Goal: Information Seeking & Learning: Learn about a topic

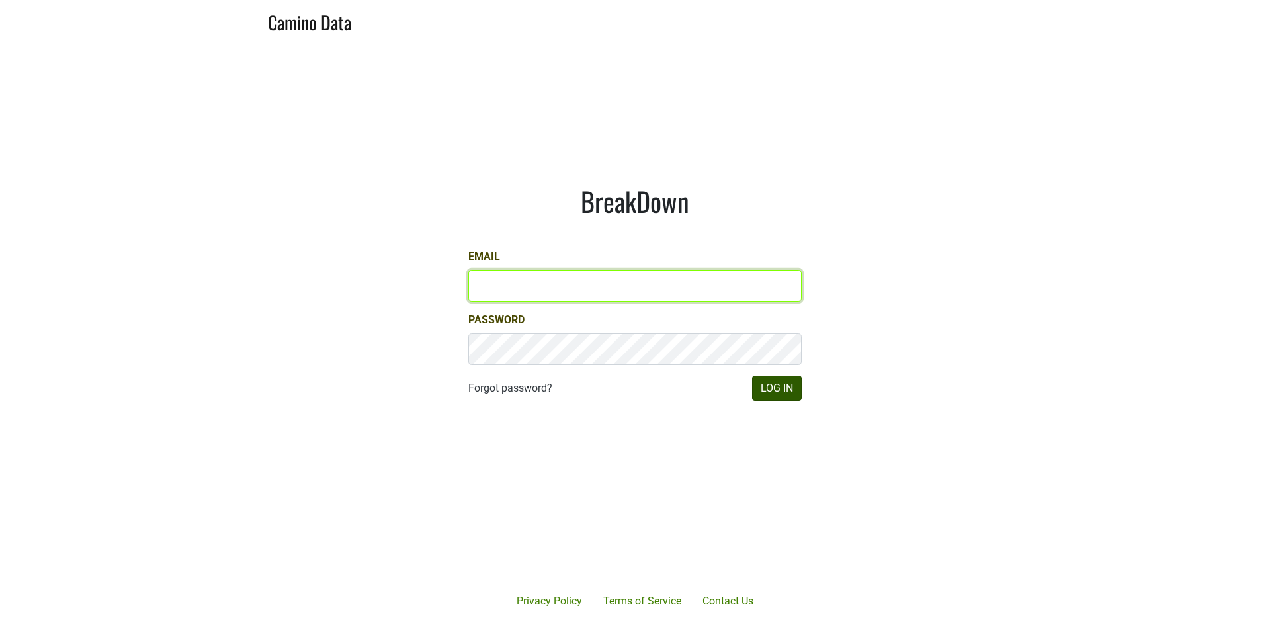
type input "james@jonata.com"
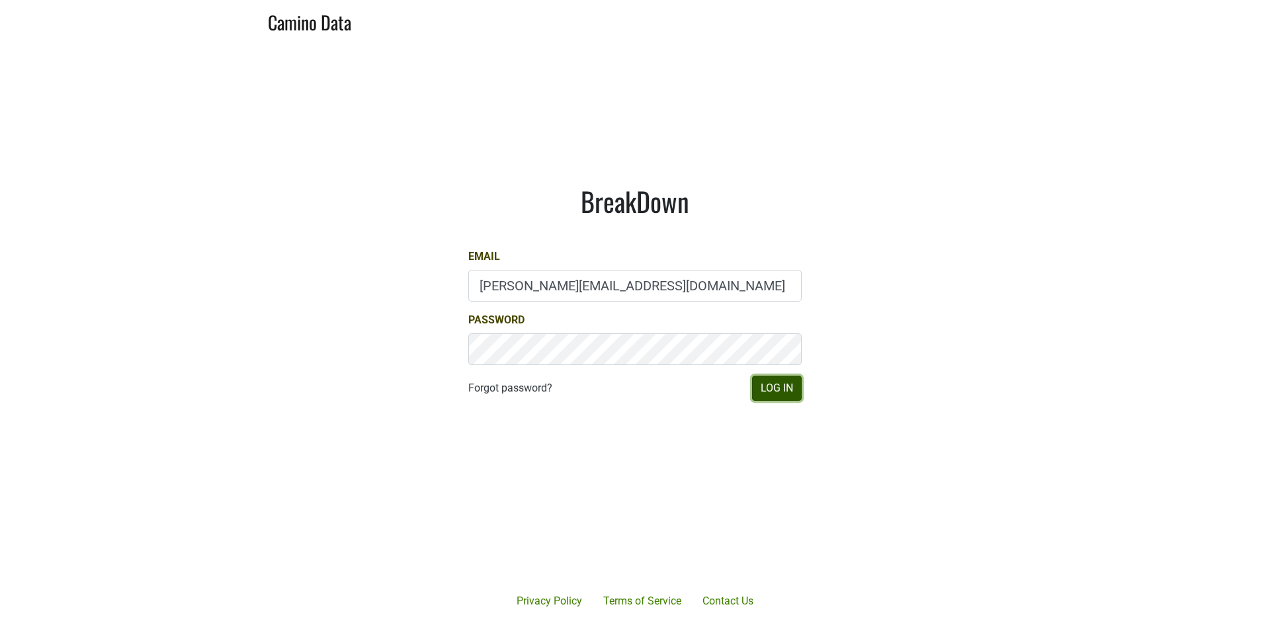
click at [781, 394] on button "Log In" at bounding box center [777, 388] width 50 height 25
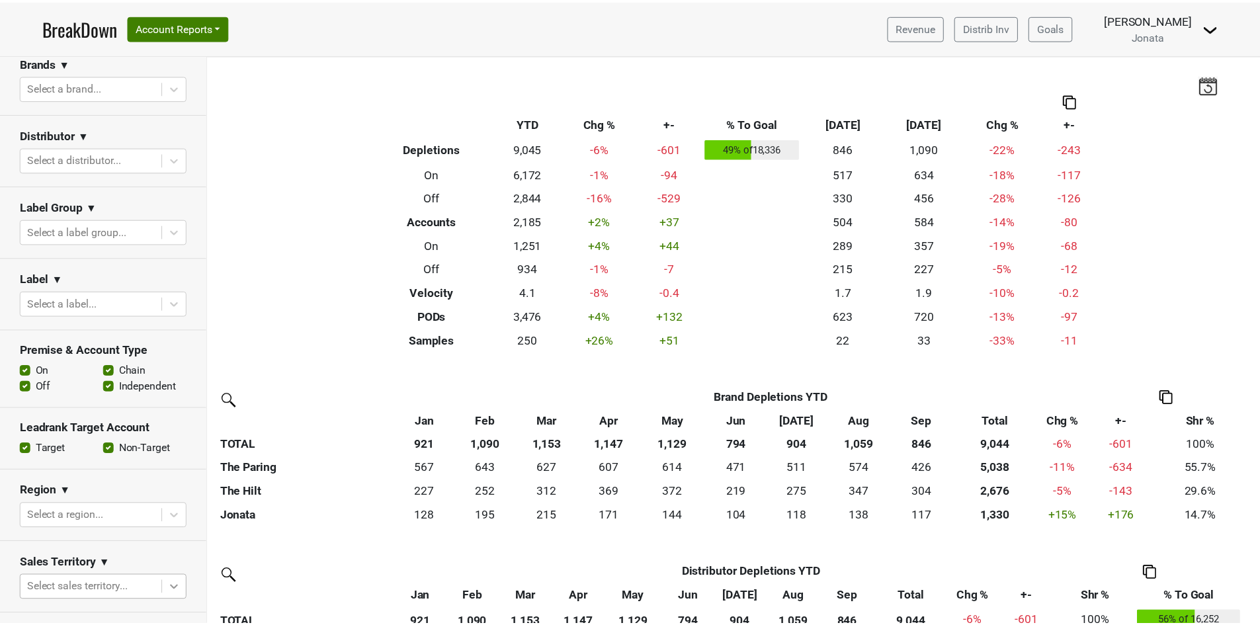
scroll to position [114, 0]
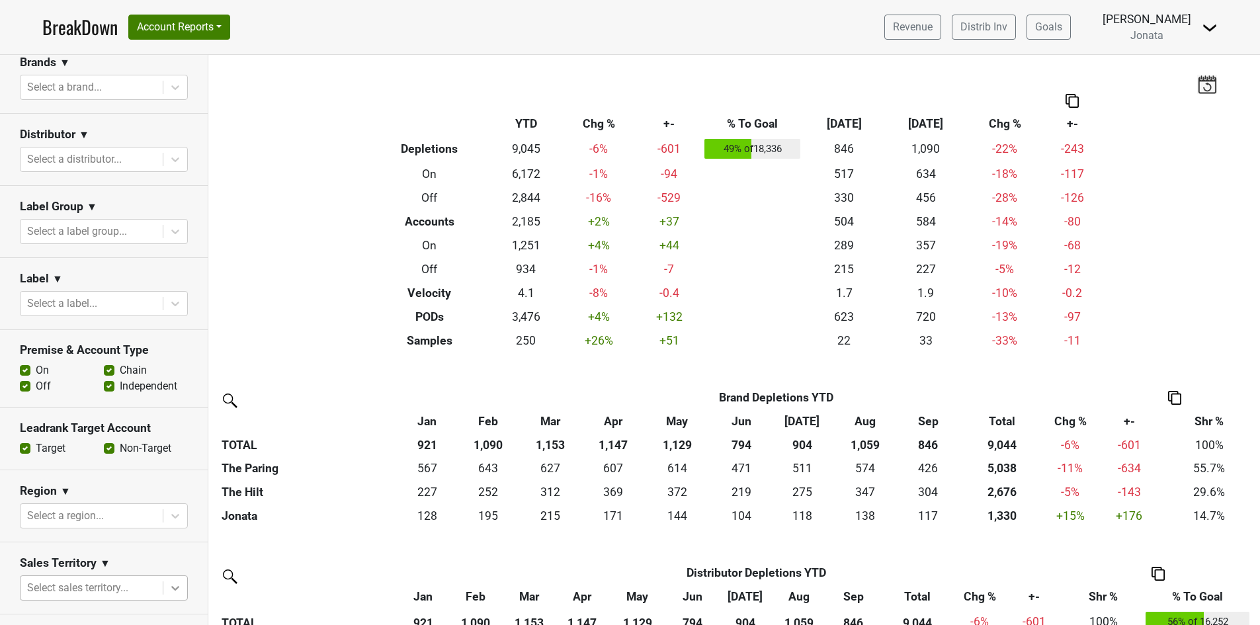
click at [166, 590] on body "BreakDown Account Reports SuperRanker Map Award Progress Chain Compliance CRM N…" at bounding box center [630, 312] width 1260 height 625
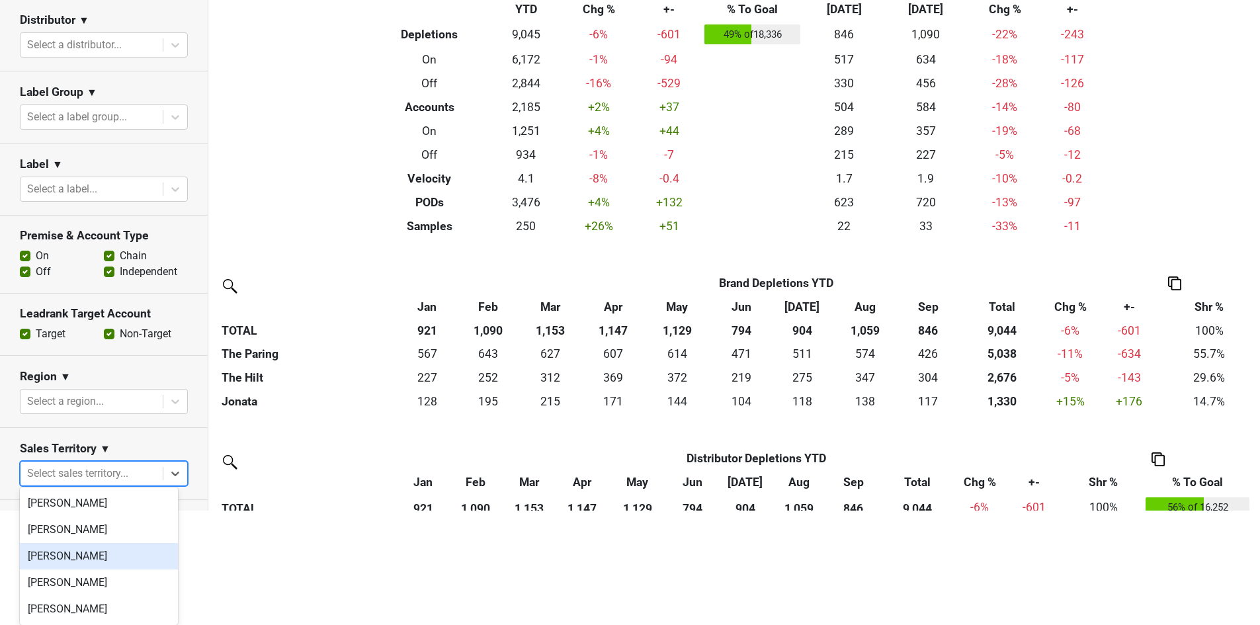
click at [93, 564] on div "[PERSON_NAME]" at bounding box center [99, 556] width 158 height 26
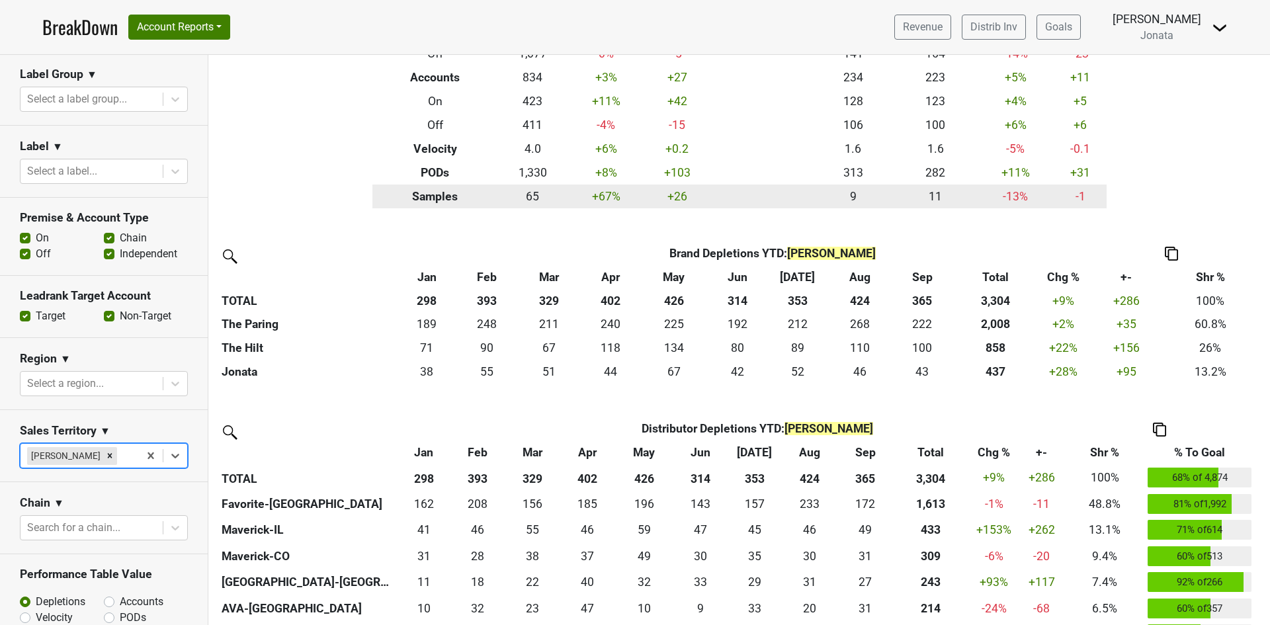
scroll to position [0, 0]
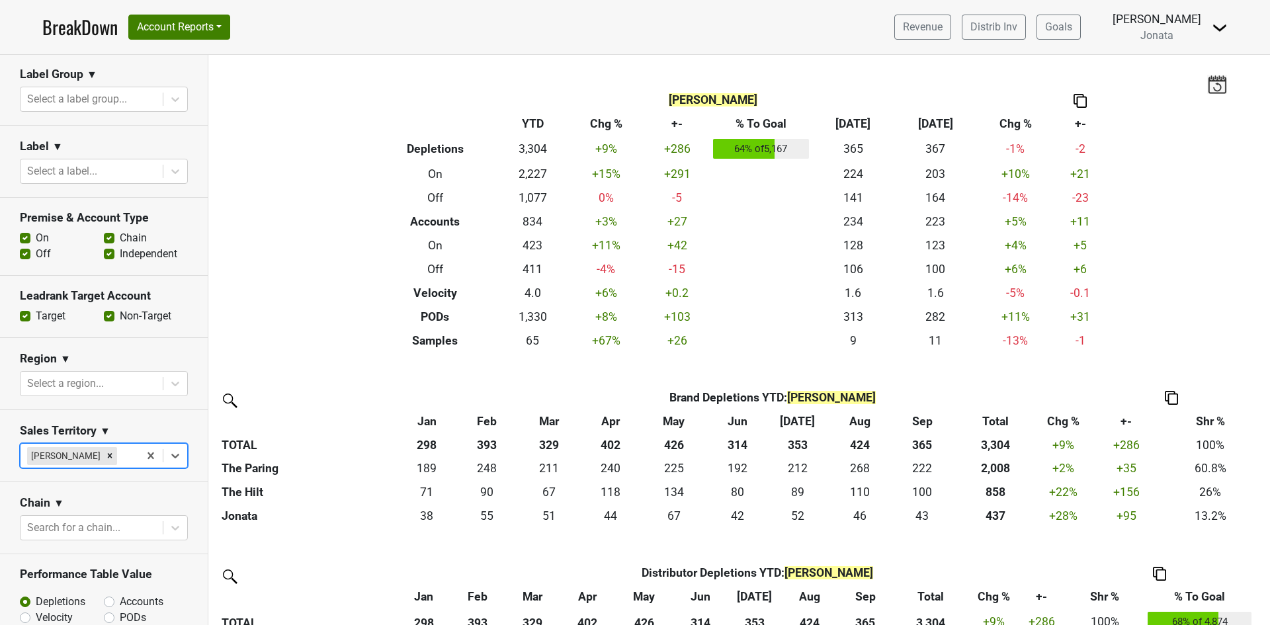
click at [1074, 97] on img at bounding box center [1080, 101] width 13 height 14
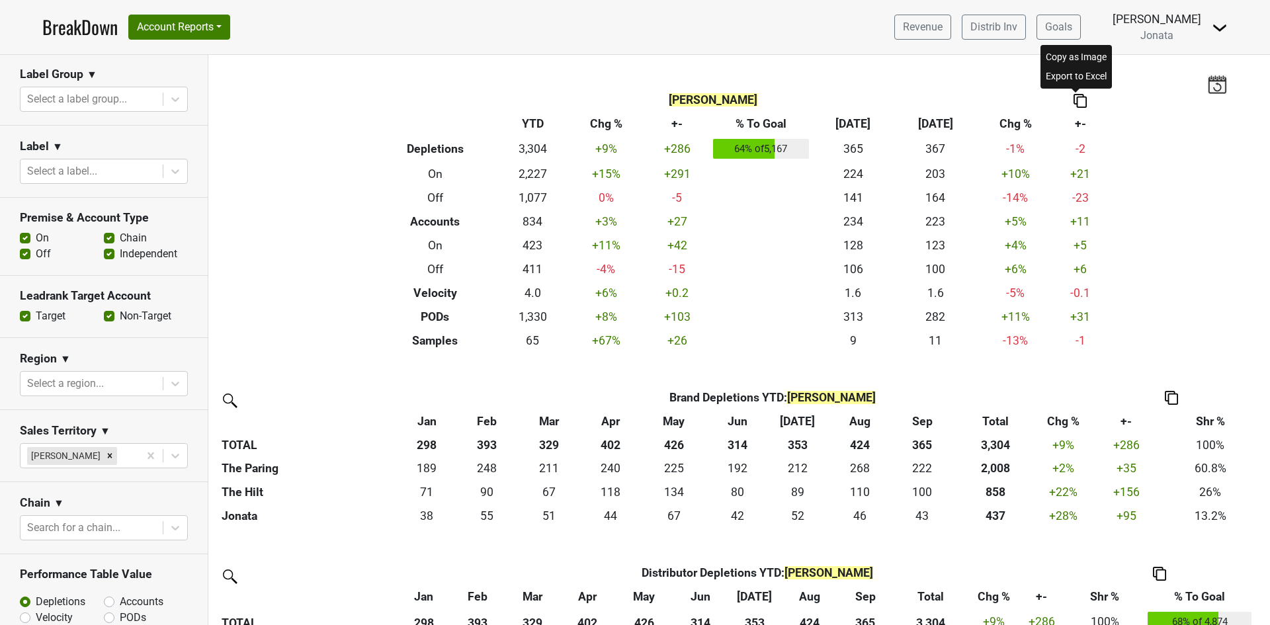
click at [1061, 60] on div "Copy as Image" at bounding box center [1076, 57] width 66 height 19
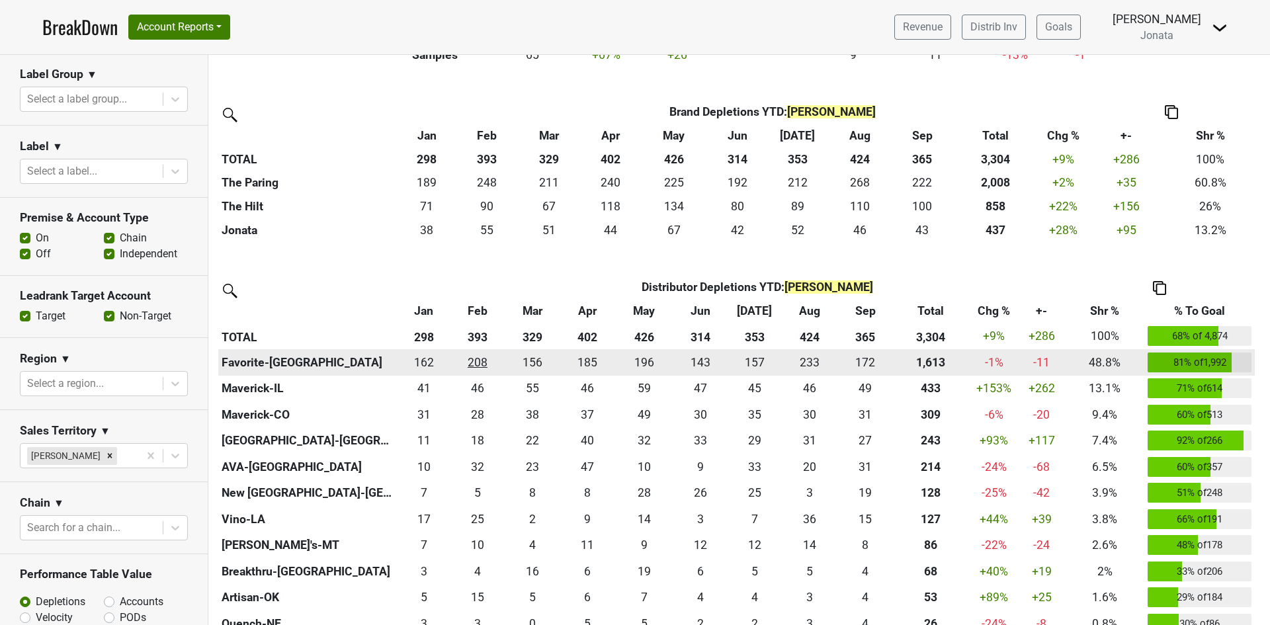
scroll to position [331, 0]
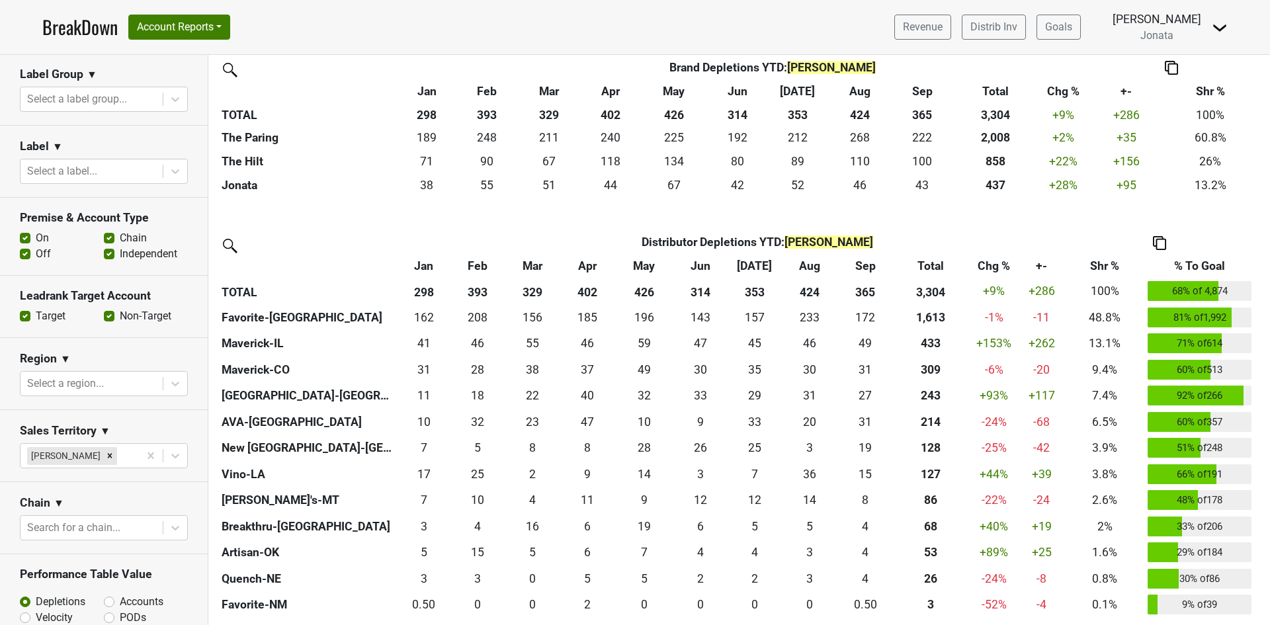
click at [1212, 267] on th "% To Goal" at bounding box center [1200, 267] width 110 height 24
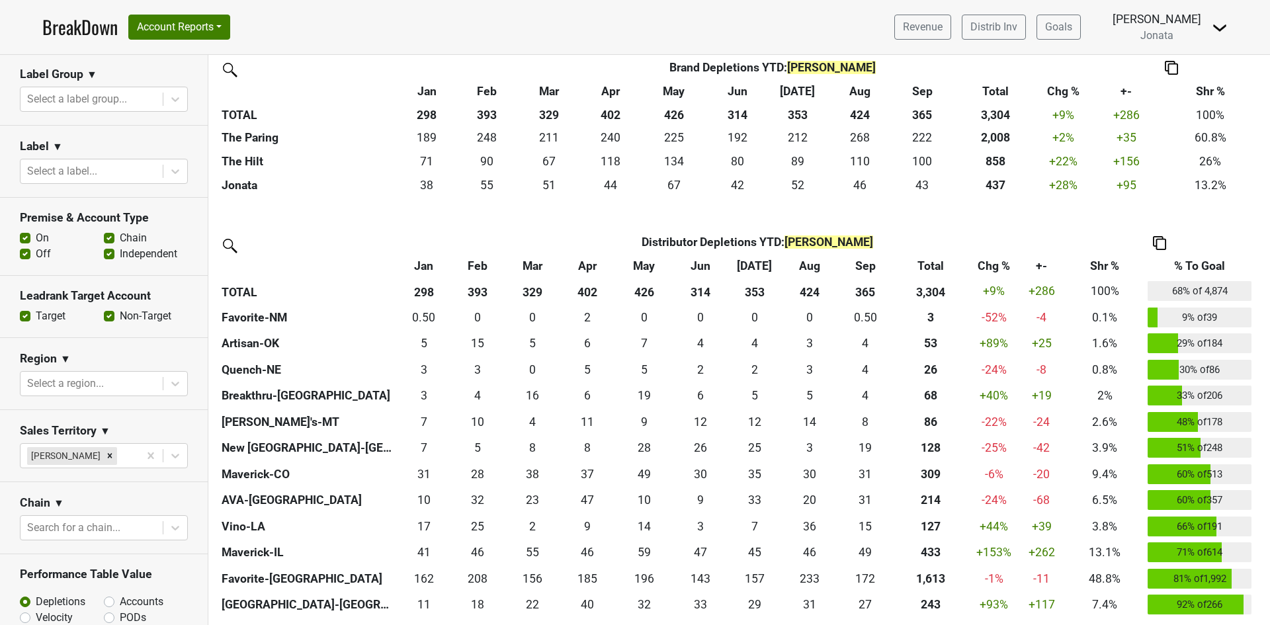
click at [1214, 267] on th "% To Goal" at bounding box center [1200, 267] width 110 height 24
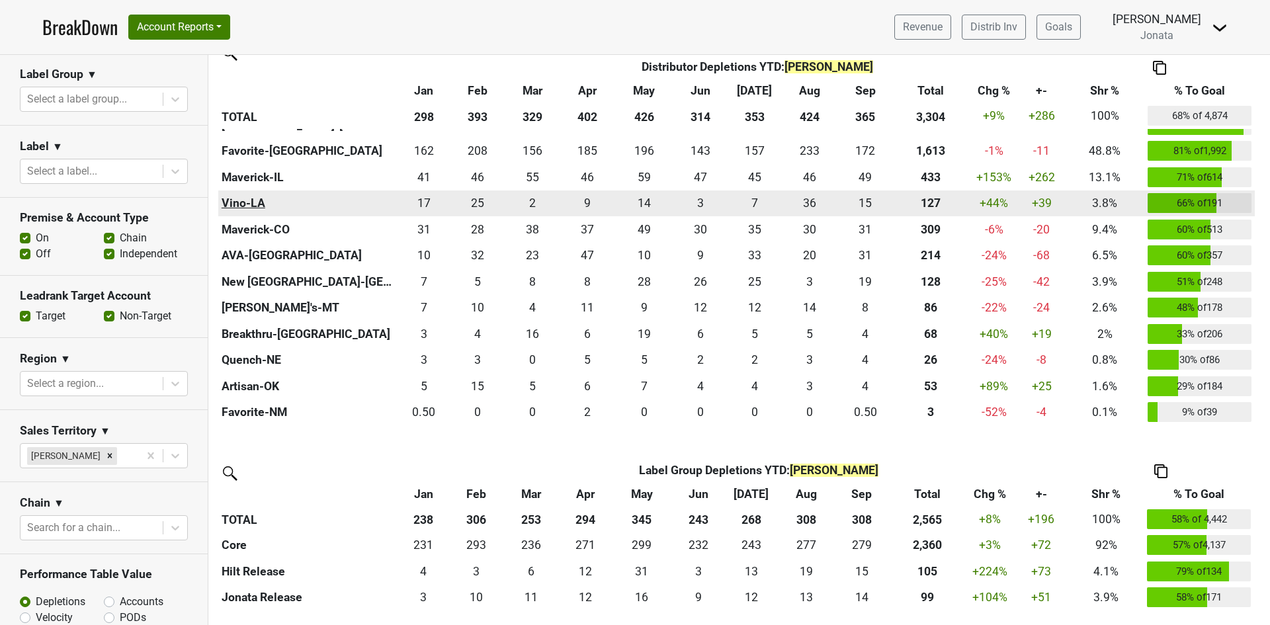
scroll to position [529, 0]
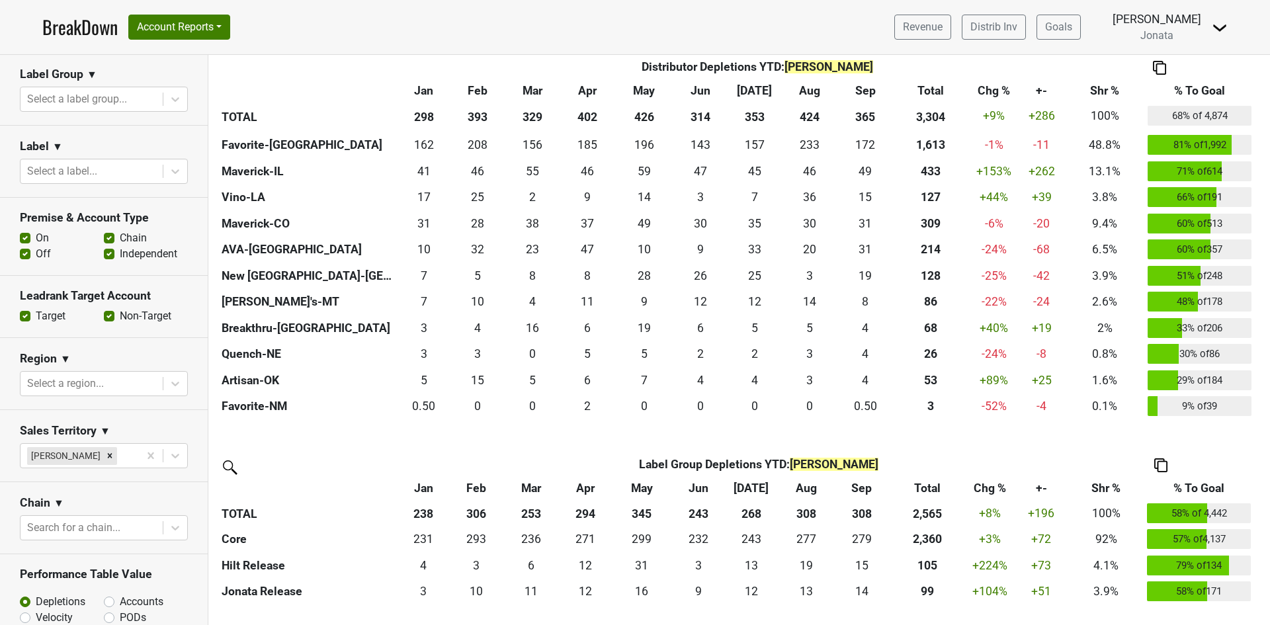
click at [1214, 492] on th "% To Goal" at bounding box center [1200, 488] width 110 height 24
click at [1210, 489] on th "% To Goal" at bounding box center [1200, 488] width 110 height 24
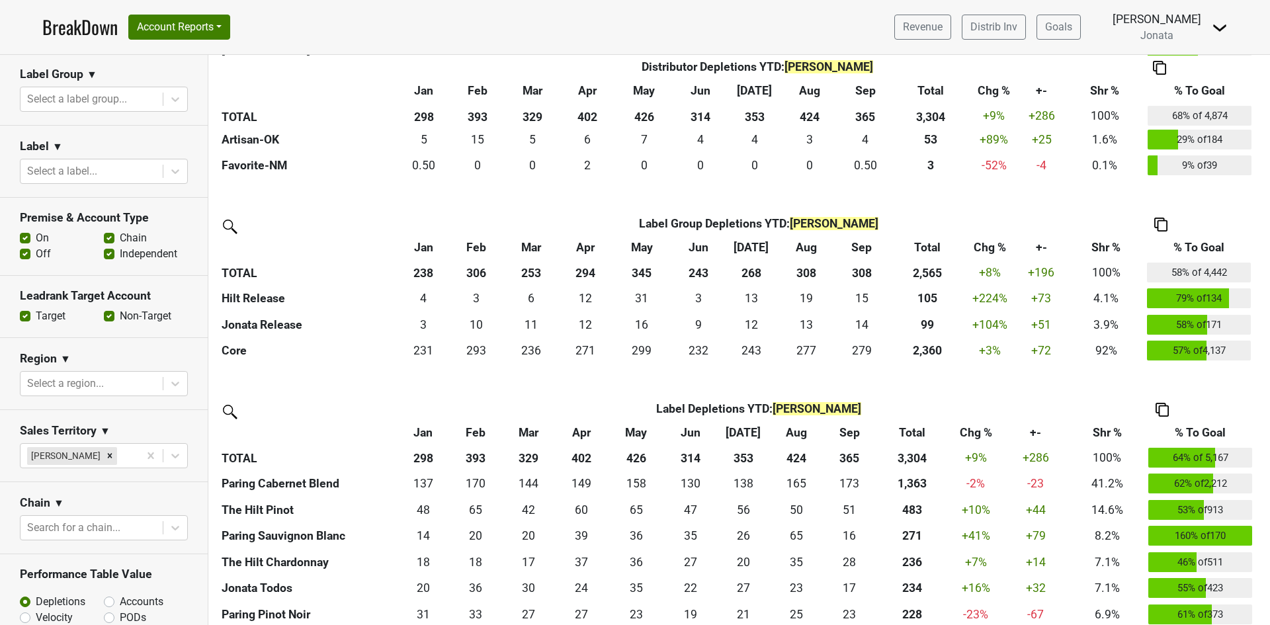
scroll to position [794, 0]
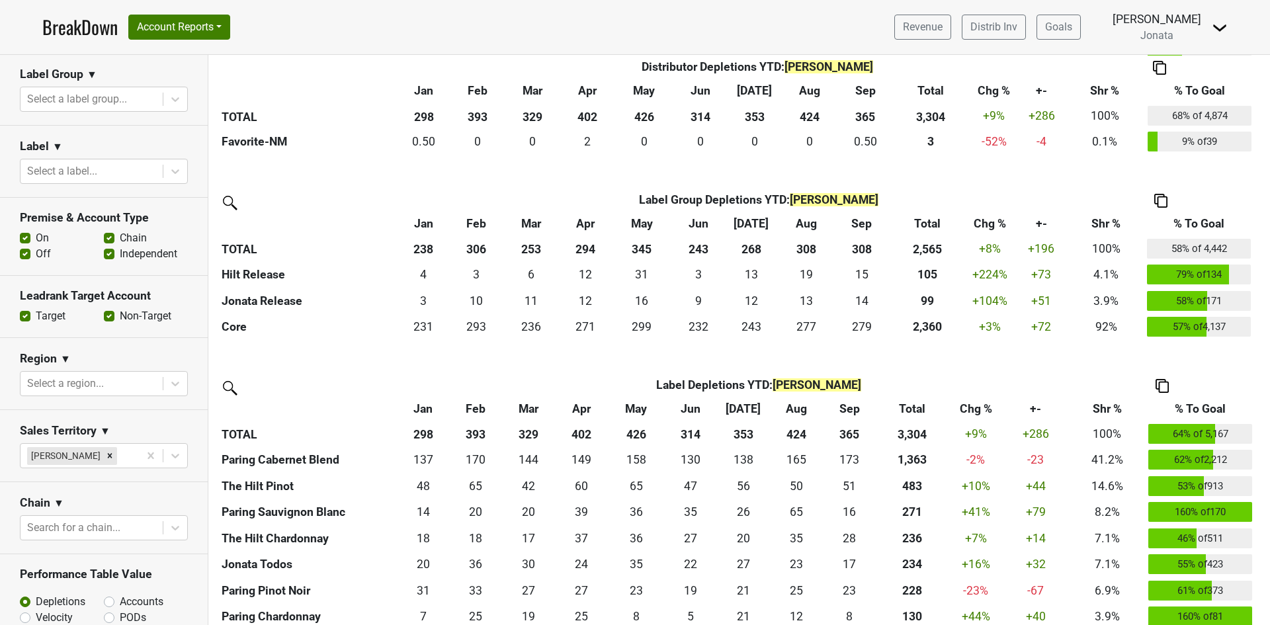
click at [1198, 407] on th "% To Goal" at bounding box center [1201, 409] width 110 height 24
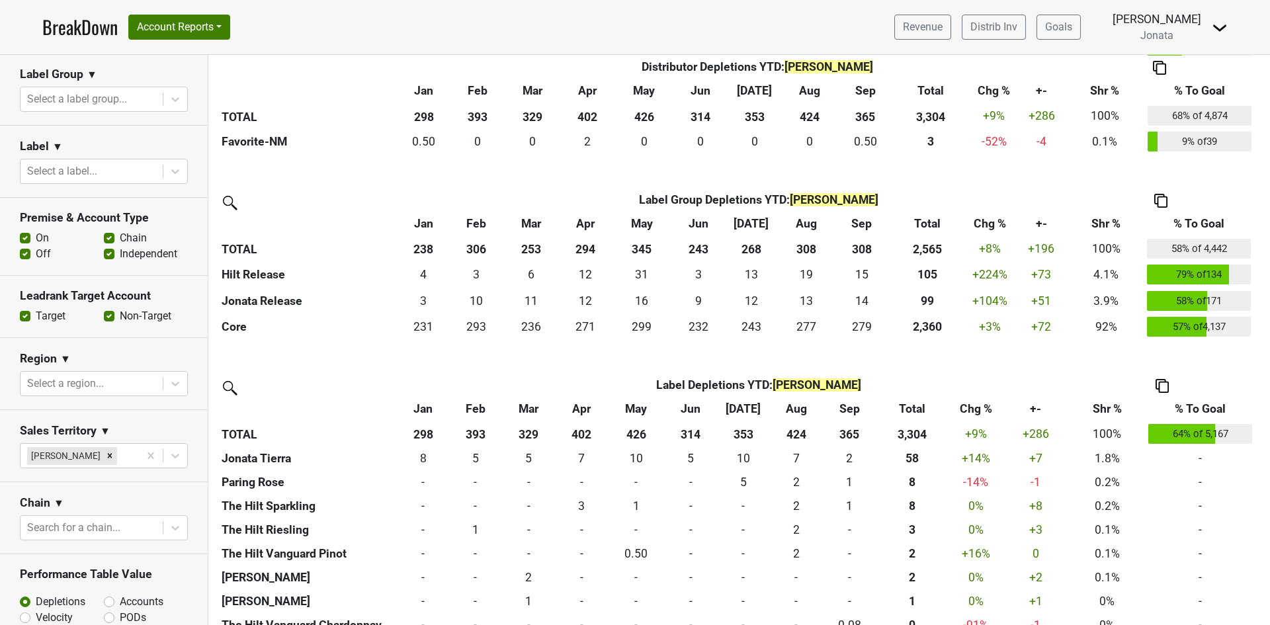
click at [1198, 407] on th "% To Goal" at bounding box center [1201, 409] width 110 height 24
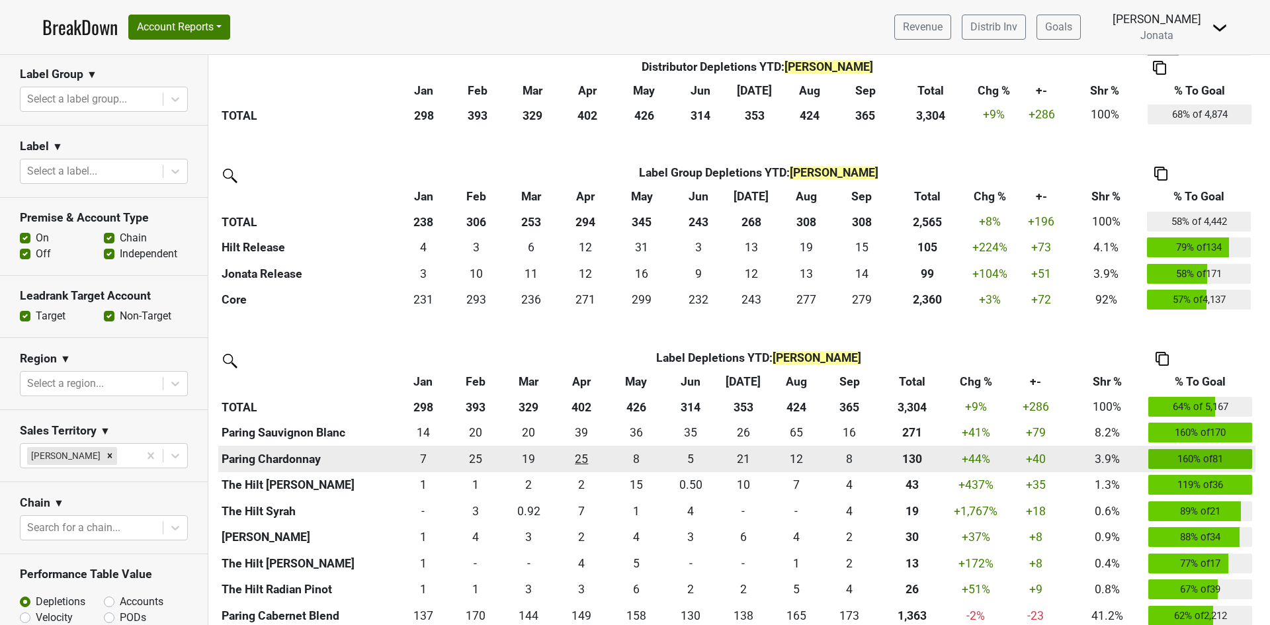
scroll to position [676, 0]
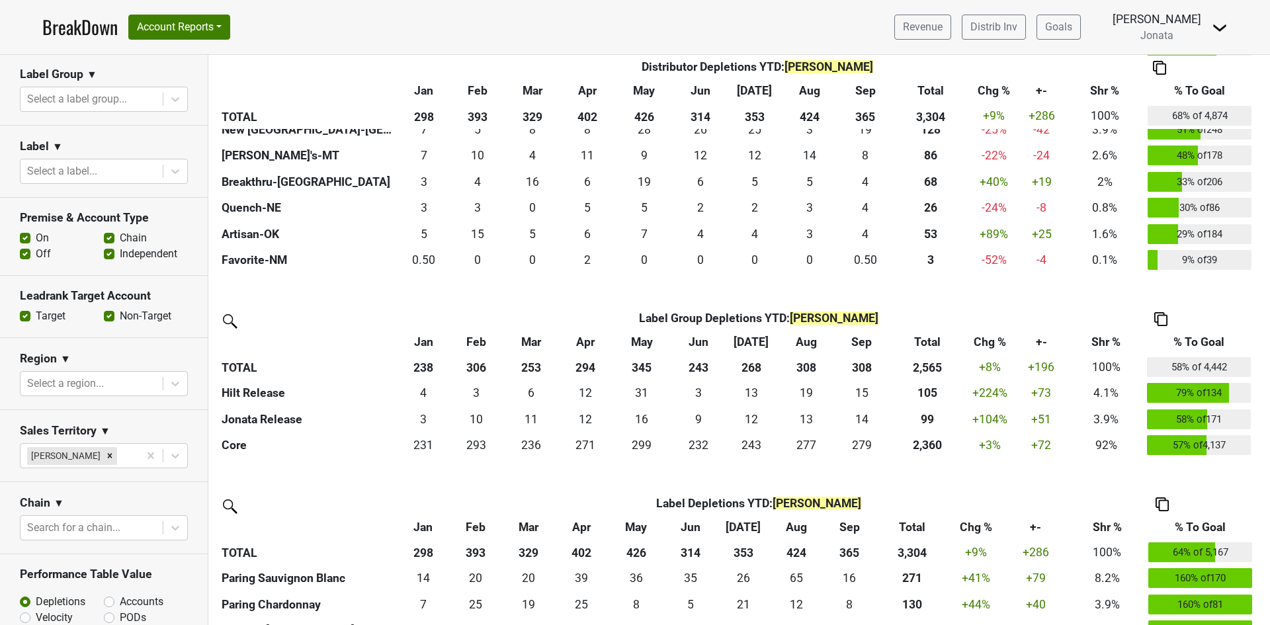
click at [1191, 337] on th "% To Goal" at bounding box center [1200, 342] width 110 height 24
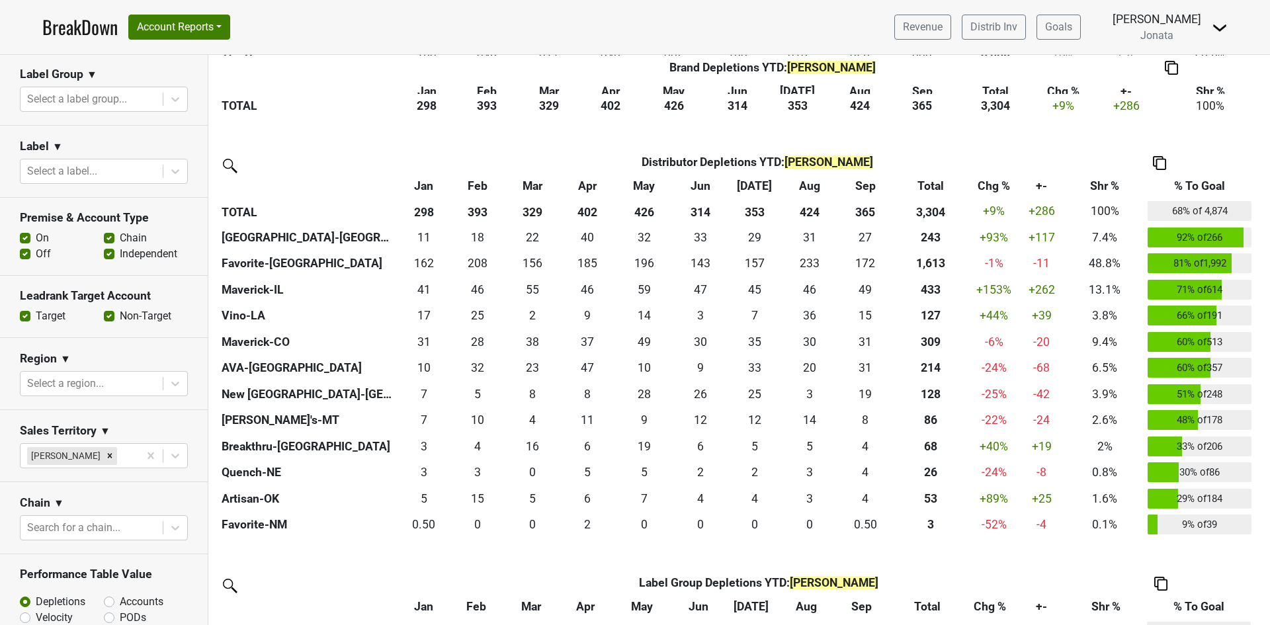
scroll to position [345, 0]
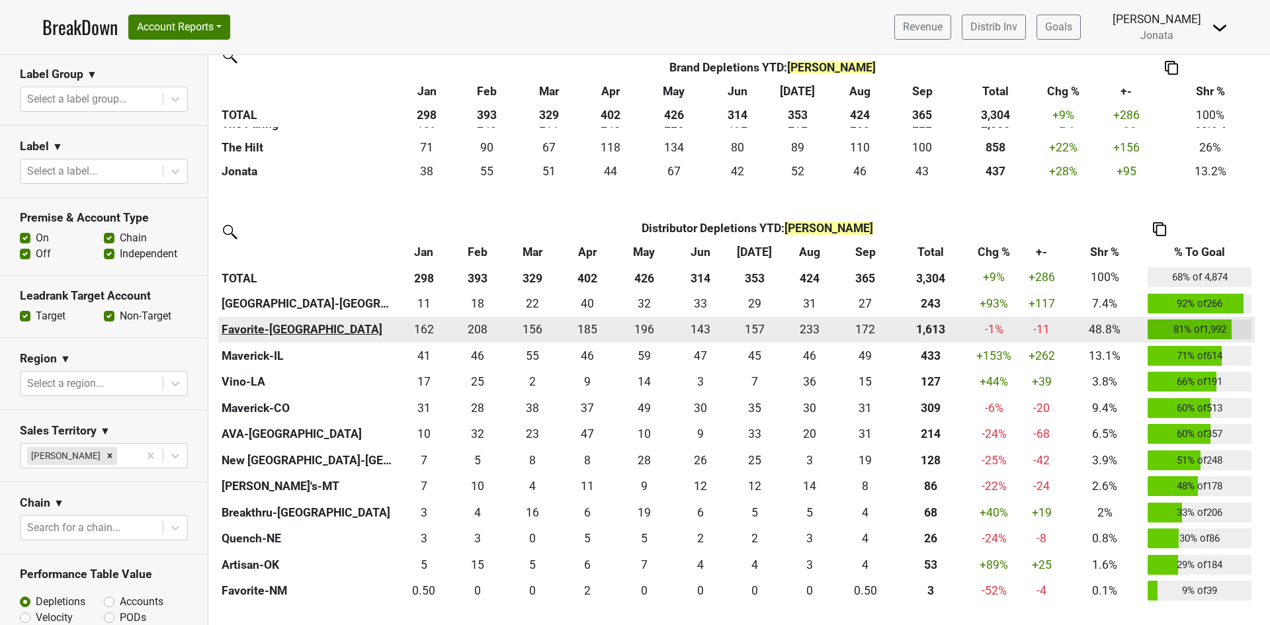
click at [235, 330] on th "Favorite-TX" at bounding box center [307, 330] width 179 height 26
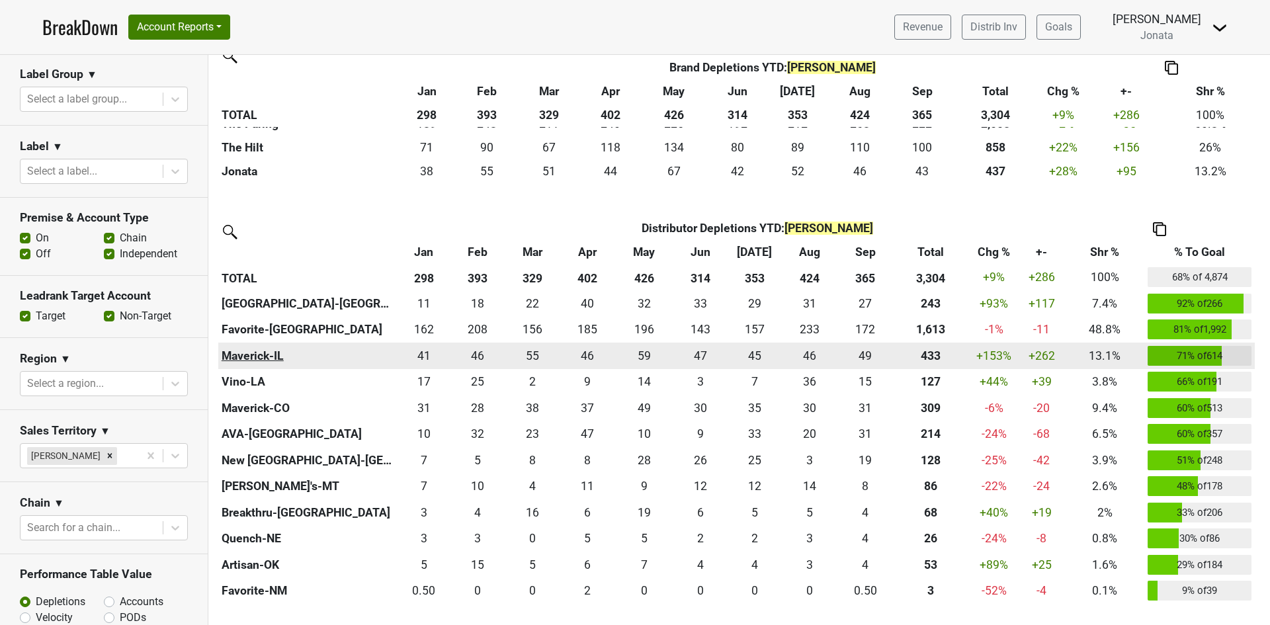
click at [244, 355] on th "Maverick-IL" at bounding box center [307, 356] width 179 height 26
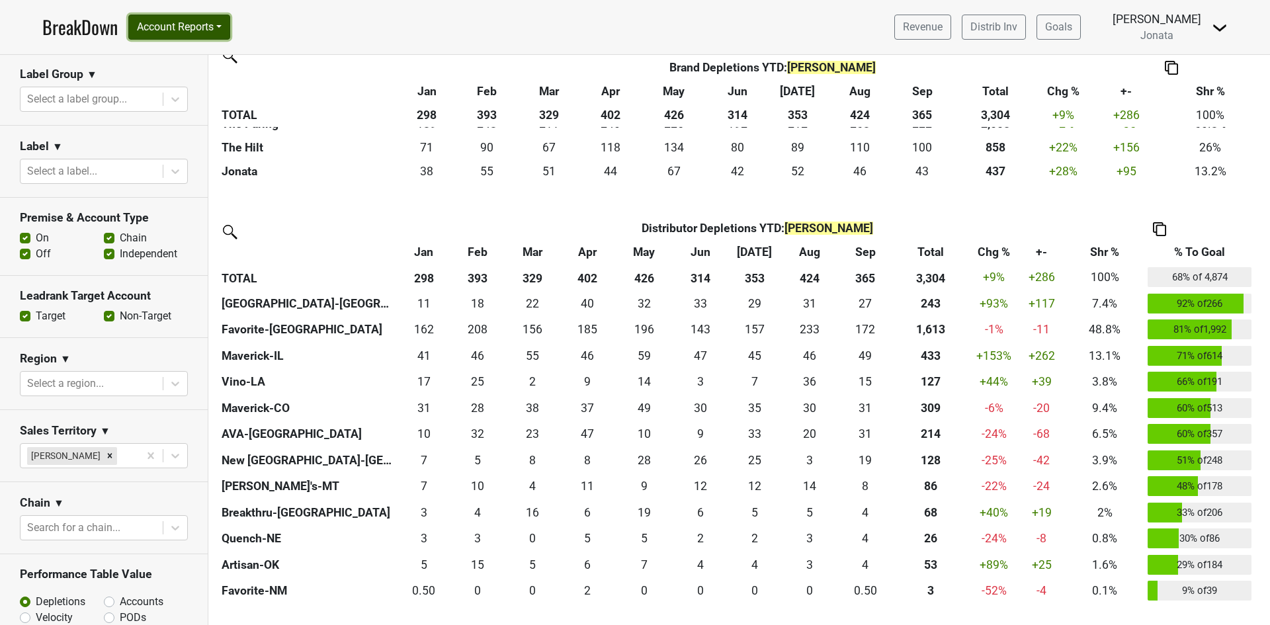
click at [226, 28] on button "Account Reports" at bounding box center [179, 27] width 102 height 25
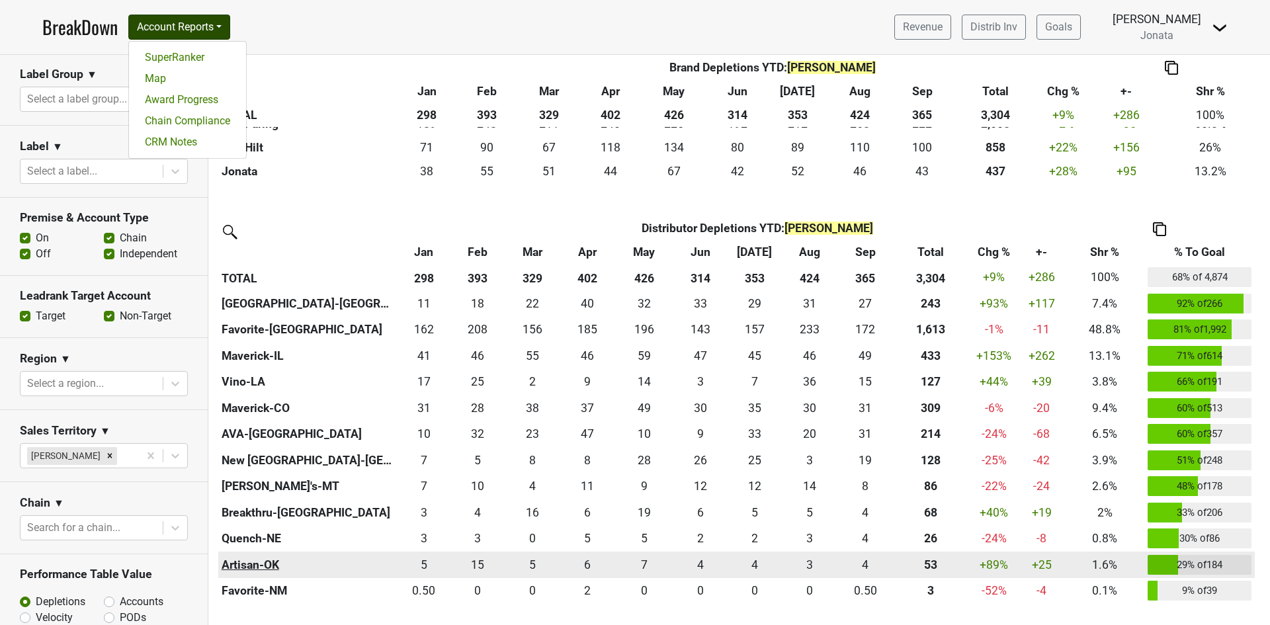
click at [241, 561] on th "Artisan-OK" at bounding box center [307, 565] width 179 height 26
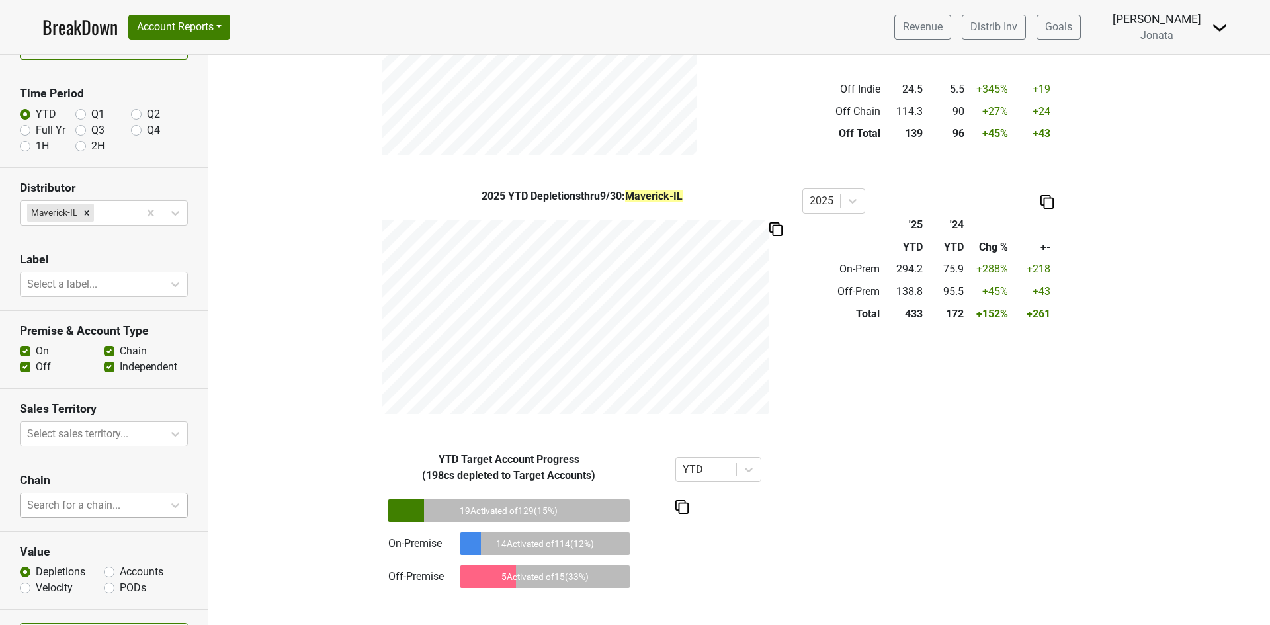
scroll to position [71, 0]
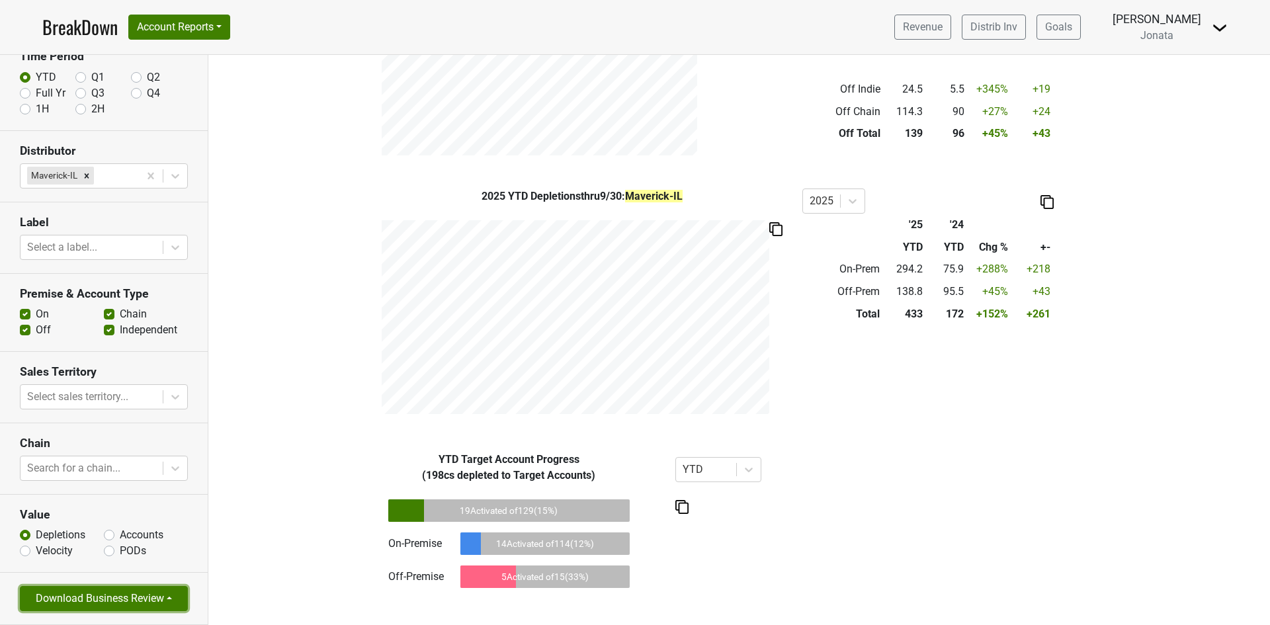
click at [134, 598] on button "Download Business Review" at bounding box center [104, 598] width 168 height 25
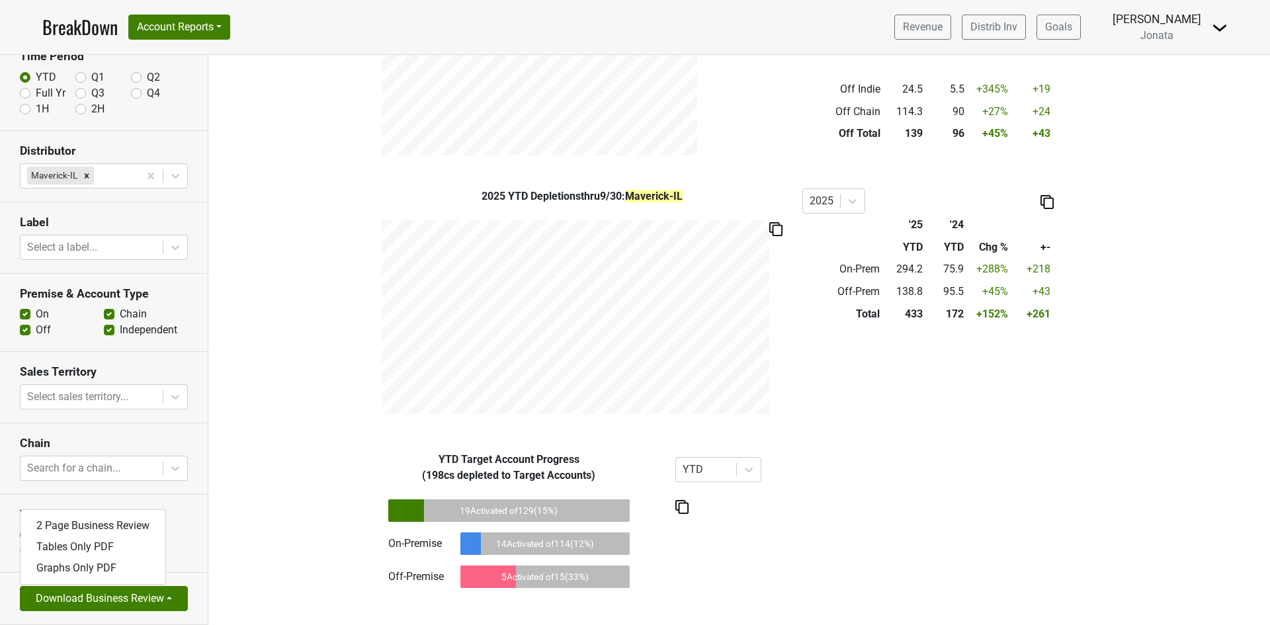
click at [300, 504] on div "YTD Target Account Progress ( 198 cs depleted to Target Accounts) 19 Activated …" at bounding box center [739, 530] width 1062 height 157
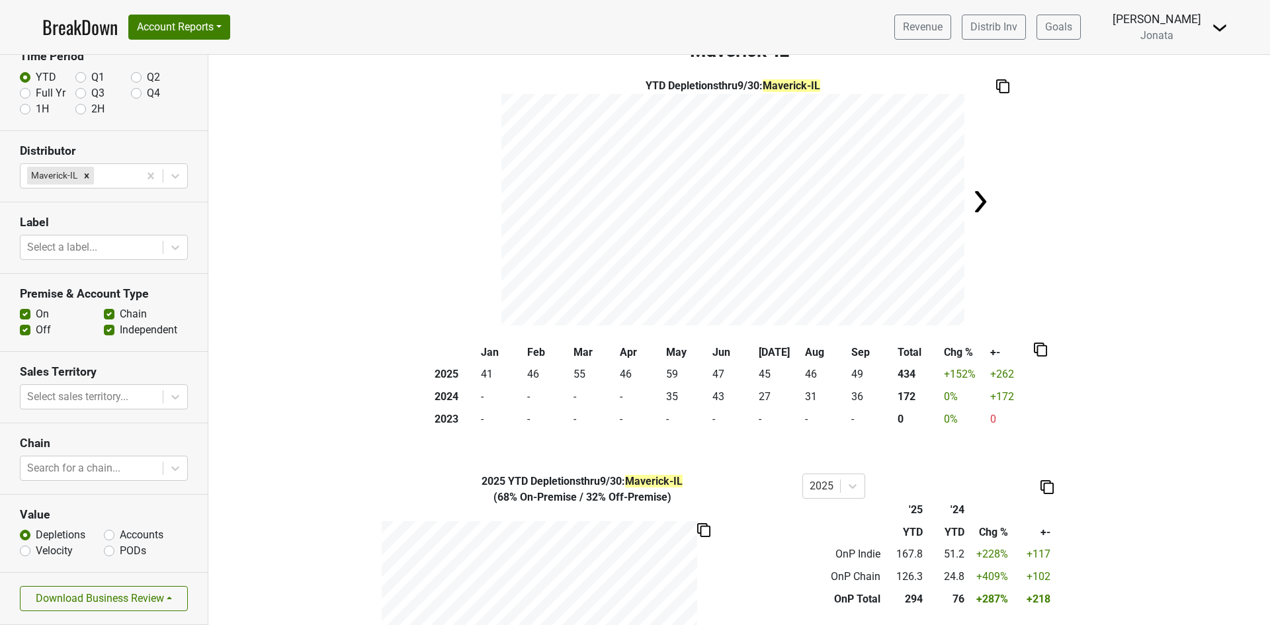
scroll to position [0, 0]
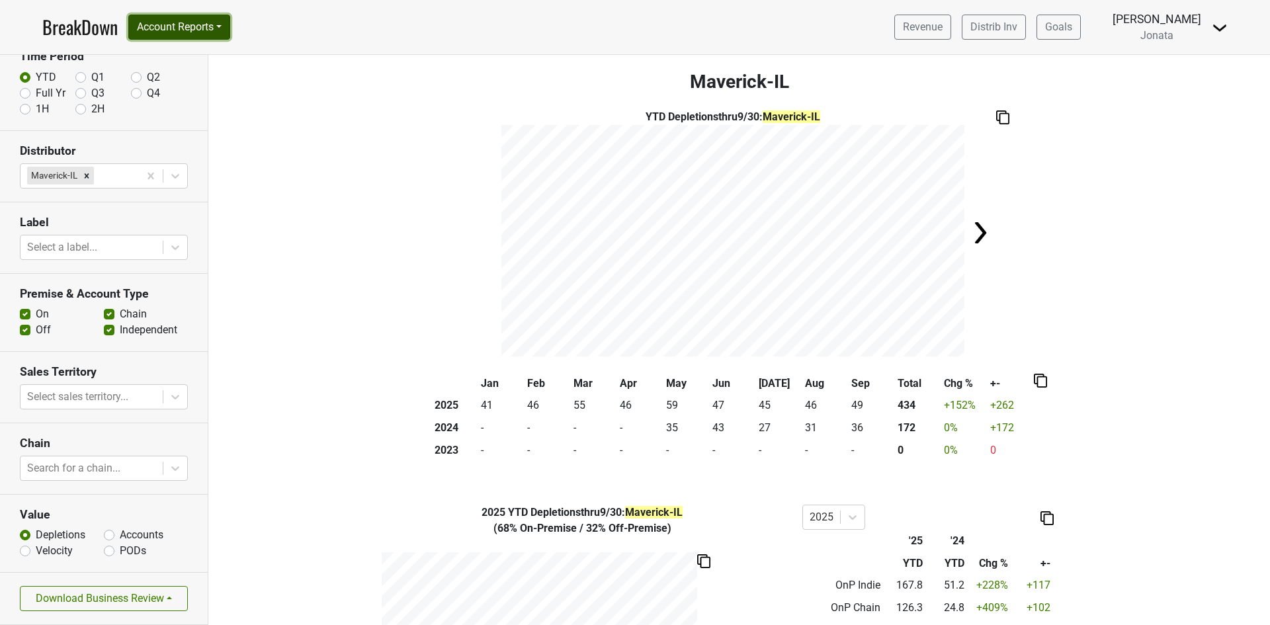
click at [223, 22] on button "Account Reports" at bounding box center [179, 27] width 102 height 25
click at [174, 60] on link "SuperRanker" at bounding box center [187, 57] width 117 height 21
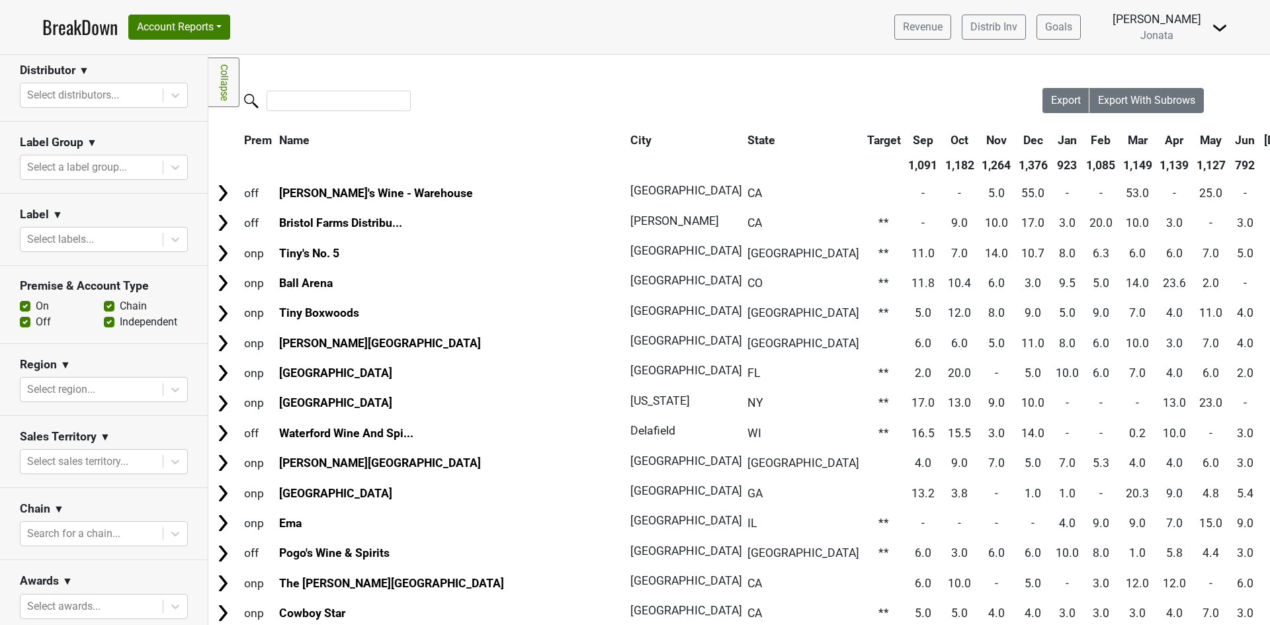
scroll to position [331, 0]
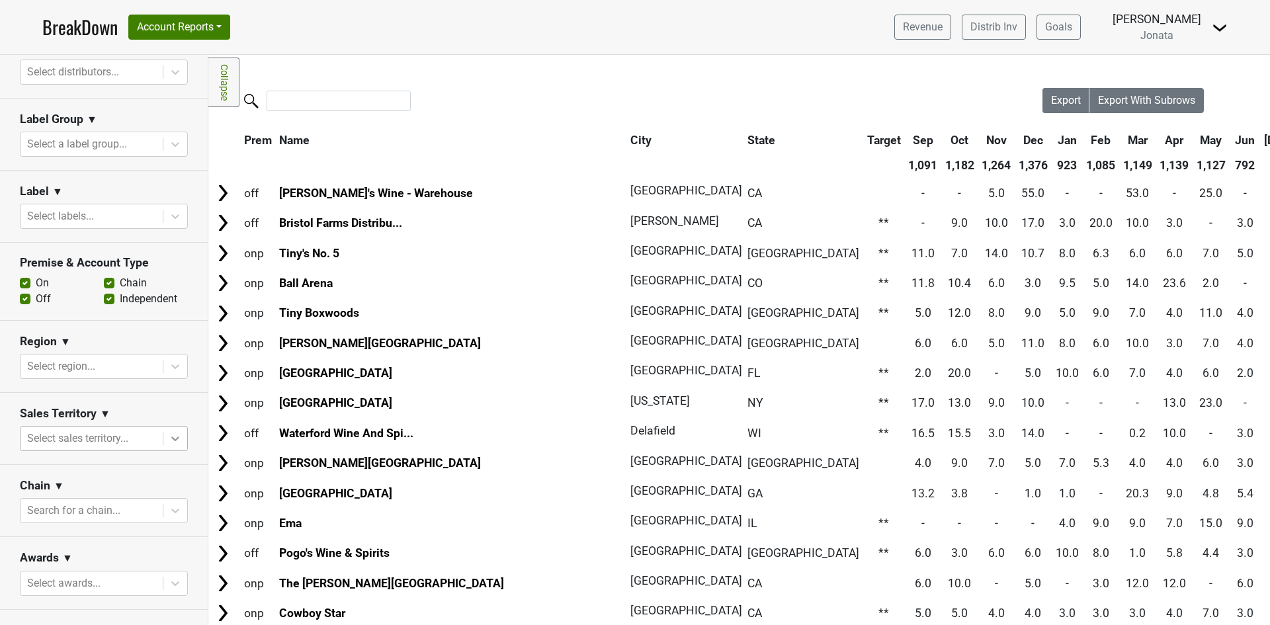
click at [169, 433] on icon at bounding box center [175, 438] width 13 height 13
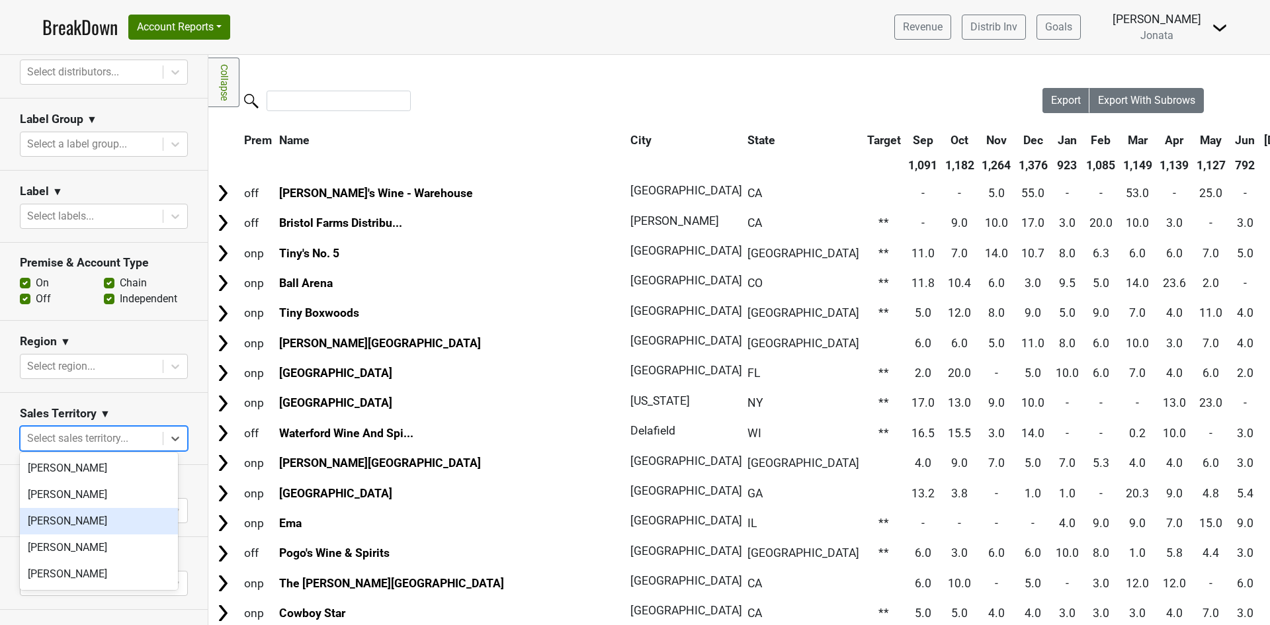
click at [99, 523] on div "[PERSON_NAME]" at bounding box center [99, 521] width 158 height 26
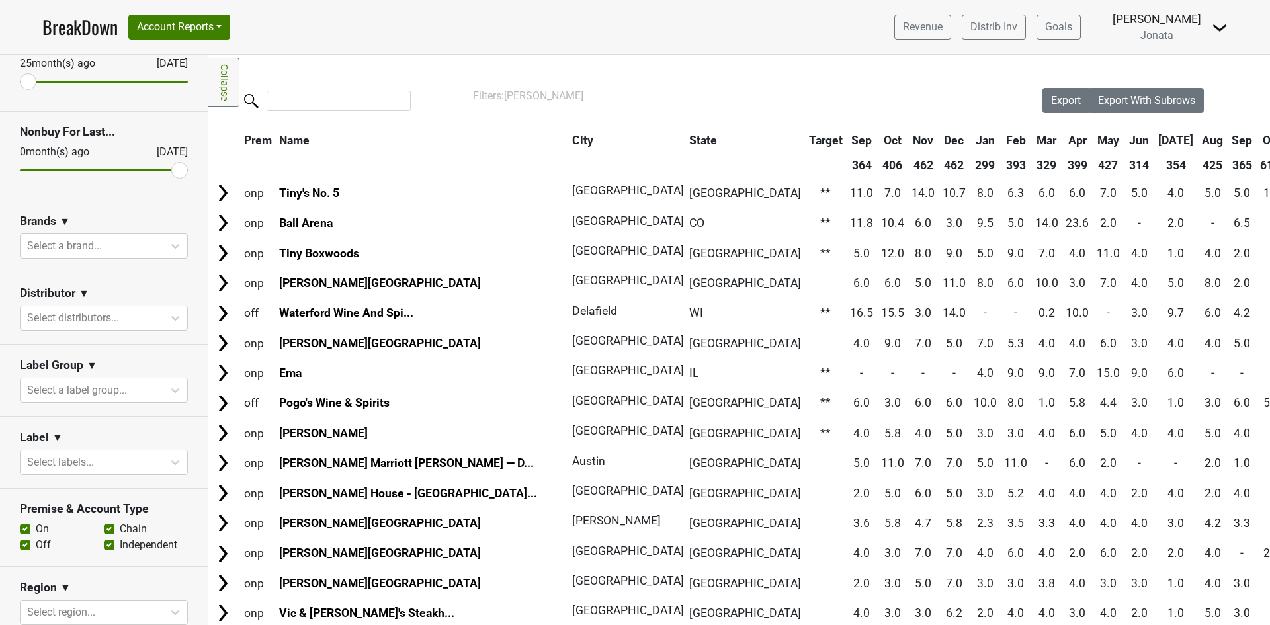
scroll to position [66, 0]
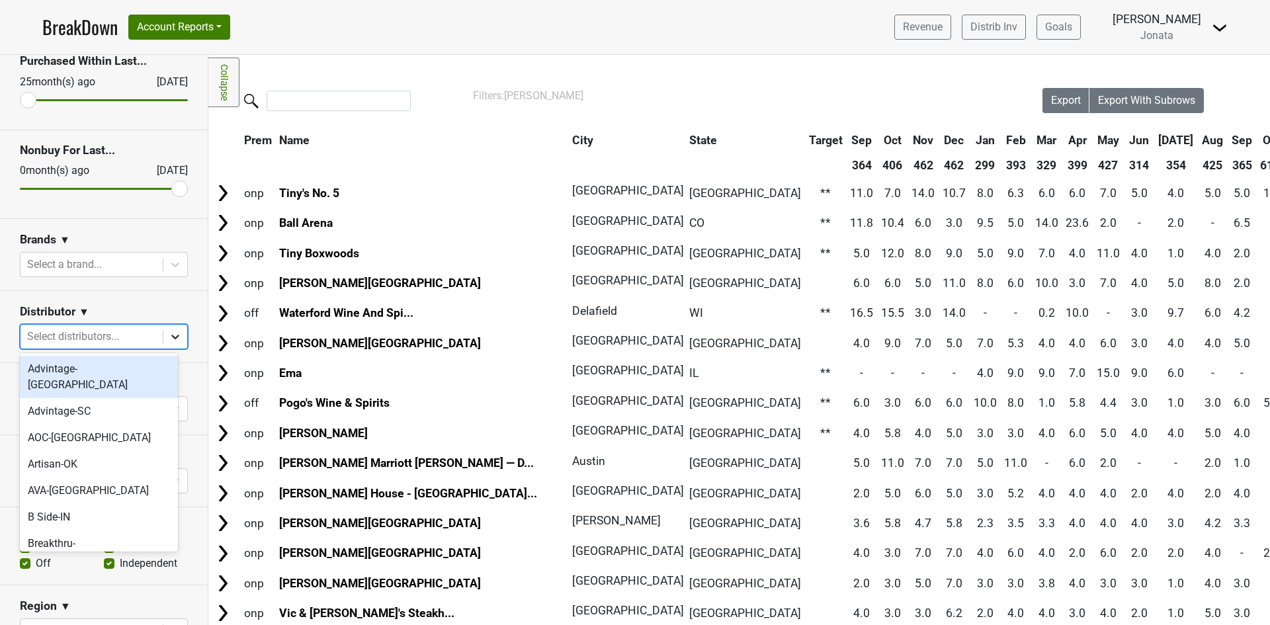
click at [169, 336] on icon at bounding box center [175, 336] width 13 height 13
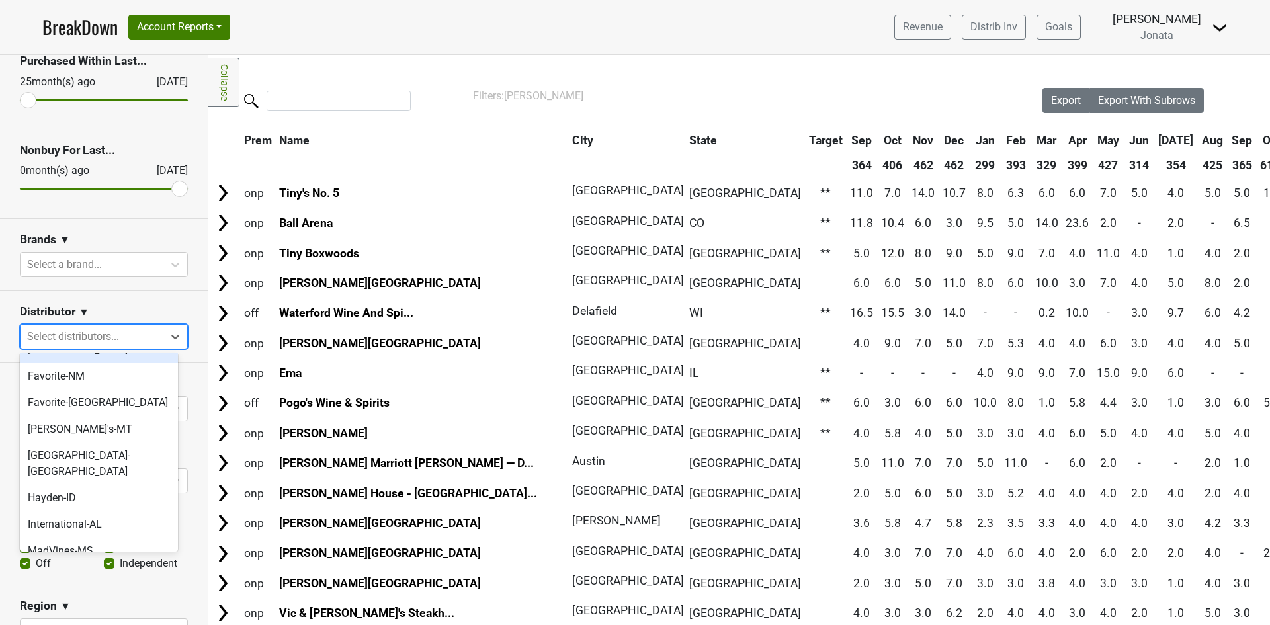
scroll to position [463, 0]
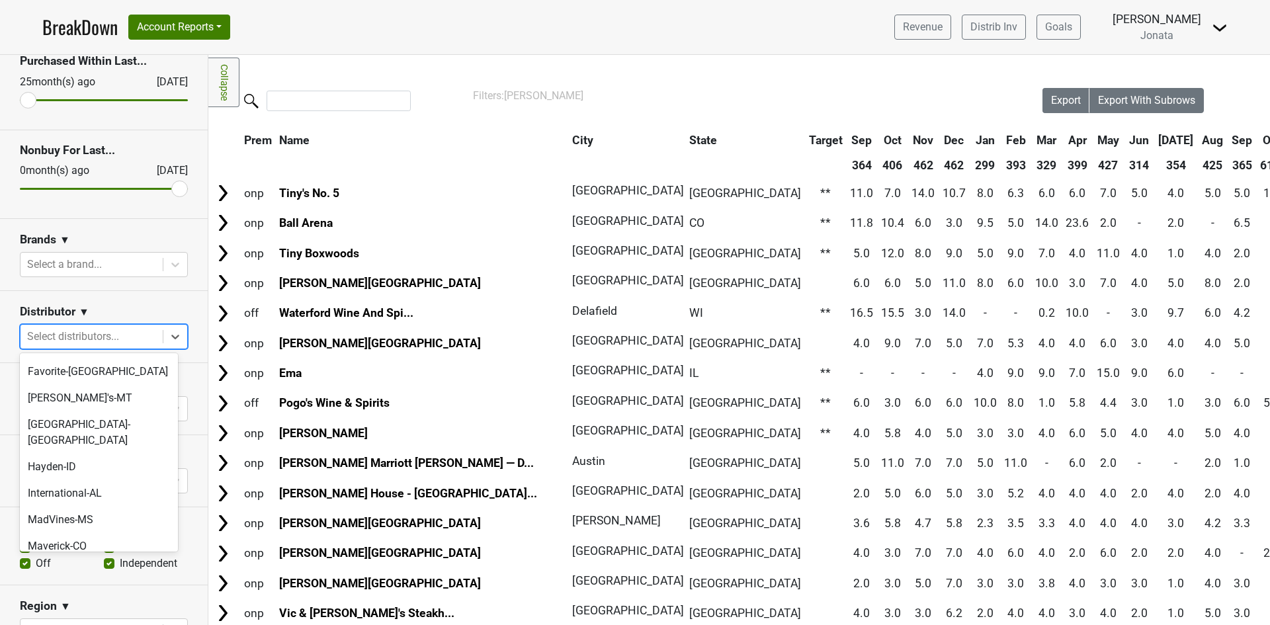
click at [50, 560] on div "Maverick-IL" at bounding box center [99, 573] width 158 height 26
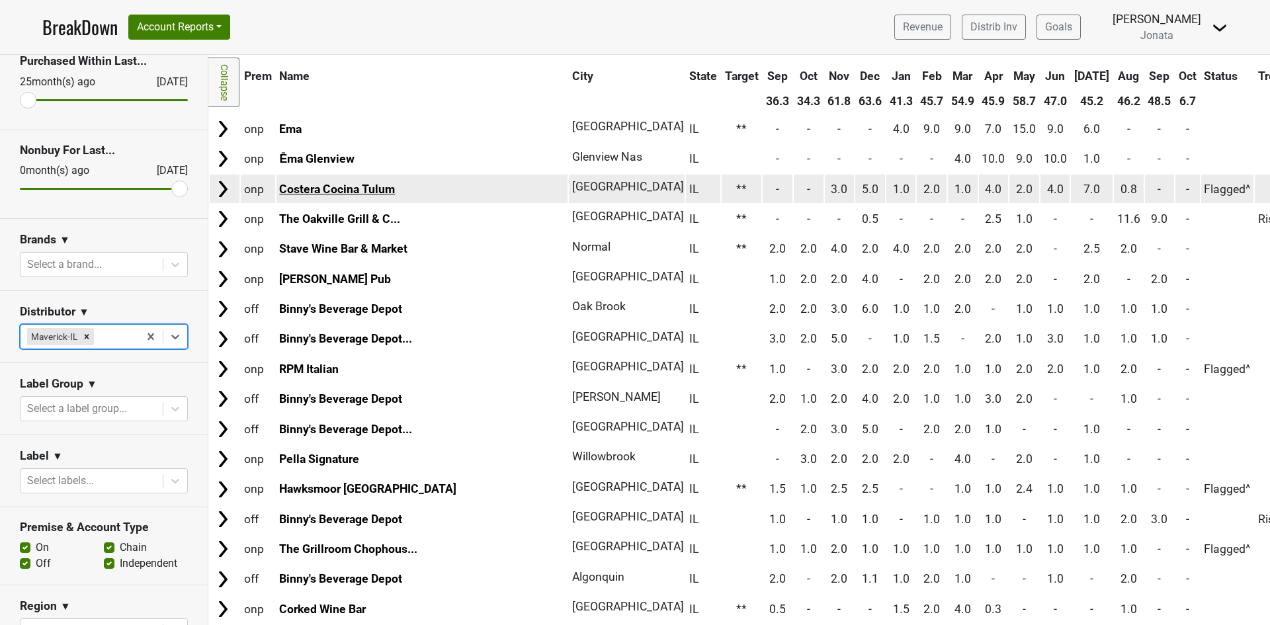
scroll to position [0, 0]
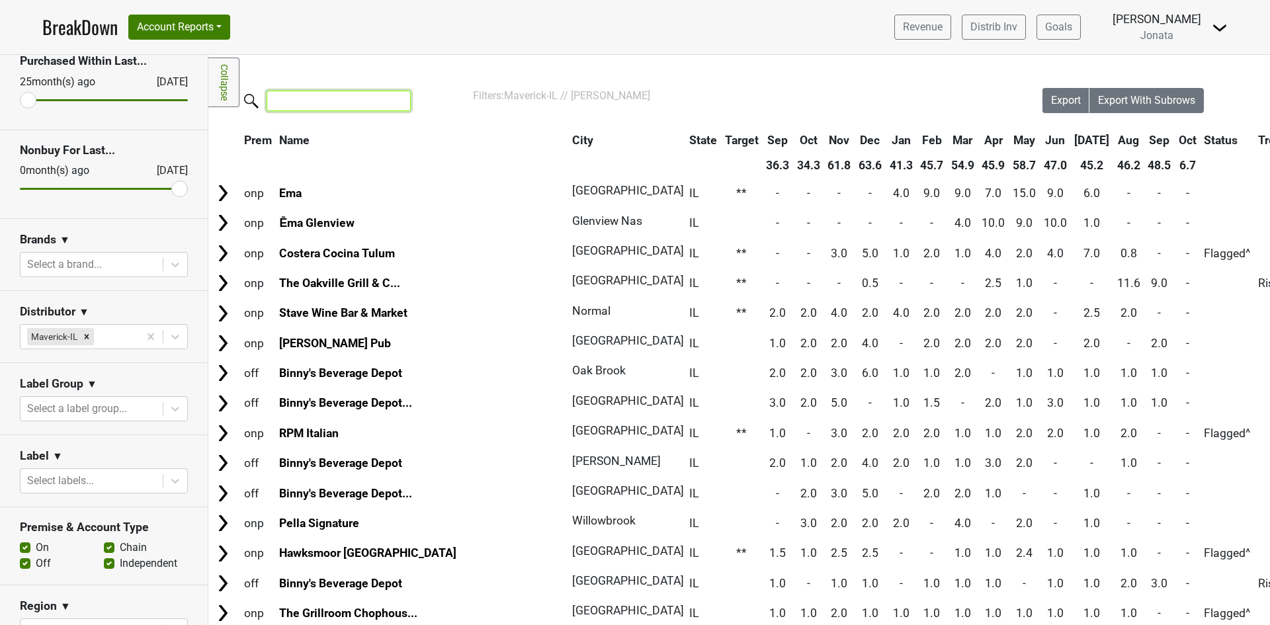
click at [298, 103] on input "search" at bounding box center [339, 101] width 144 height 21
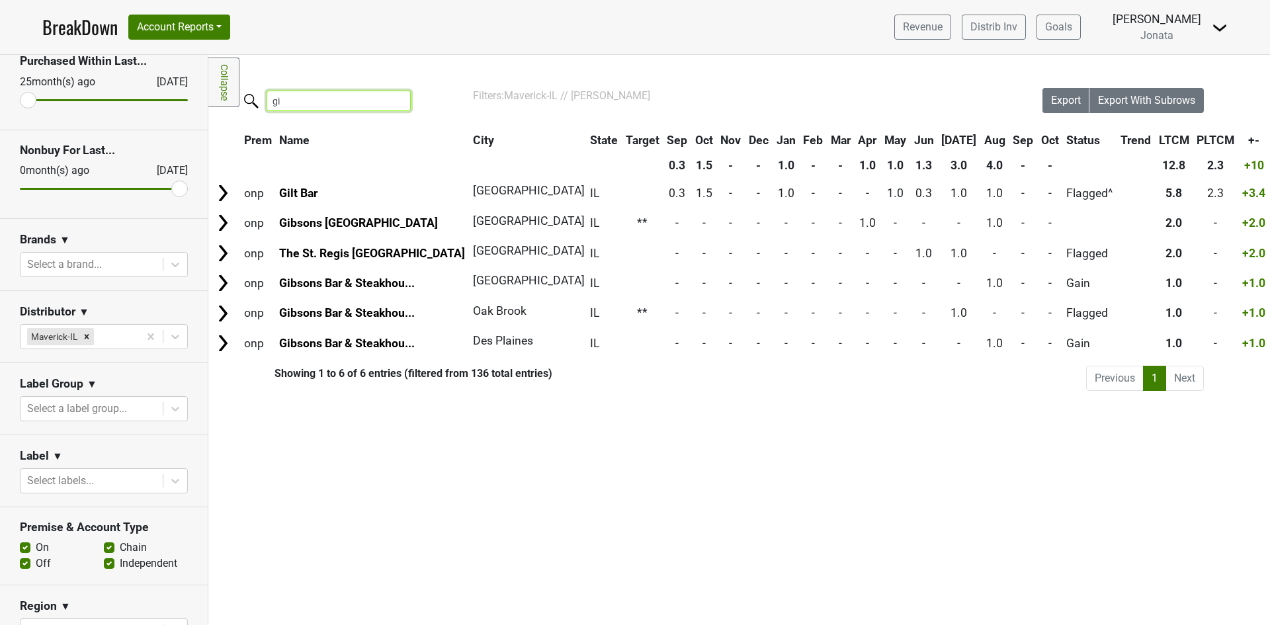
type input "g"
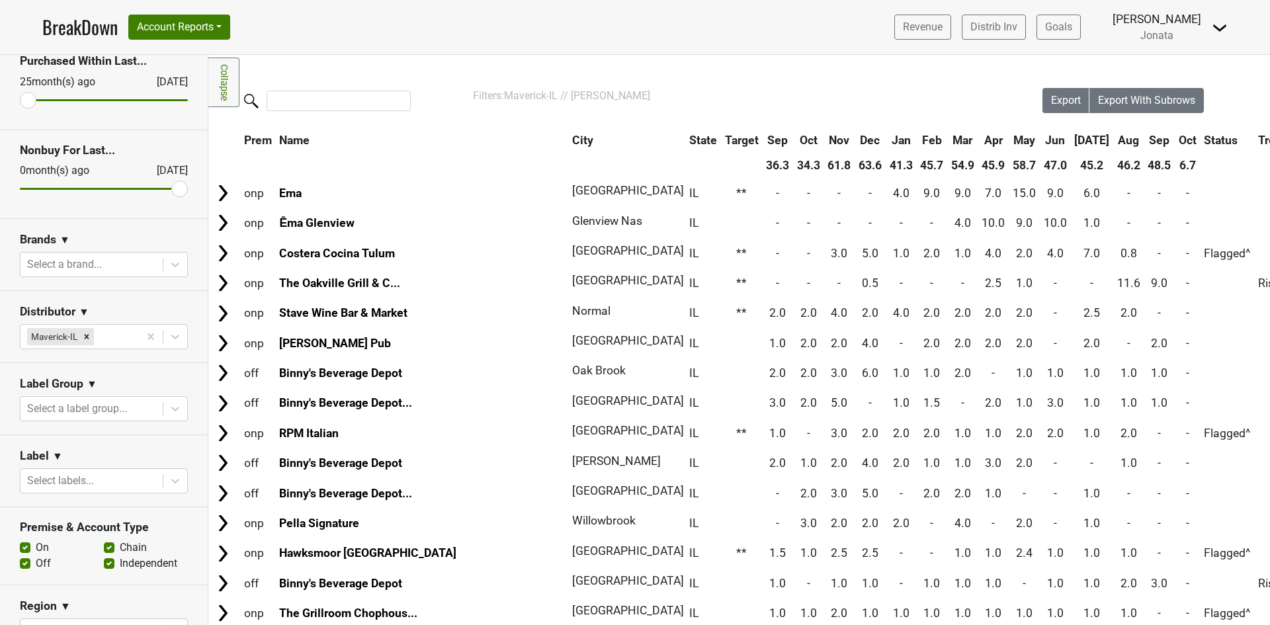
click at [1145, 137] on th "Sep" at bounding box center [1160, 140] width 30 height 24
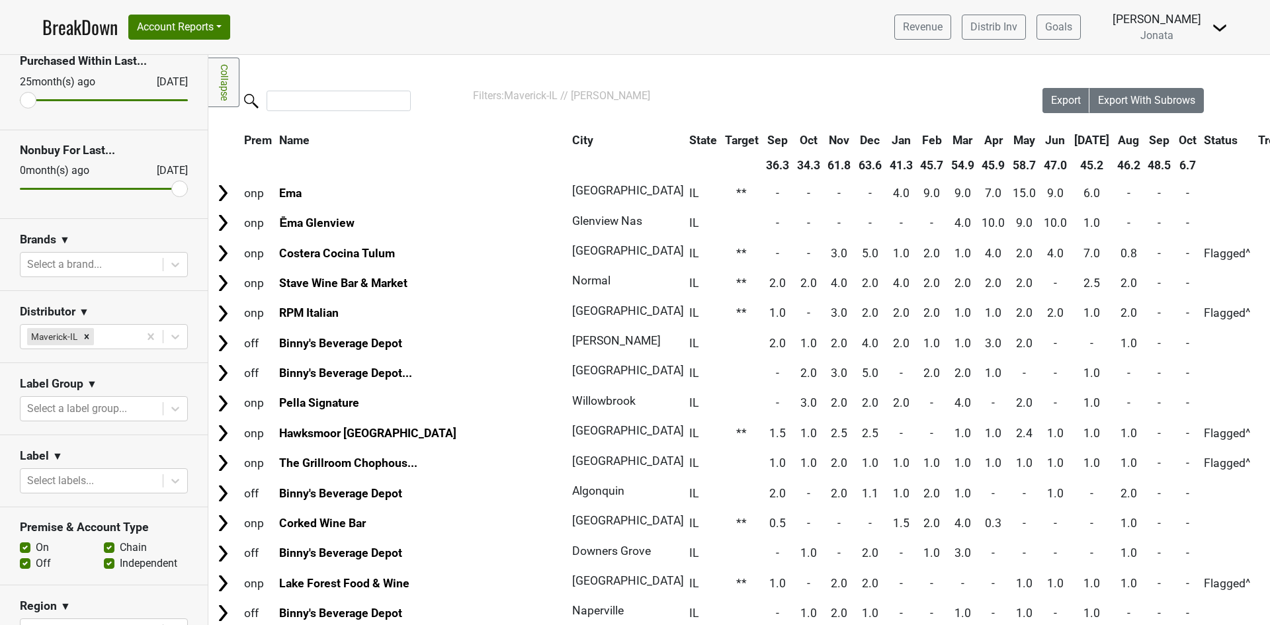
click at [1145, 137] on th "Sep" at bounding box center [1160, 140] width 30 height 24
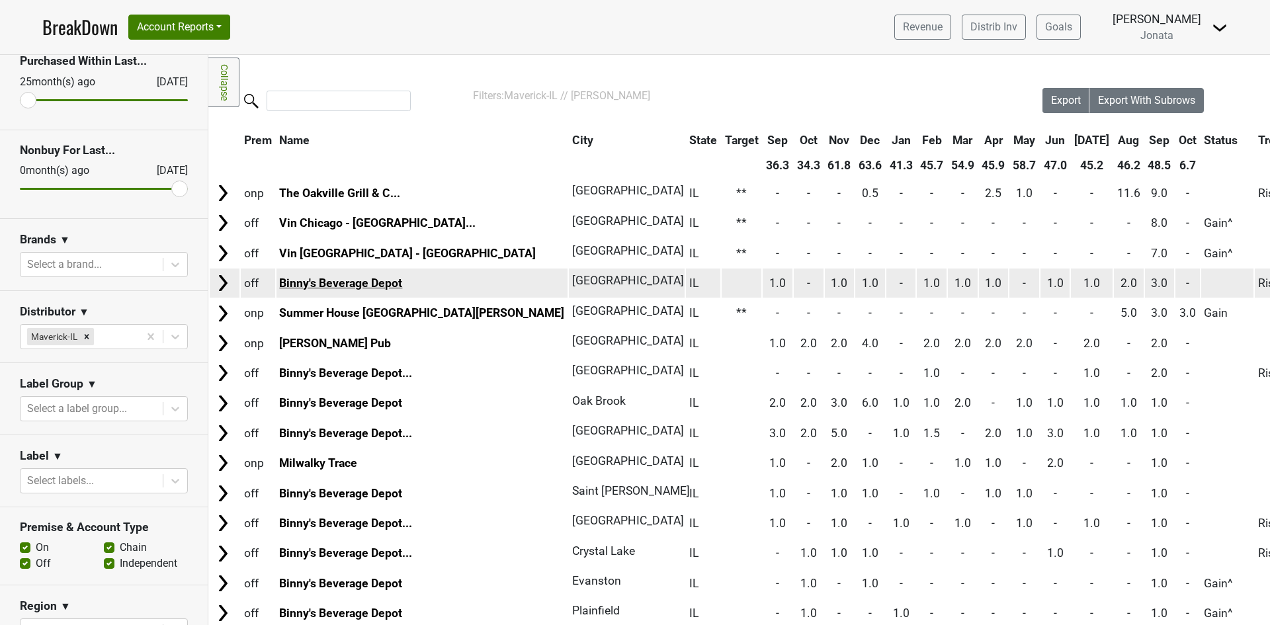
click at [365, 285] on link "Binny's Beverage Depot" at bounding box center [340, 283] width 123 height 13
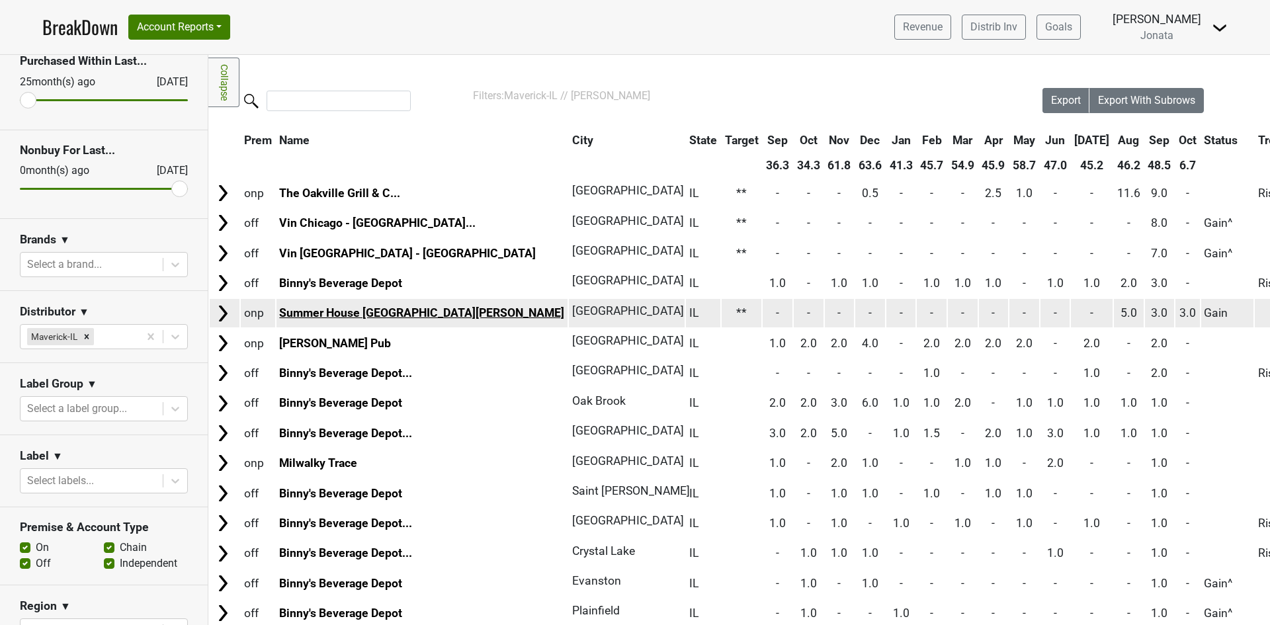
click at [313, 312] on link "Summer House [GEOGRAPHIC_DATA][PERSON_NAME]" at bounding box center [421, 312] width 285 height 13
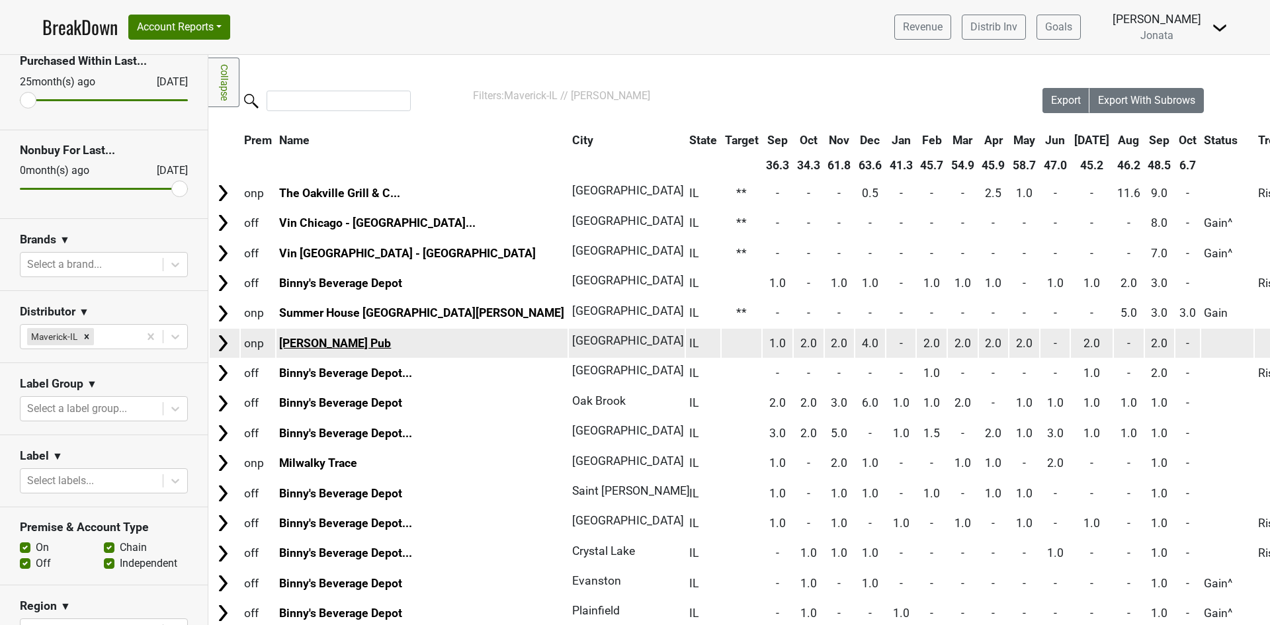
click at [297, 343] on link "[PERSON_NAME] Pub" at bounding box center [335, 343] width 112 height 13
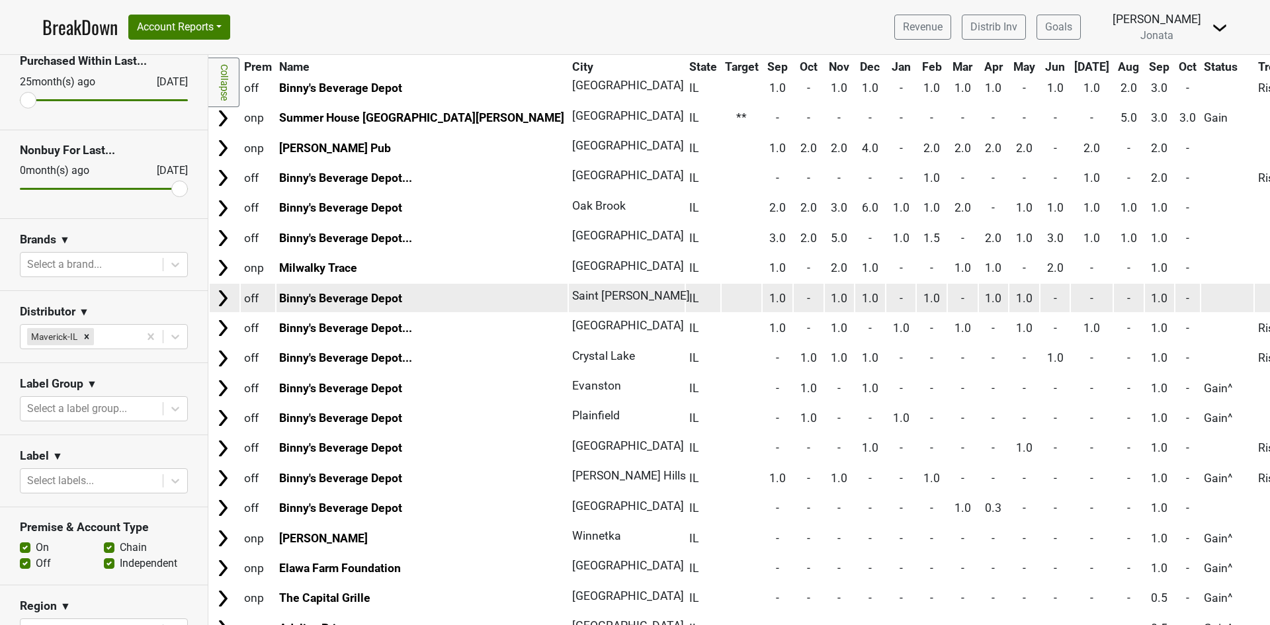
scroll to position [198, 0]
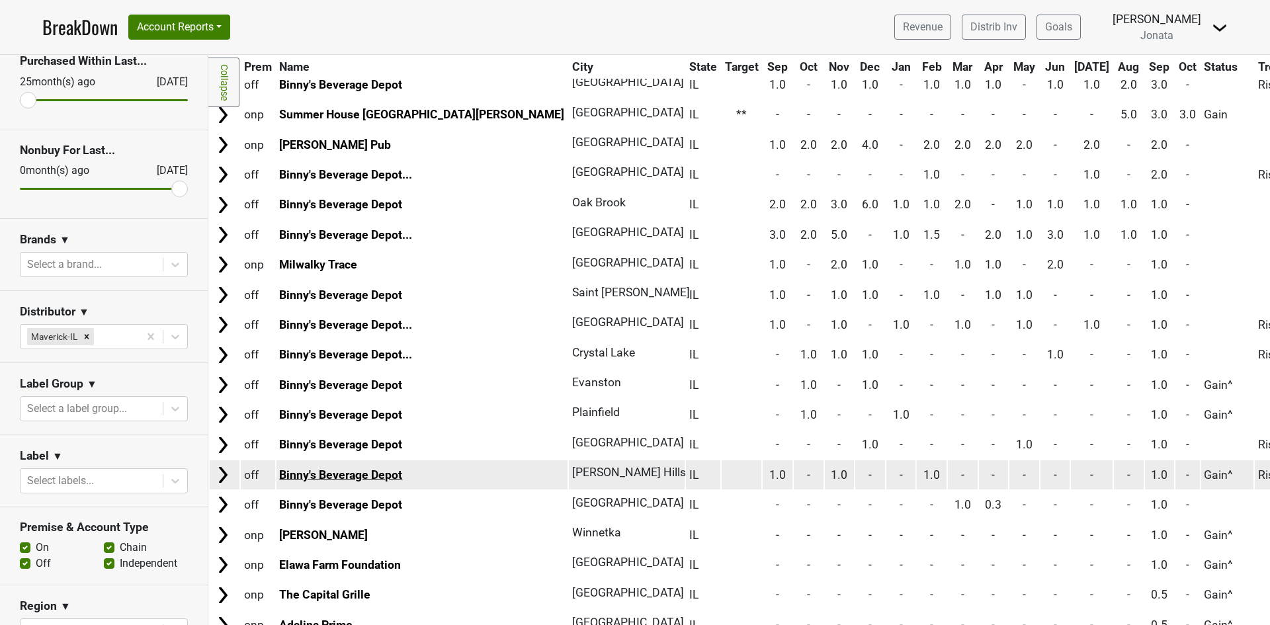
click at [354, 474] on link "Binny's Beverage Depot" at bounding box center [340, 474] width 123 height 13
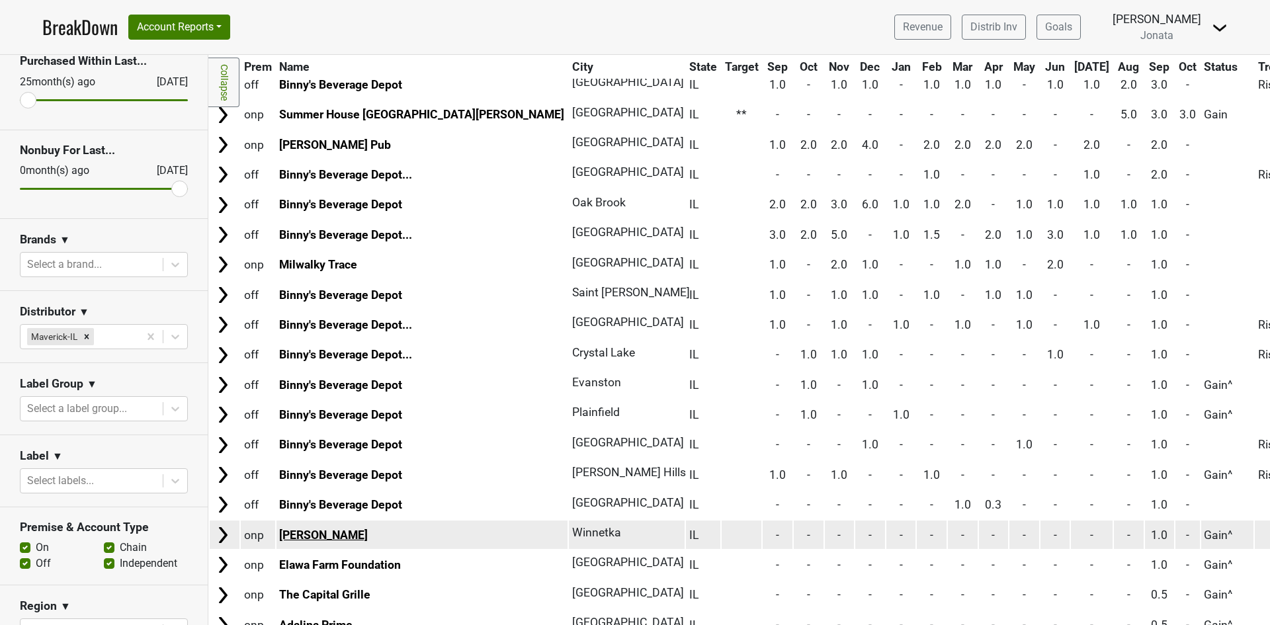
click at [306, 537] on link "George Trois" at bounding box center [323, 535] width 89 height 13
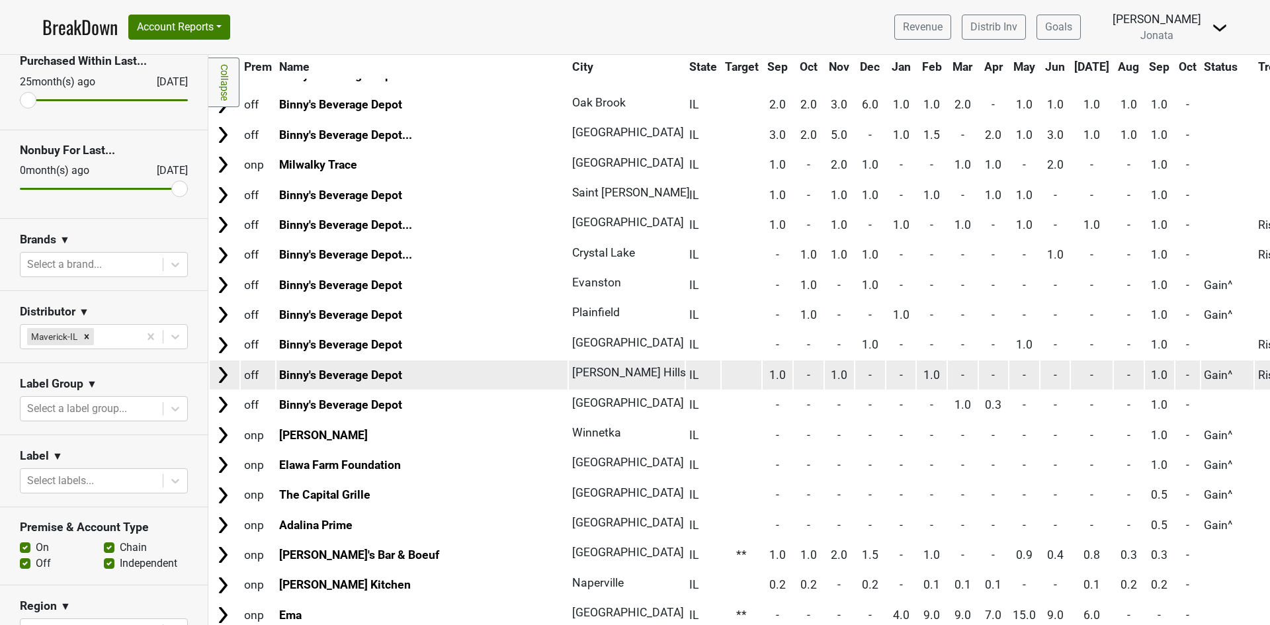
scroll to position [331, 0]
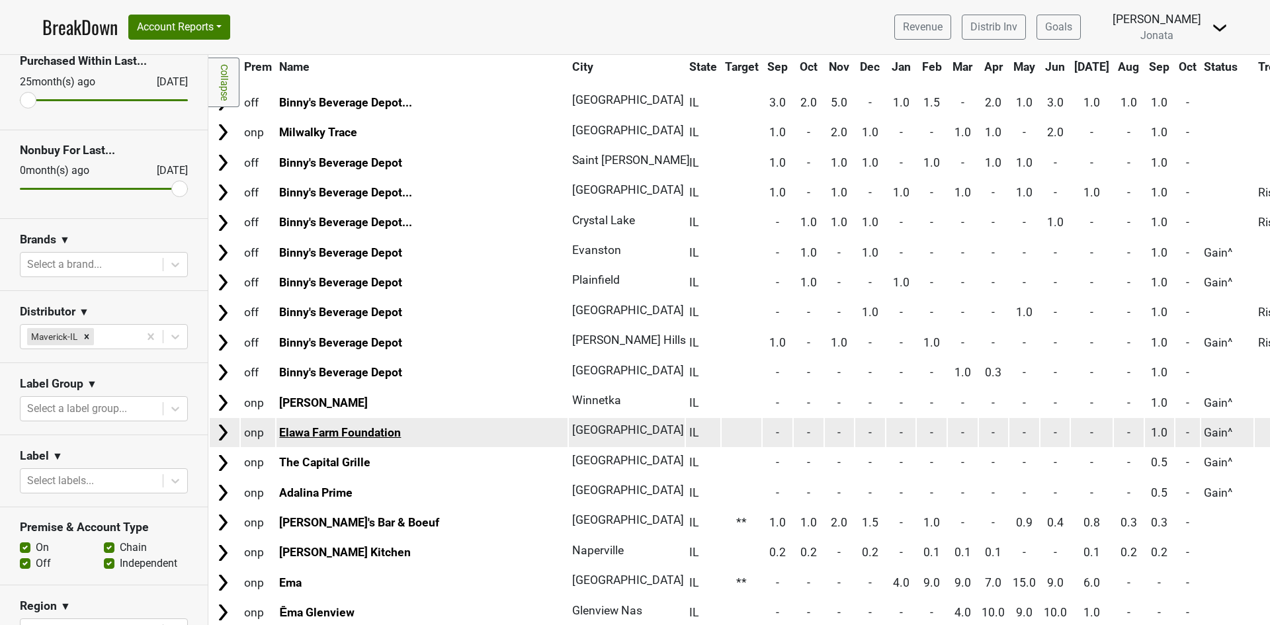
click at [284, 437] on link "Elawa Farm Foundation" at bounding box center [340, 432] width 122 height 13
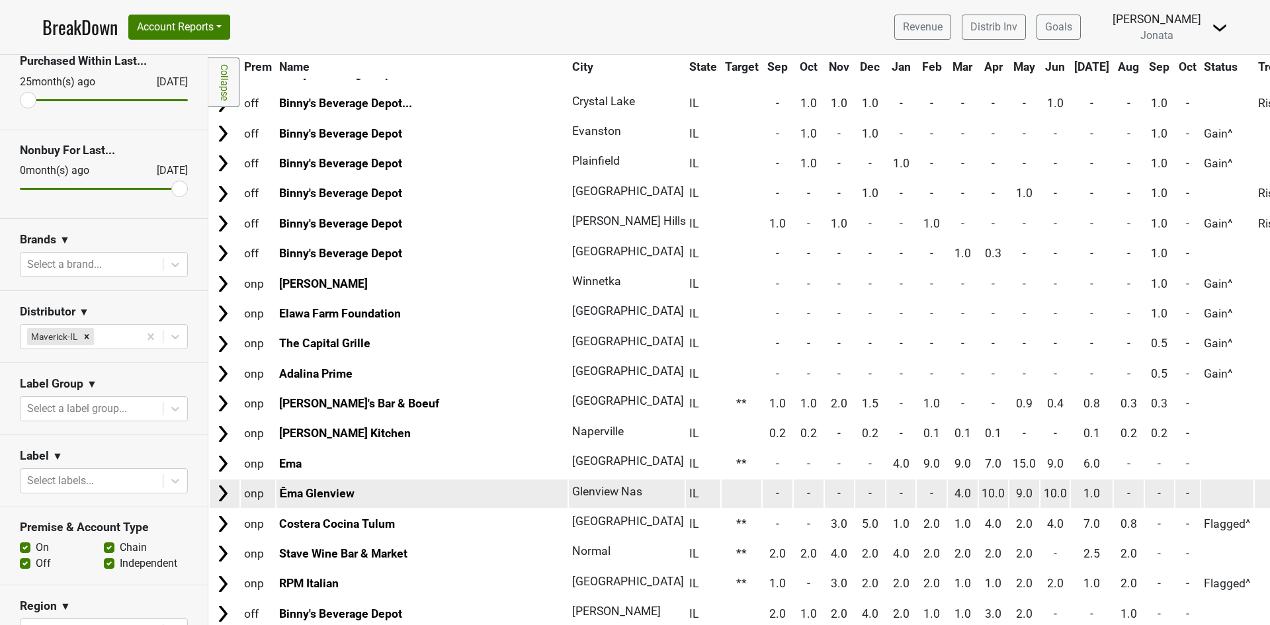
scroll to position [463, 0]
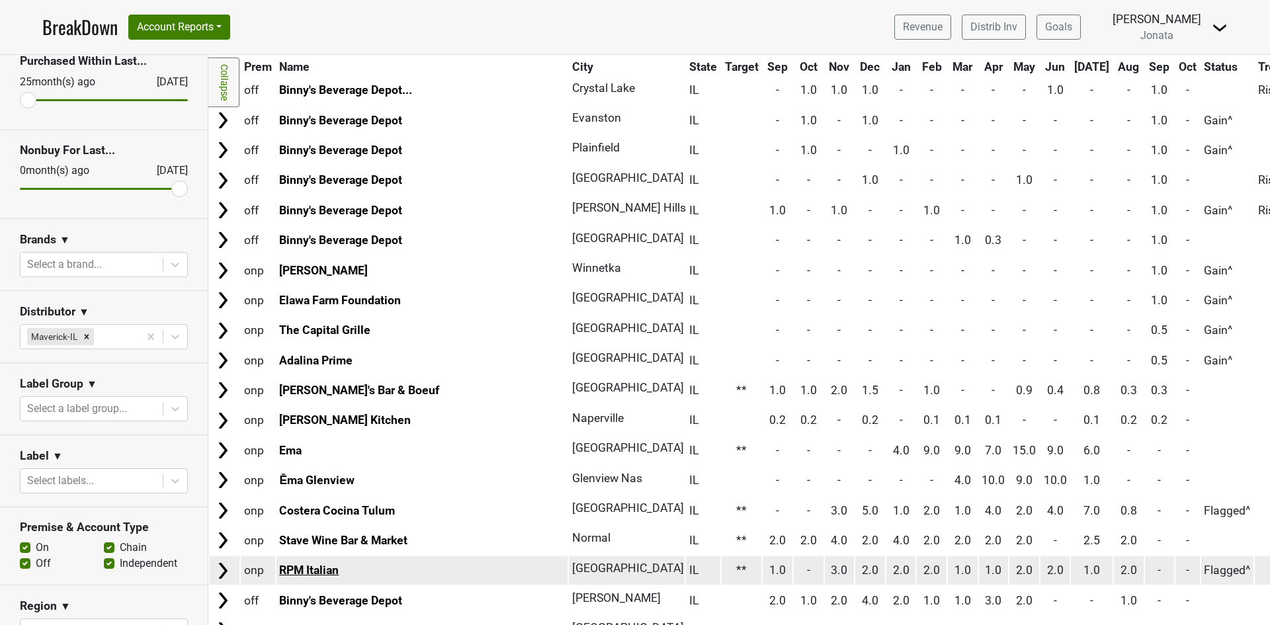
click at [306, 570] on link "RPM Italian" at bounding box center [309, 570] width 60 height 13
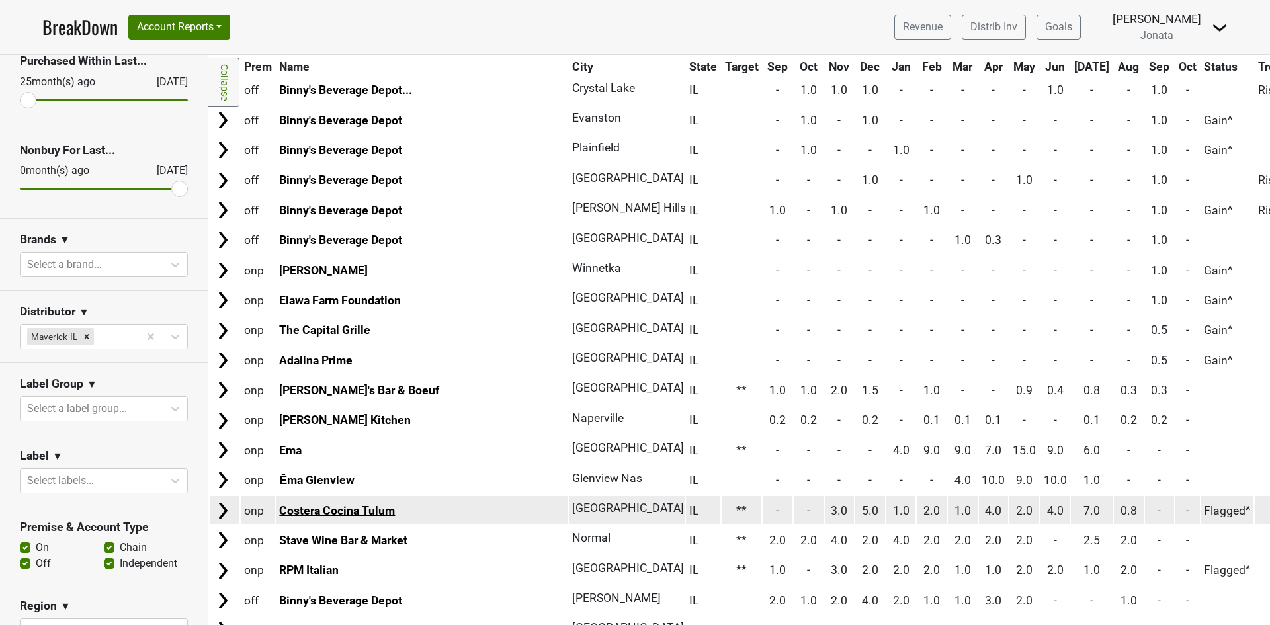
click at [300, 508] on link "Costera Cocina Tulum" at bounding box center [337, 510] width 116 height 13
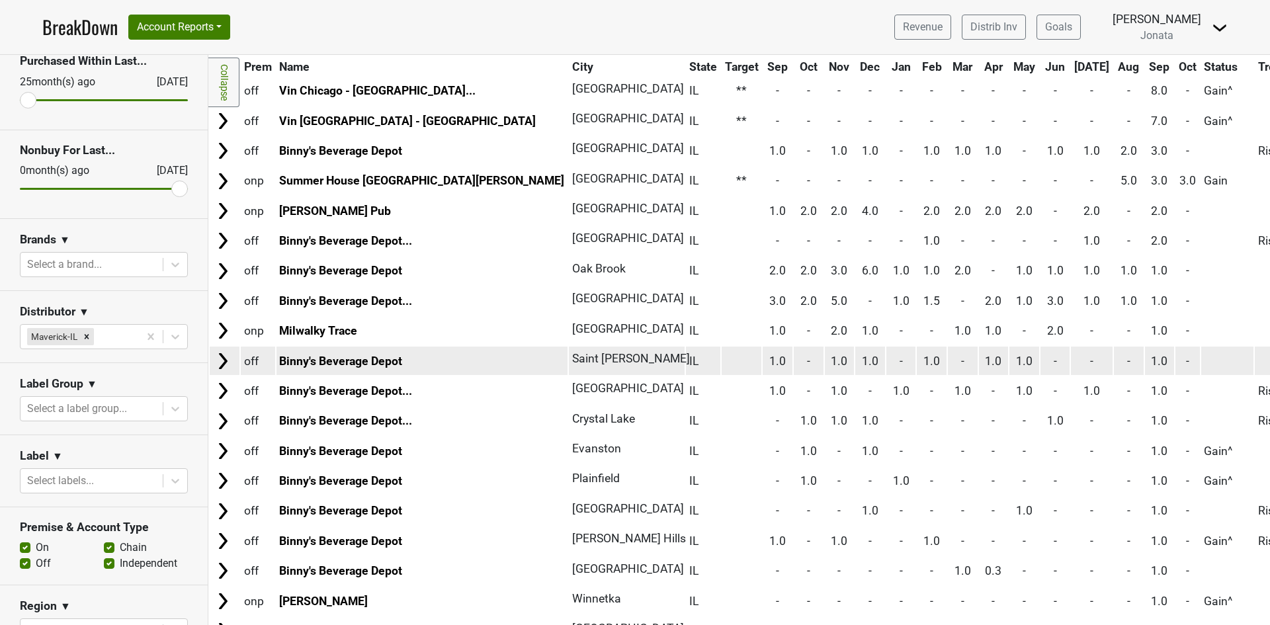
scroll to position [0, 0]
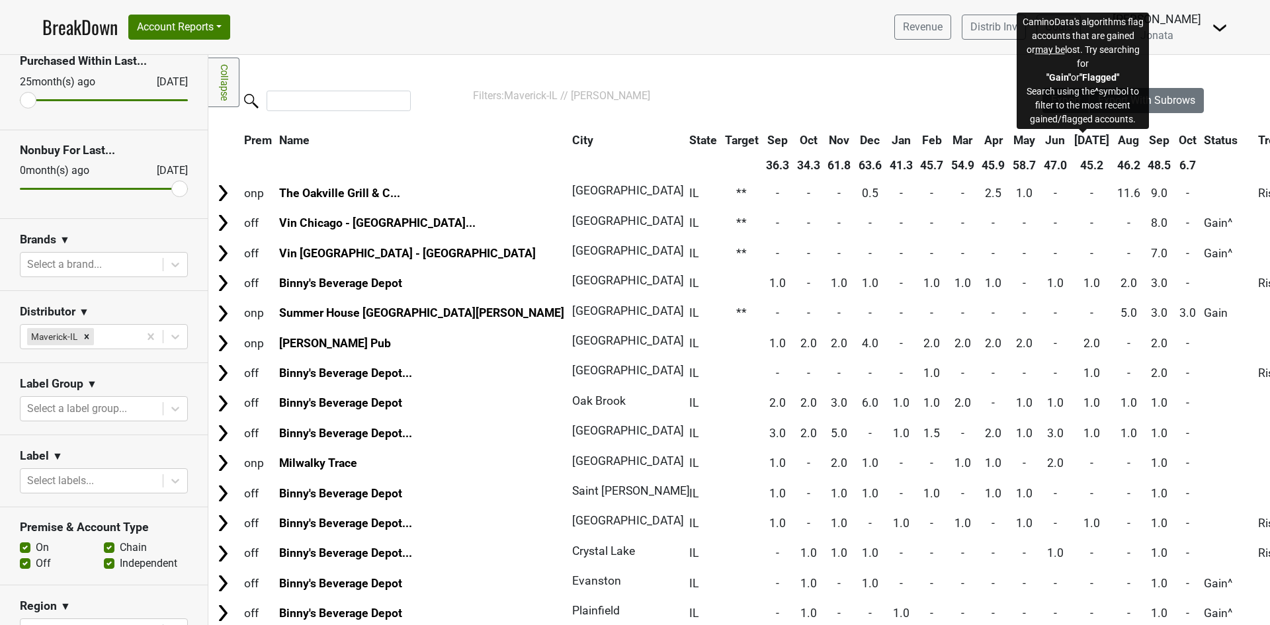
click at [1204, 139] on span "Status" at bounding box center [1221, 140] width 34 height 13
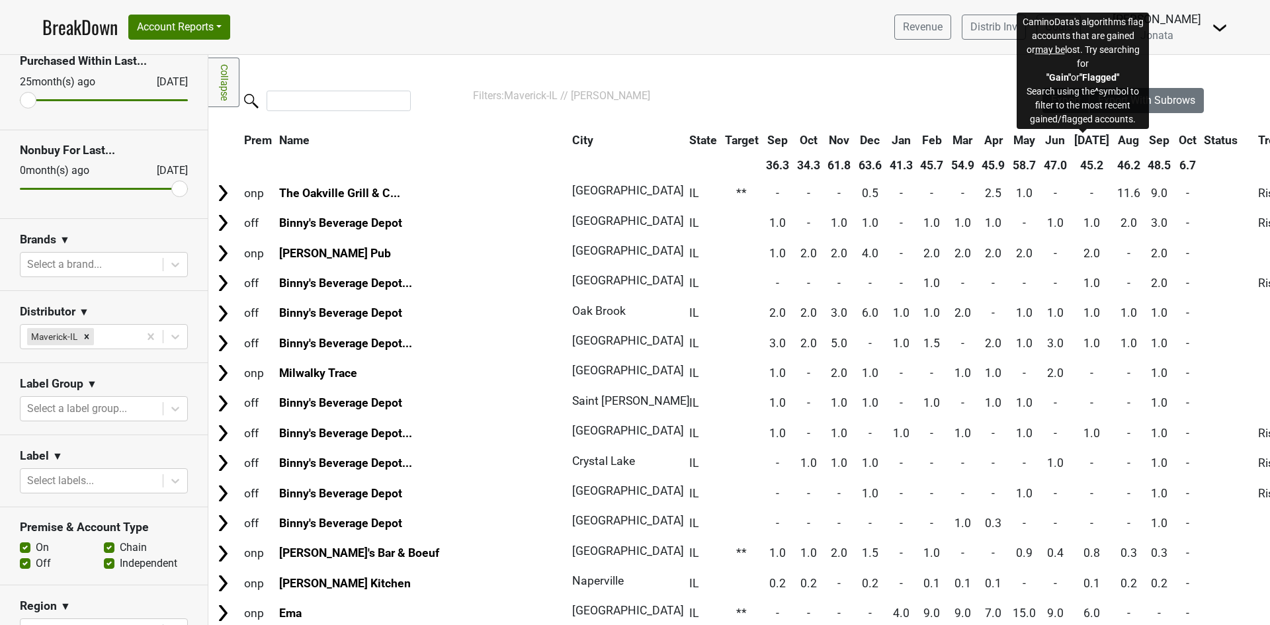
click at [1204, 139] on span "Status" at bounding box center [1221, 140] width 34 height 13
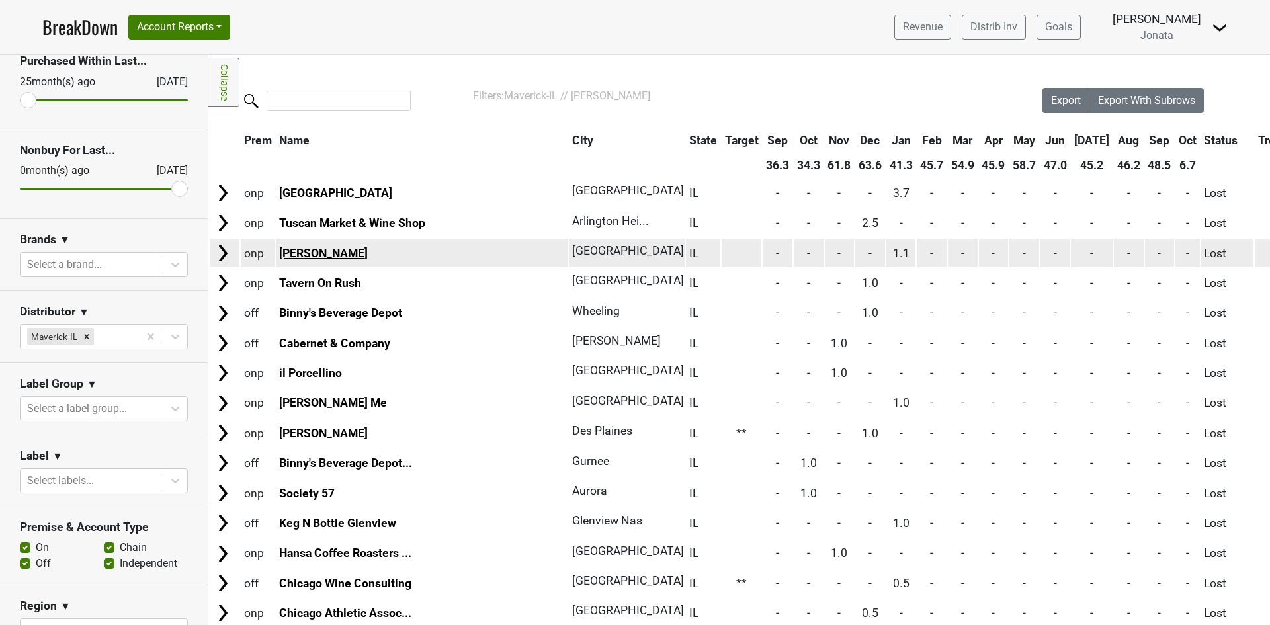
click at [302, 254] on link "Rose Mary" at bounding box center [323, 253] width 89 height 13
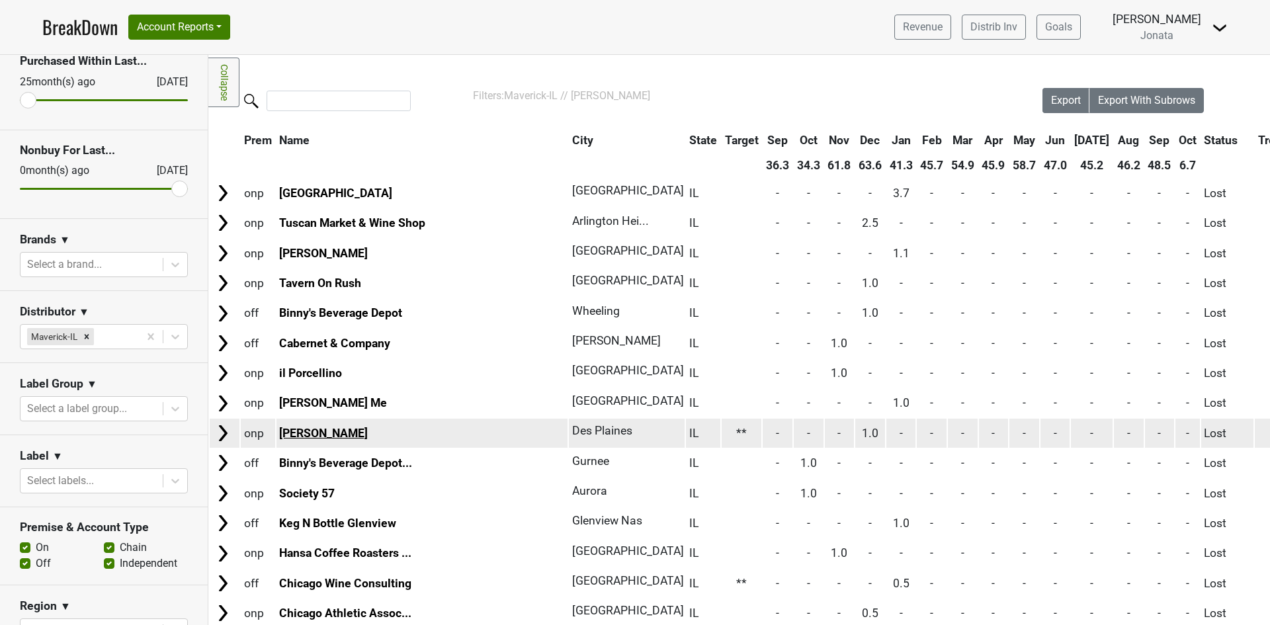
click at [304, 438] on link "Truluck's - Rosemont" at bounding box center [323, 433] width 89 height 13
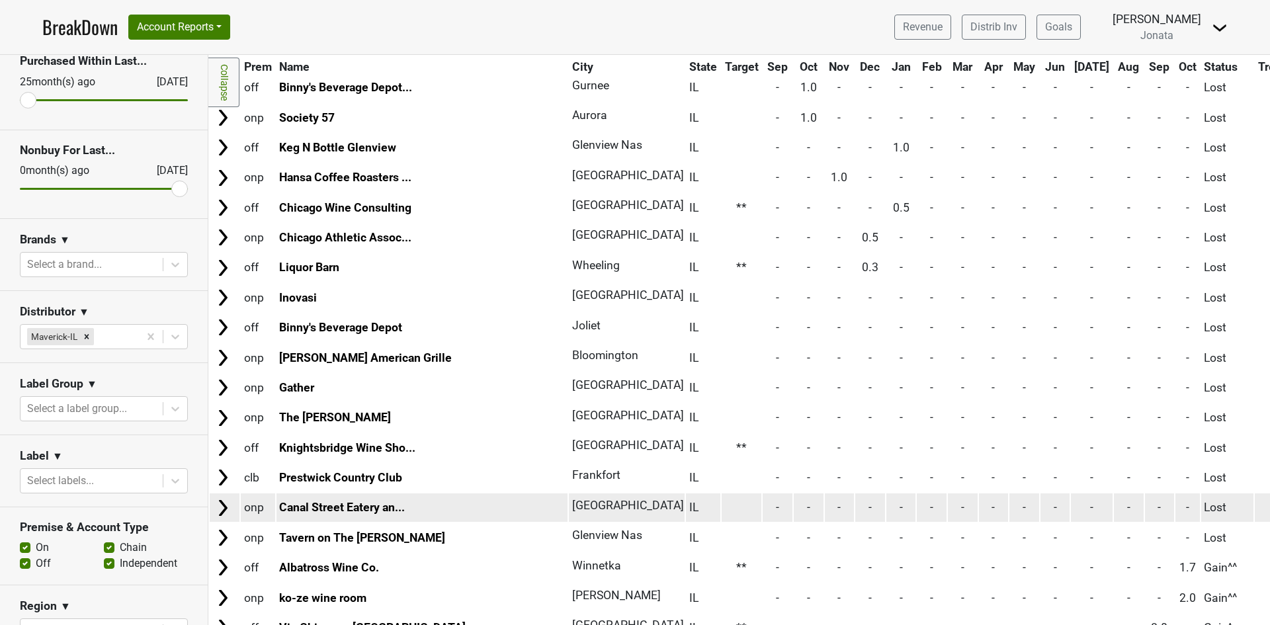
scroll to position [397, 0]
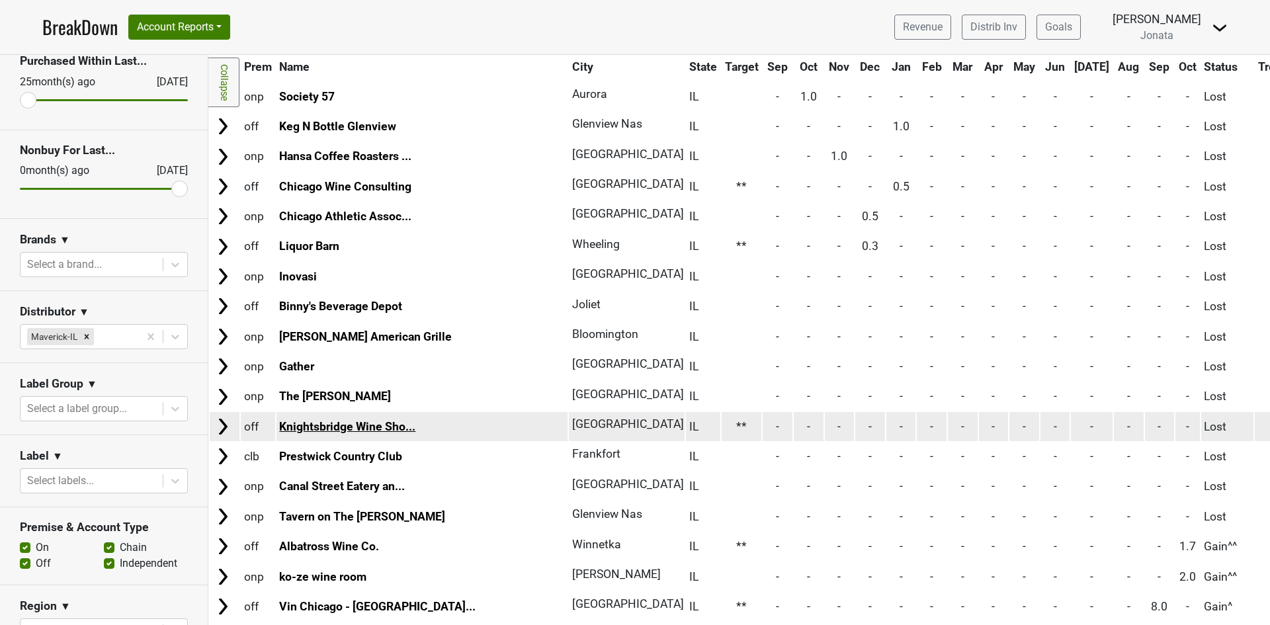
click at [315, 421] on link "Knightsbridge Wine Sho..." at bounding box center [347, 426] width 136 height 13
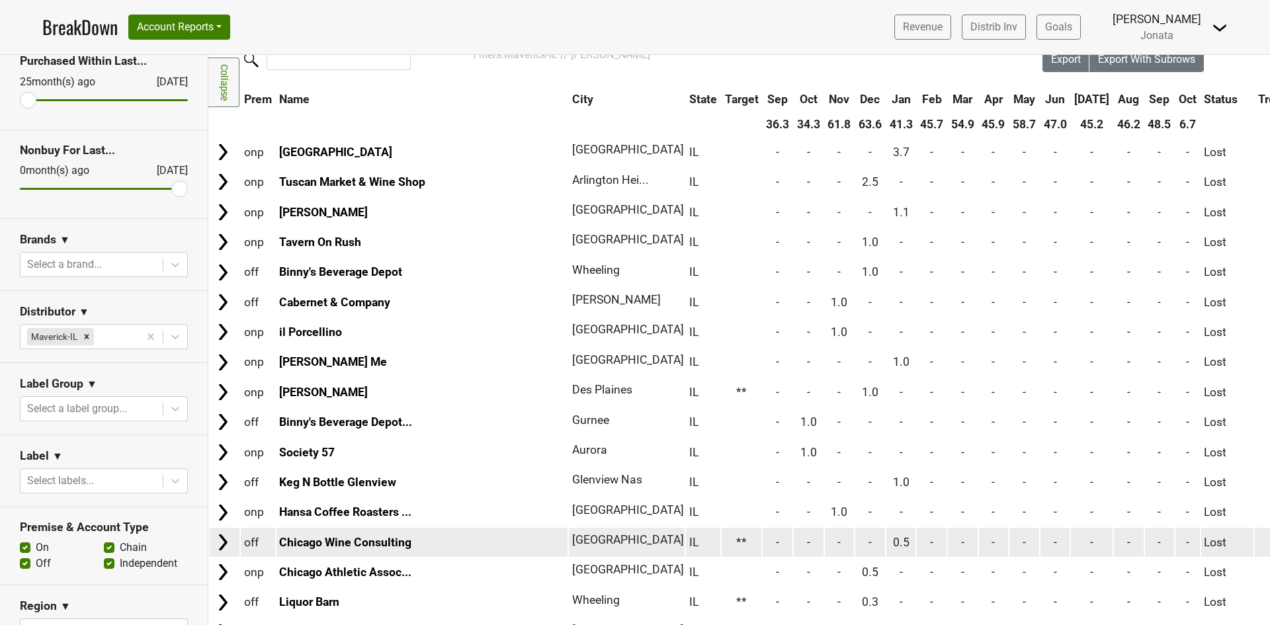
scroll to position [0, 0]
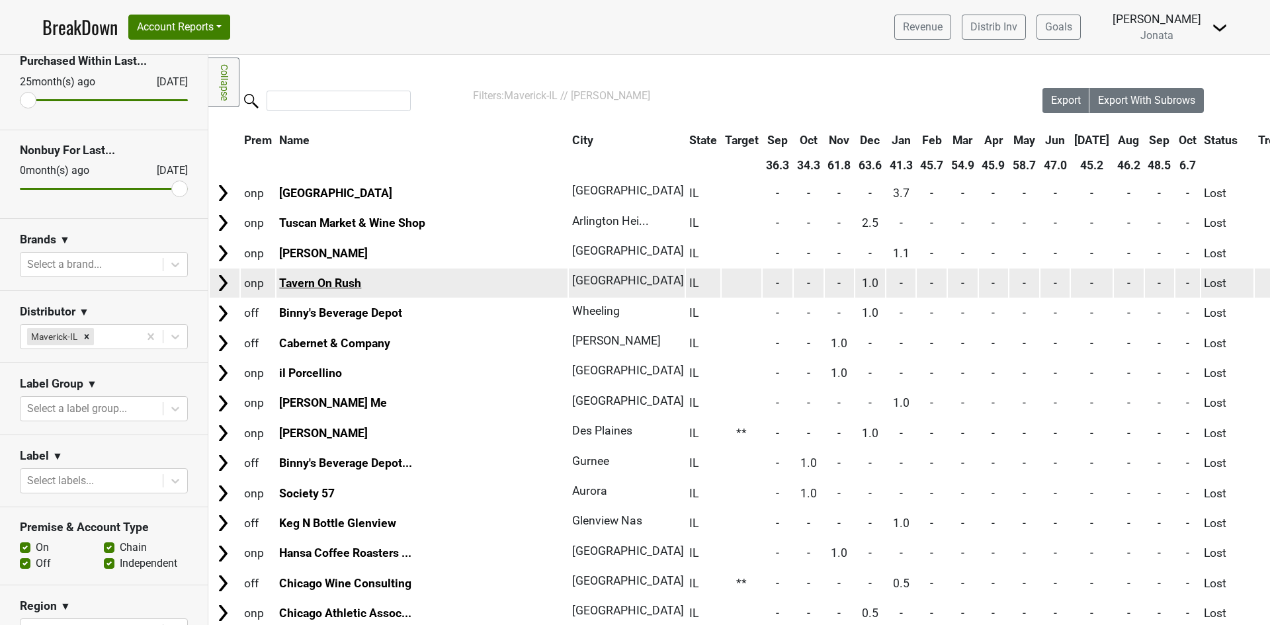
click at [332, 285] on link "Tavern On Rush" at bounding box center [320, 283] width 82 height 13
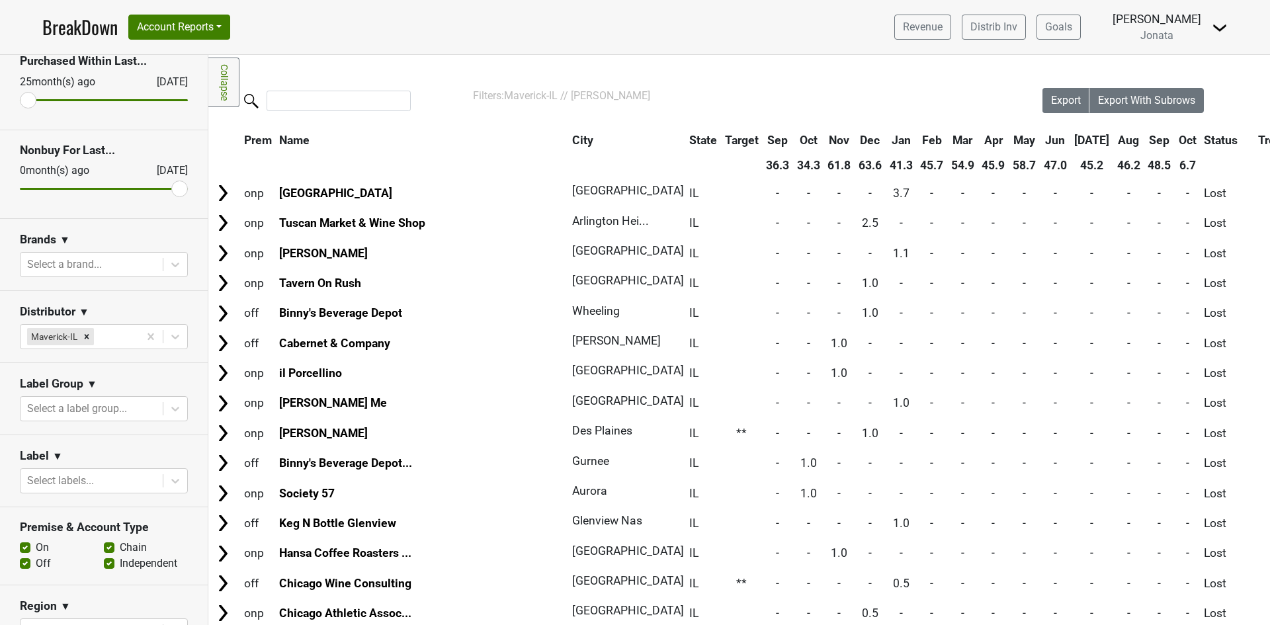
click at [1202, 132] on th "Status" at bounding box center [1228, 140] width 53 height 24
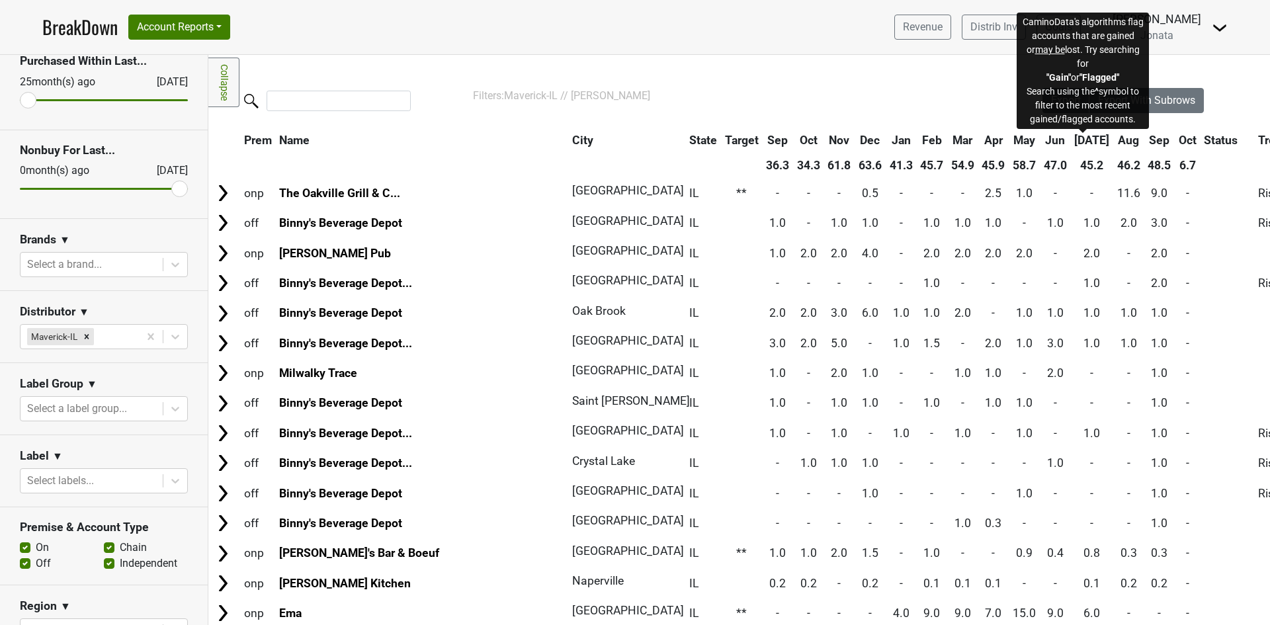
click at [1204, 143] on span "Status" at bounding box center [1221, 140] width 34 height 13
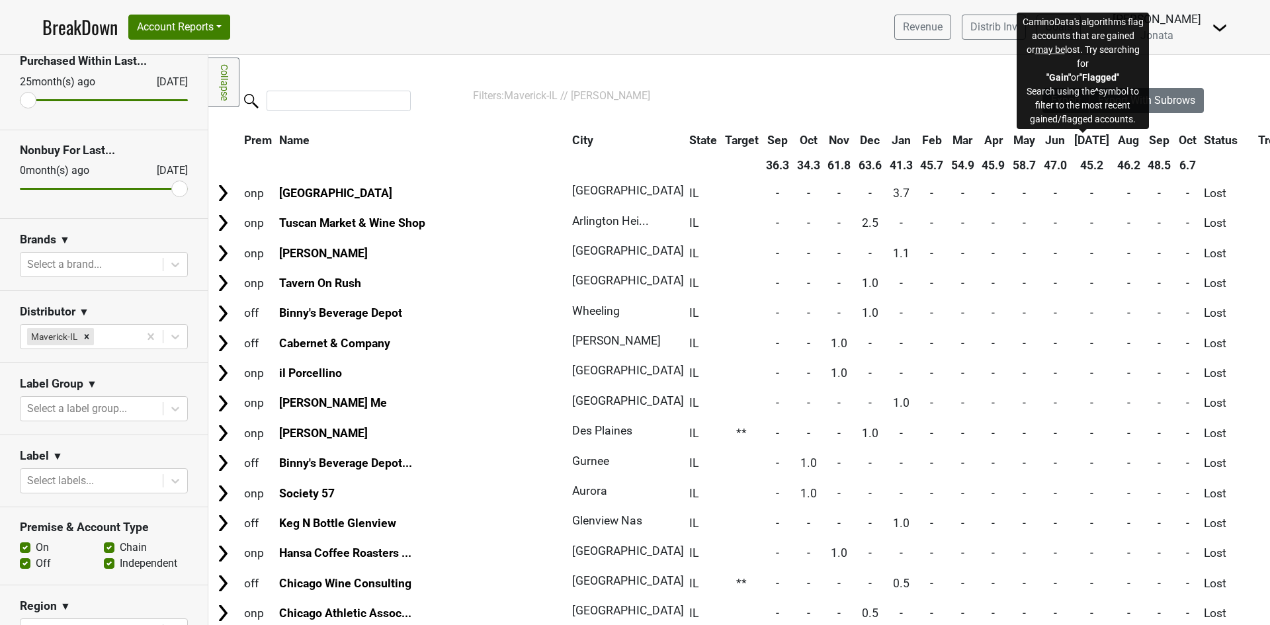
click at [1204, 143] on span "Status" at bounding box center [1221, 140] width 34 height 13
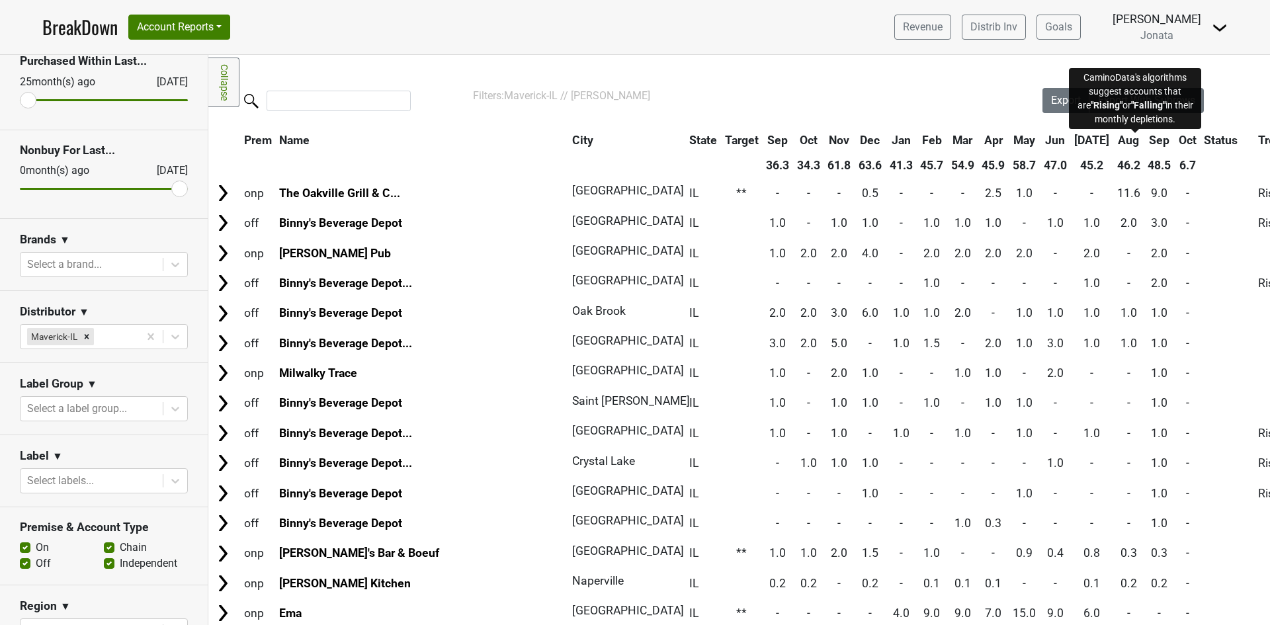
click at [1258, 141] on span "Trend" at bounding box center [1273, 140] width 30 height 13
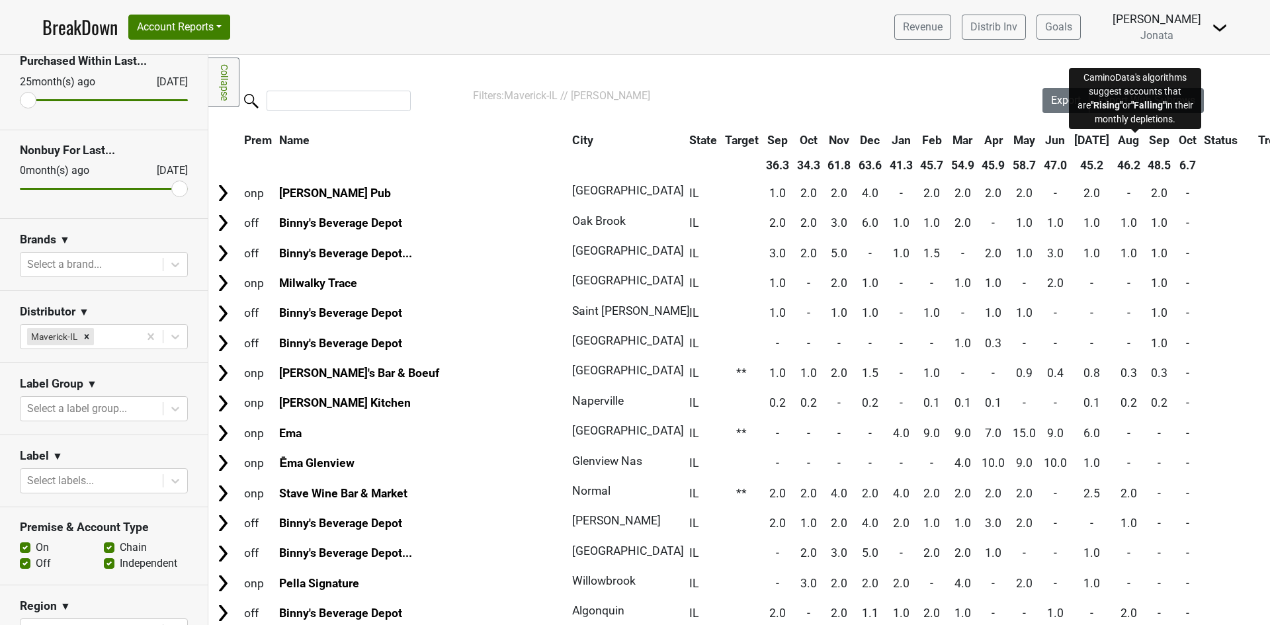
click at [1258, 141] on span "Trend" at bounding box center [1273, 140] width 30 height 13
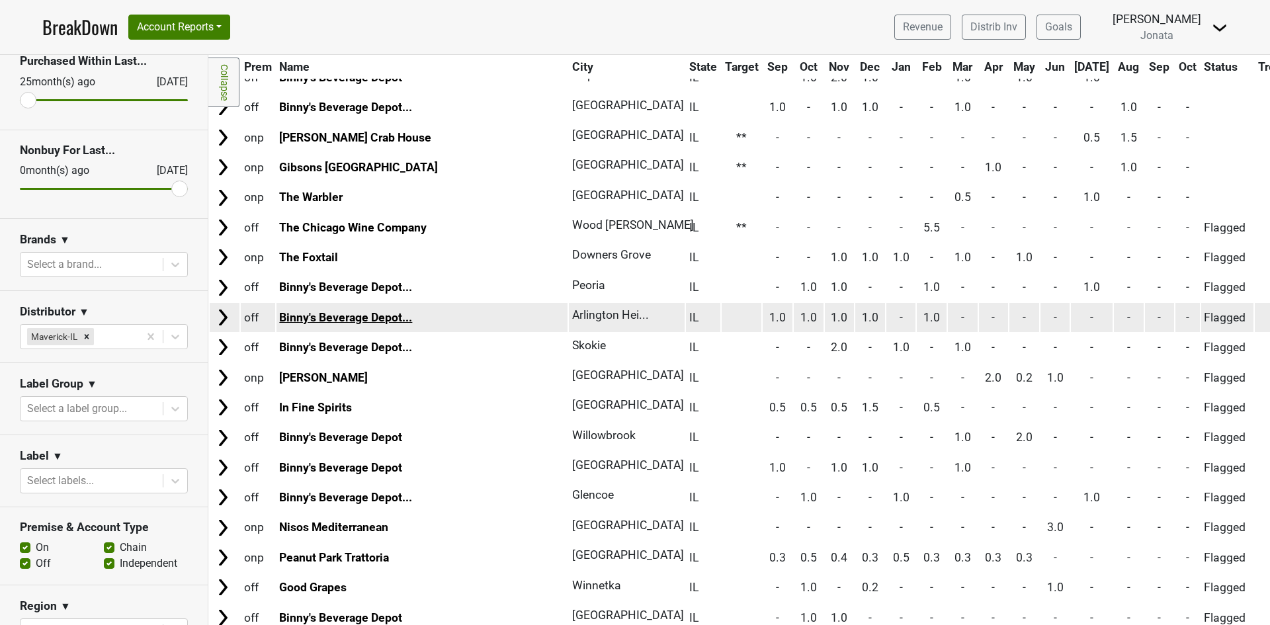
scroll to position [860, 0]
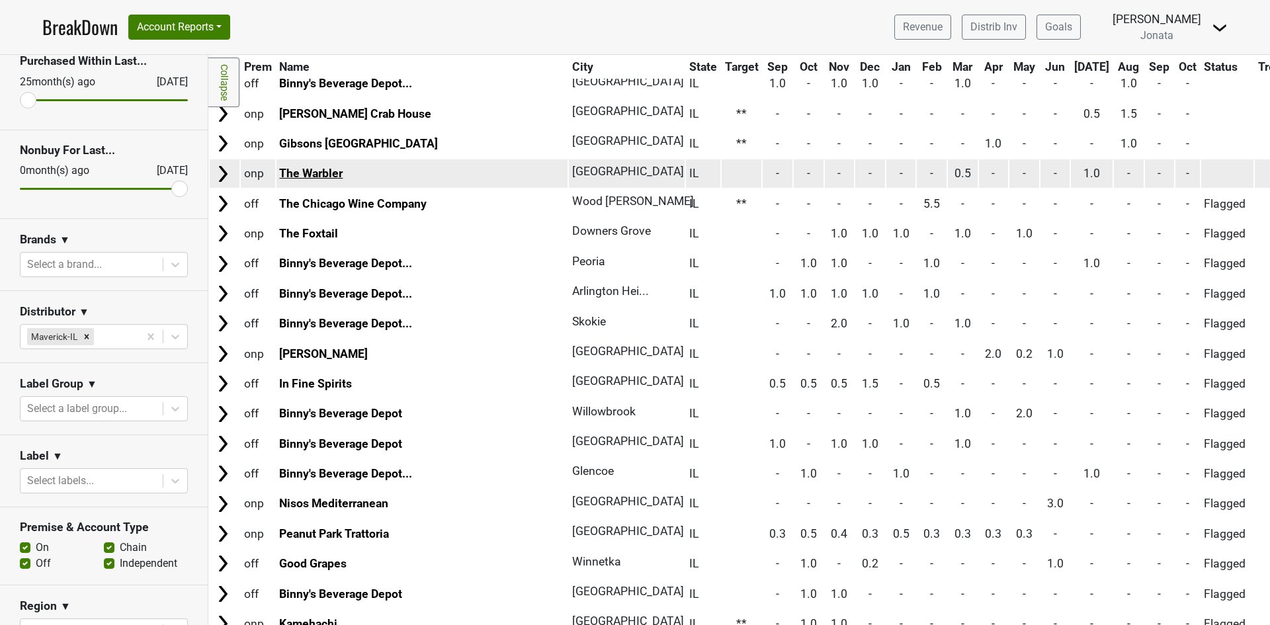
click at [307, 167] on link "The Warbler" at bounding box center [311, 173] width 64 height 13
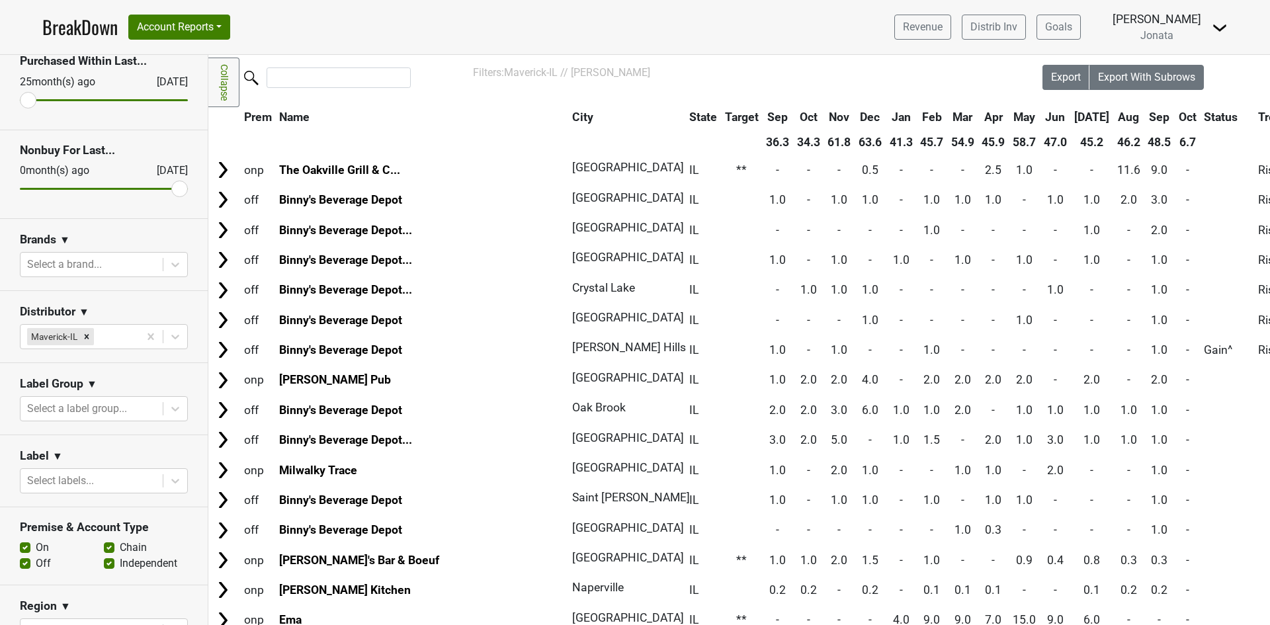
scroll to position [0, 0]
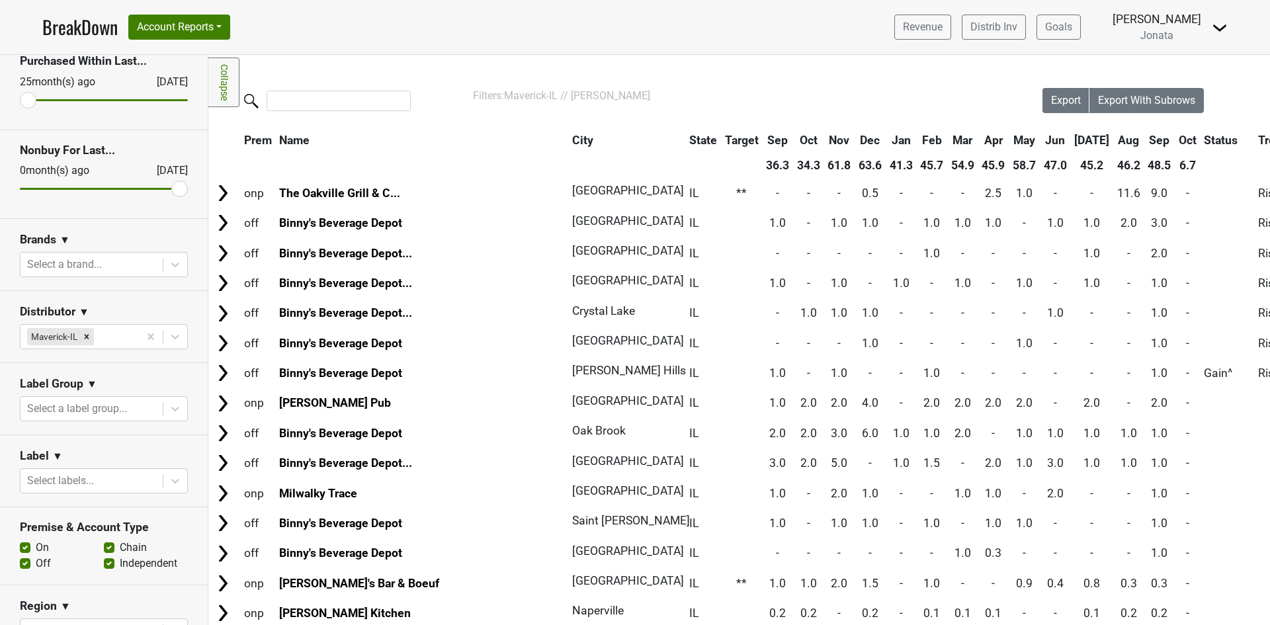
click at [1145, 138] on th "Sep" at bounding box center [1160, 140] width 30 height 24
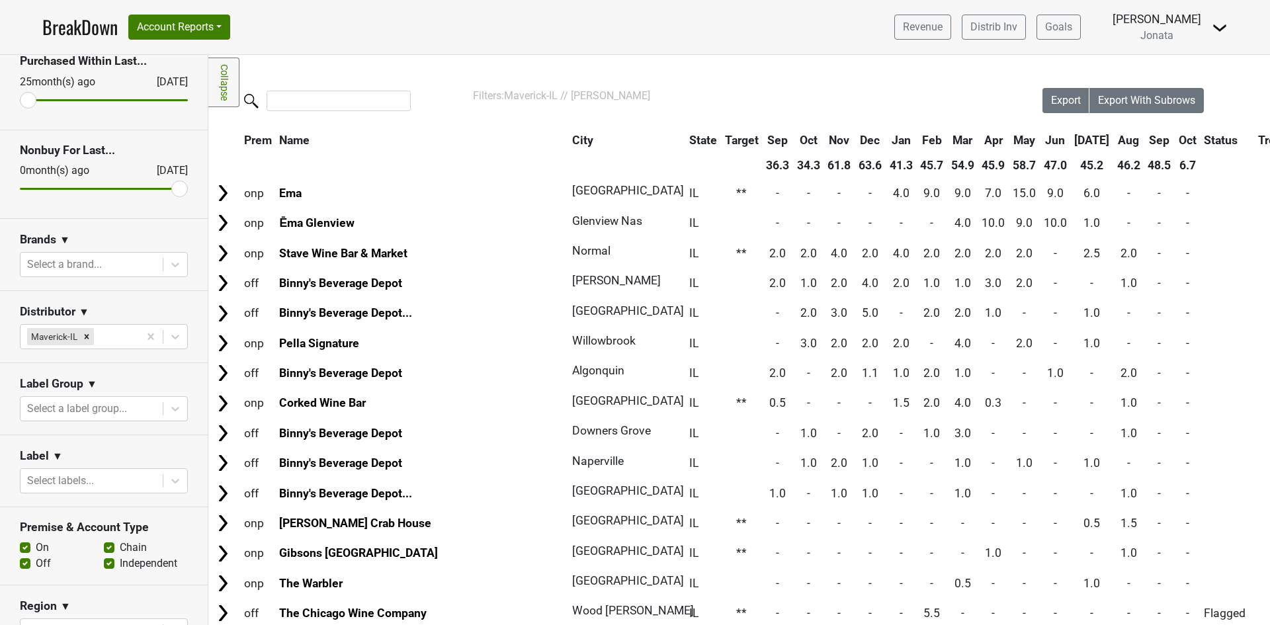
click at [1145, 138] on th "Sep" at bounding box center [1160, 140] width 30 height 24
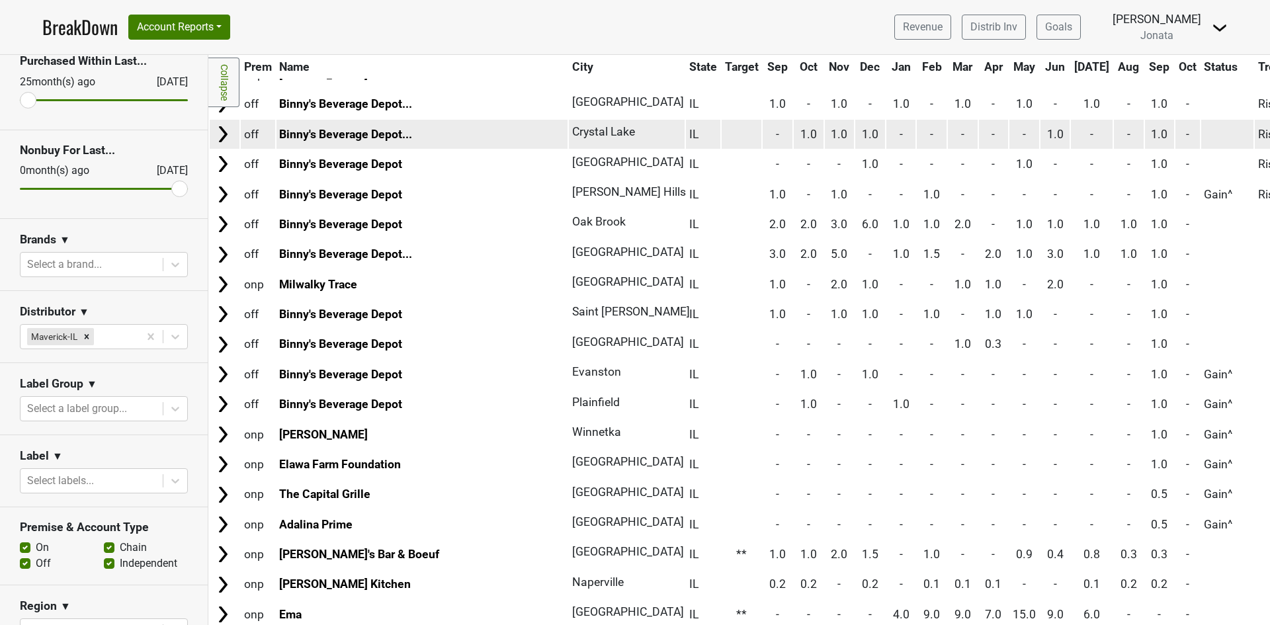
scroll to position [397, 0]
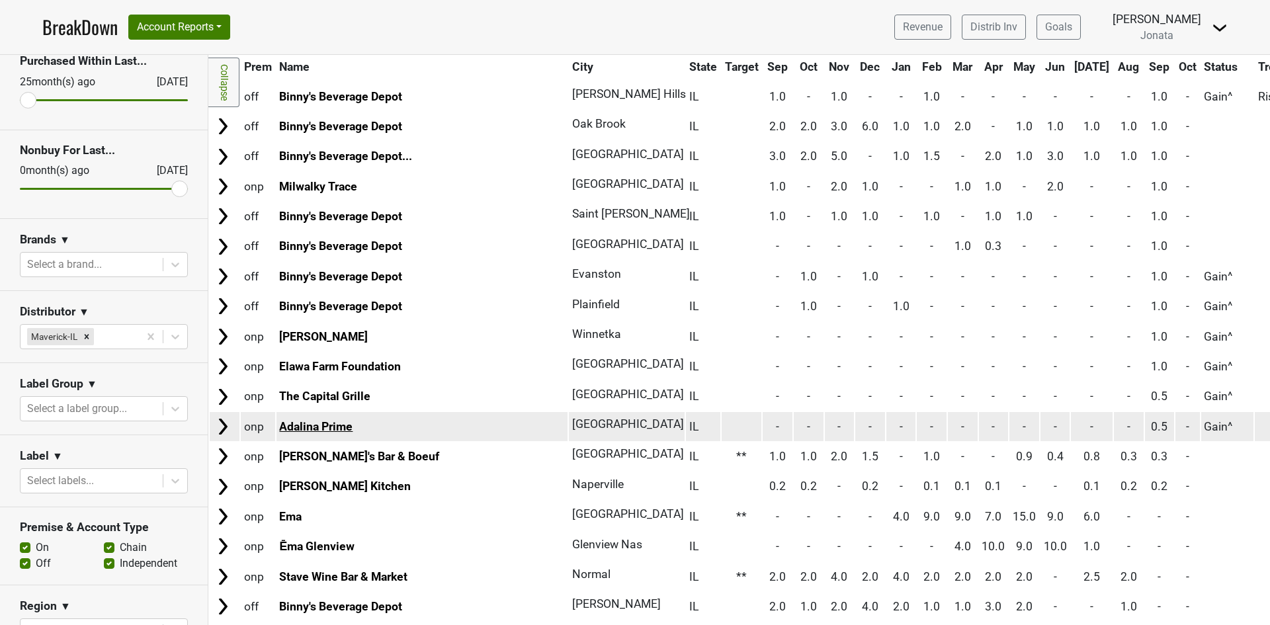
click at [304, 425] on link "Adalina Prime" at bounding box center [315, 426] width 73 height 13
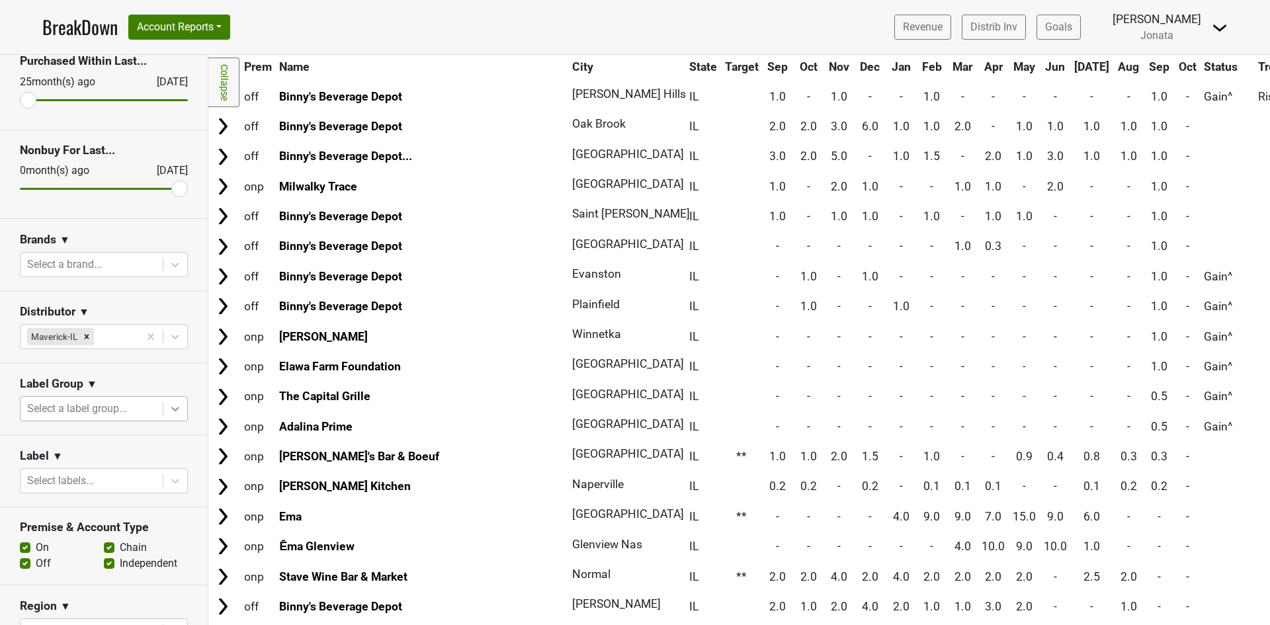
click at [171, 407] on icon at bounding box center [175, 409] width 8 height 5
click at [125, 382] on div "Label Group ▼" at bounding box center [104, 386] width 168 height 20
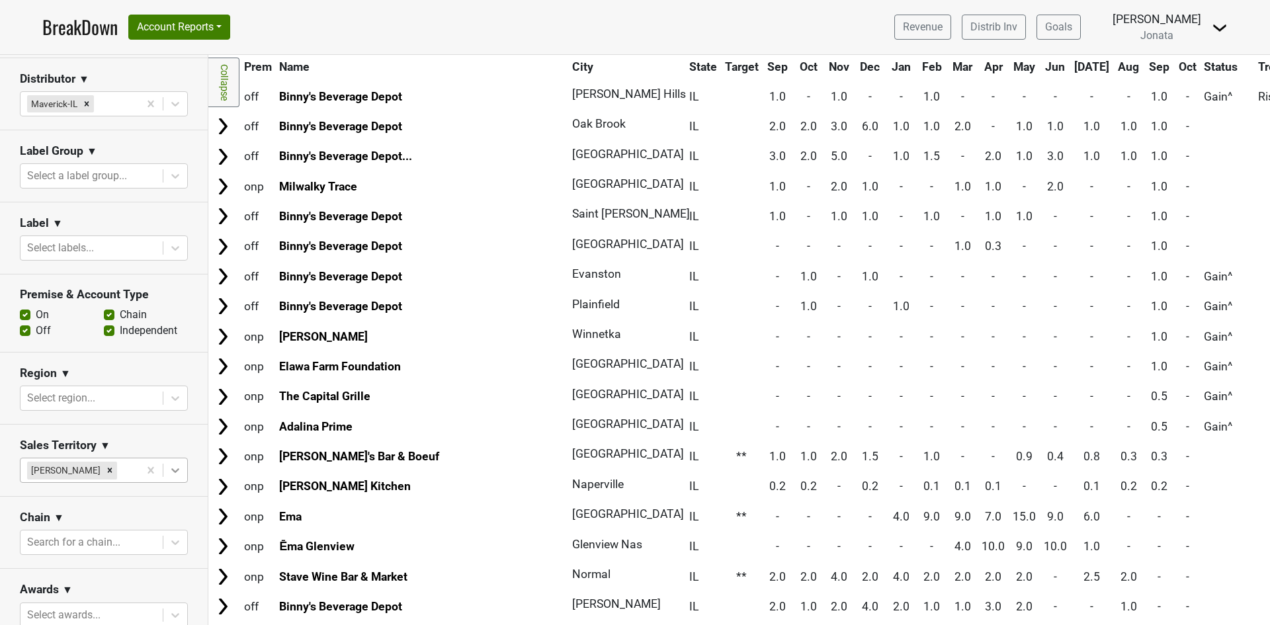
scroll to position [331, 0]
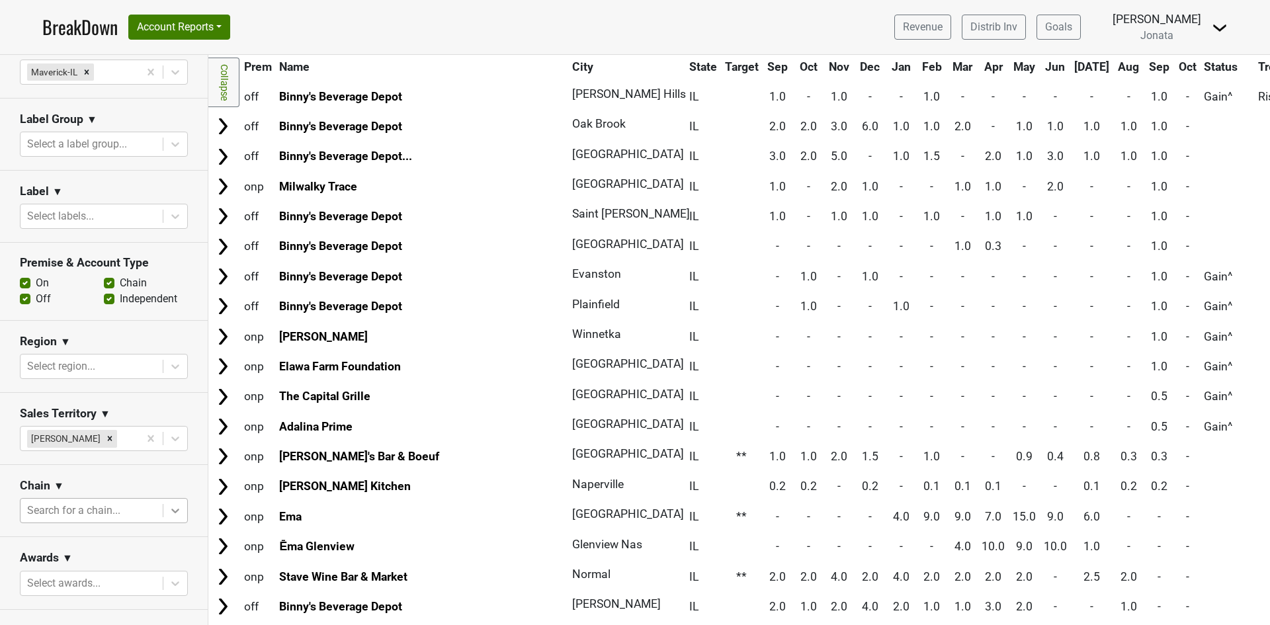
click at [171, 509] on icon at bounding box center [175, 511] width 8 height 5
click at [112, 506] on div at bounding box center [91, 511] width 129 height 19
type input "hog"
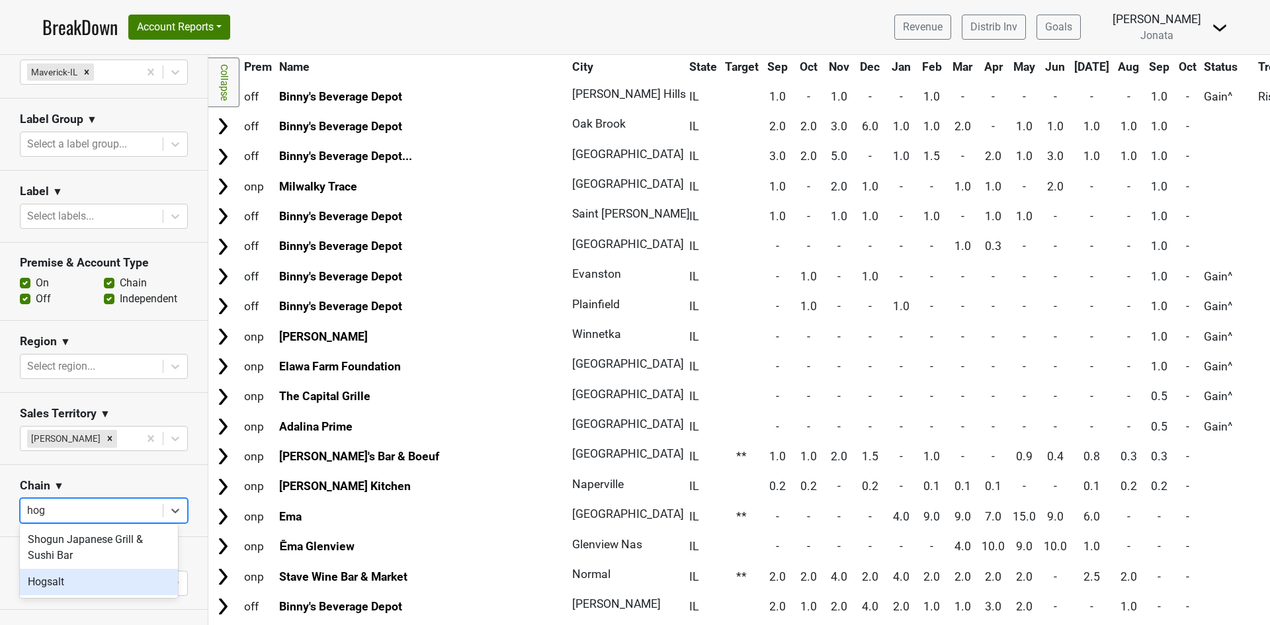
click at [47, 578] on div "Hogsalt" at bounding box center [99, 582] width 158 height 26
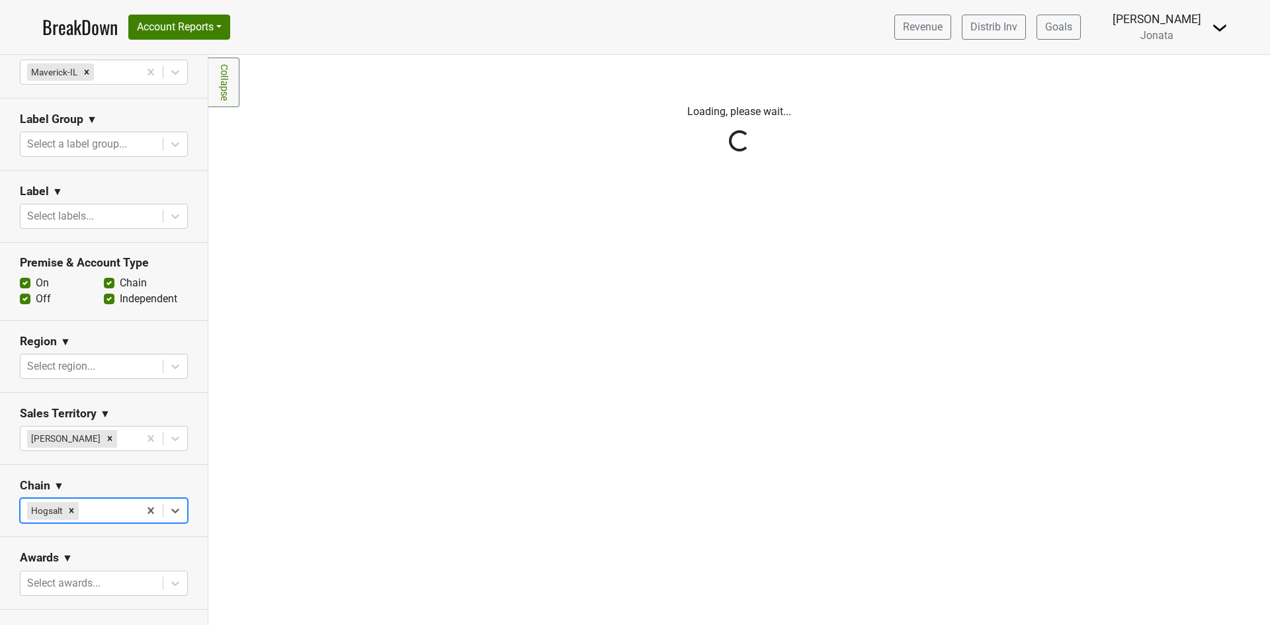
scroll to position [0, 0]
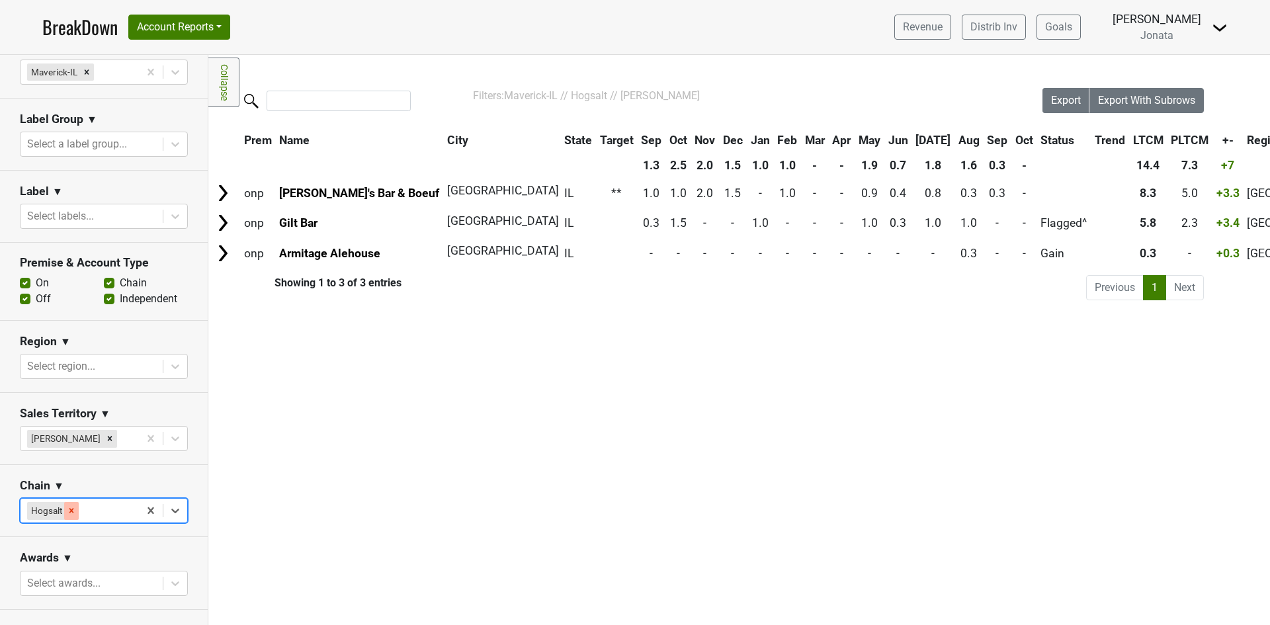
click at [69, 506] on icon "Remove Hogsalt" at bounding box center [71, 510] width 9 height 9
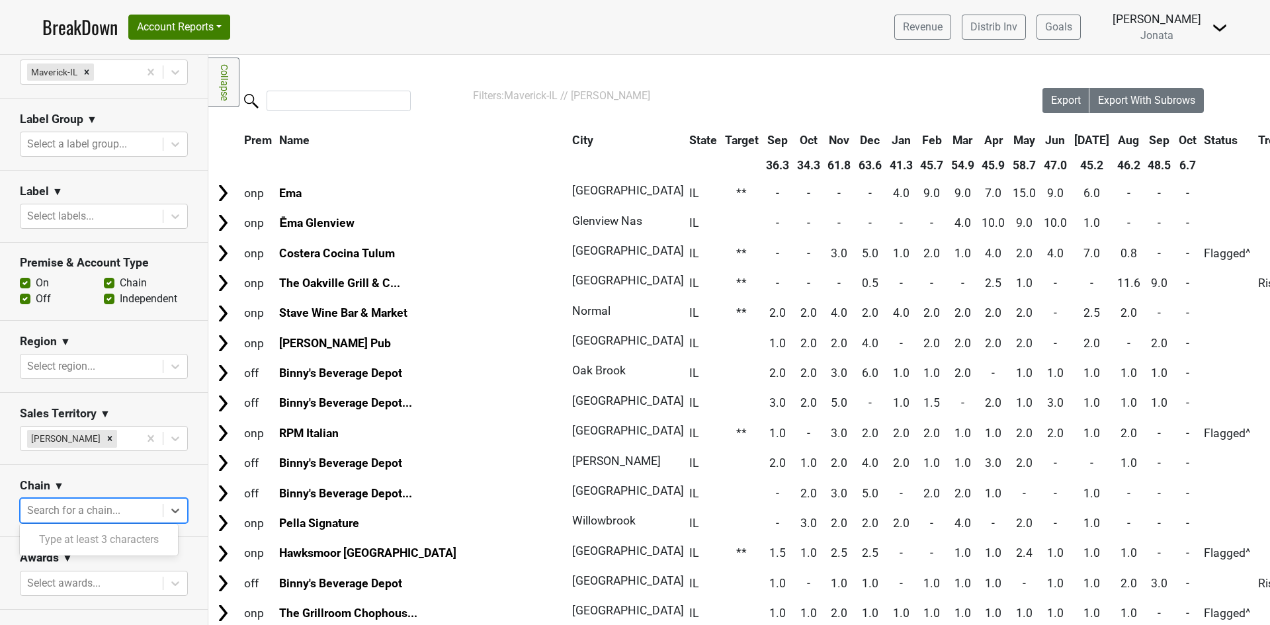
click at [60, 505] on div at bounding box center [91, 511] width 129 height 19
type input "lett"
click at [64, 570] on div "Lettuce Entertain You" at bounding box center [99, 566] width 158 height 26
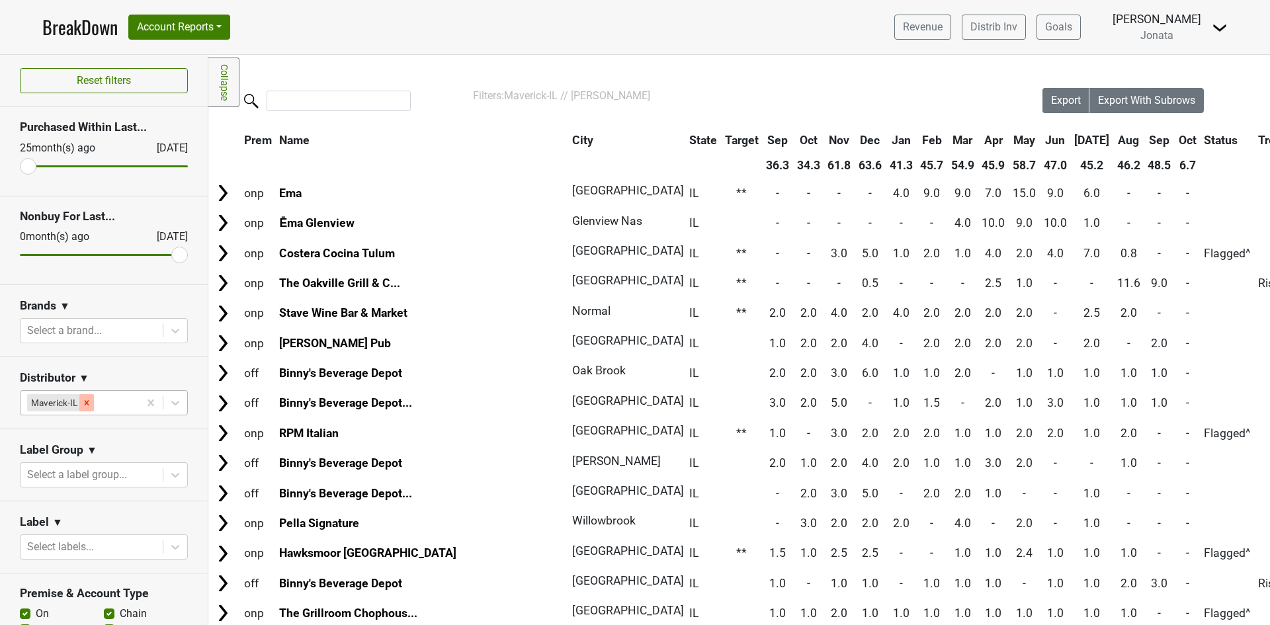
click at [86, 402] on icon "Remove Maverick-IL" at bounding box center [87, 402] width 5 height 5
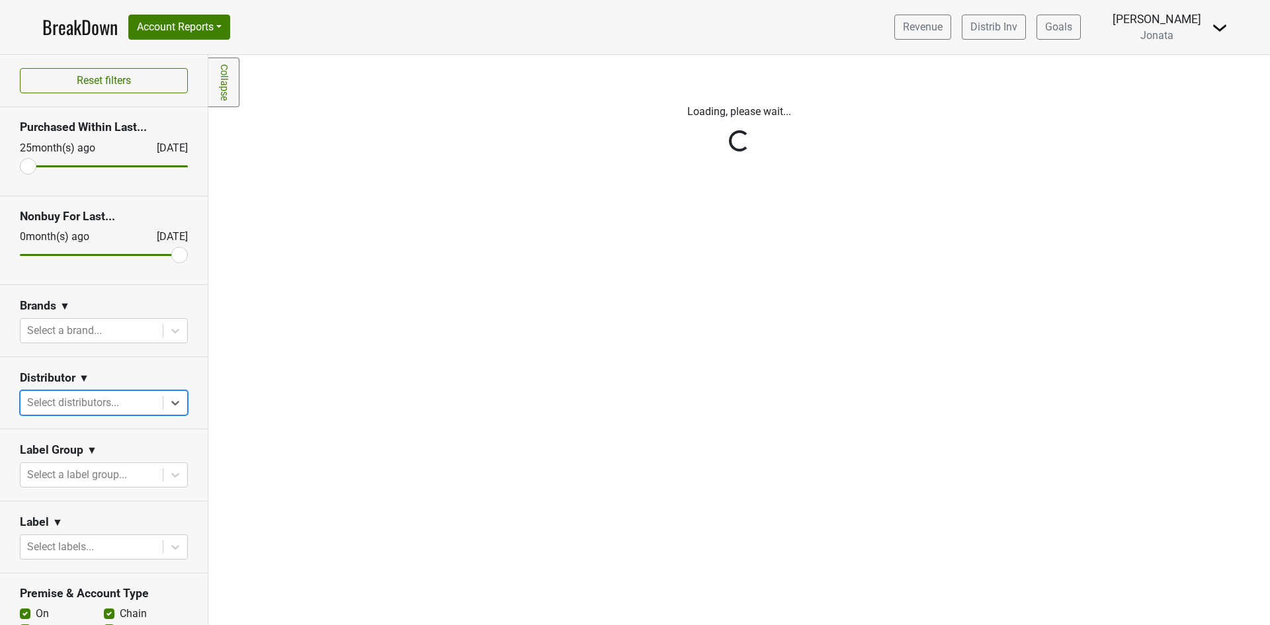
click at [73, 401] on div "Reset filters Purchased Within Last... 25 month(s) ago Oct '25 Nonbuy For Last.…" at bounding box center [104, 340] width 208 height 570
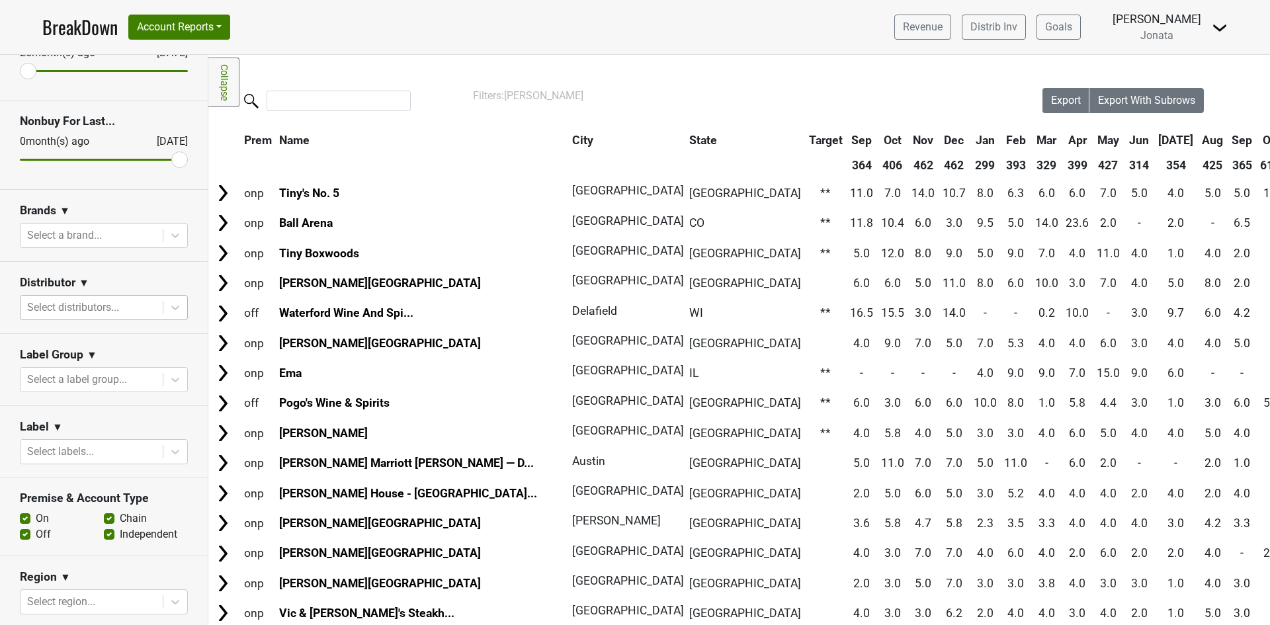
scroll to position [13, 0]
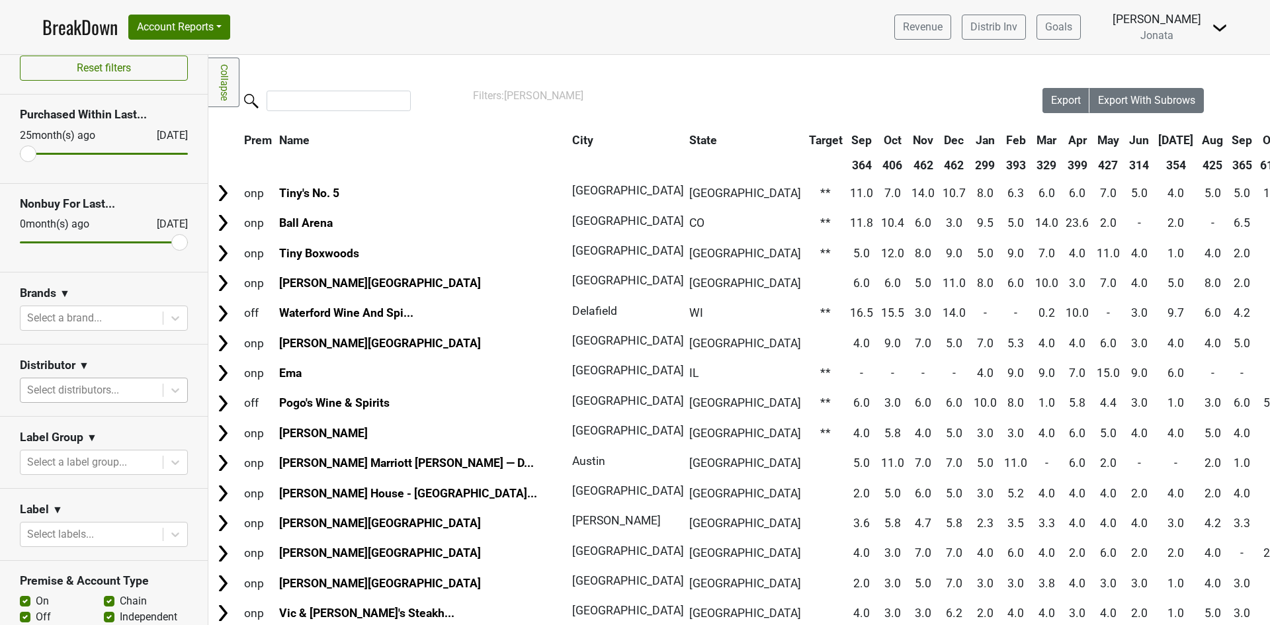
click at [60, 394] on div at bounding box center [91, 390] width 129 height 19
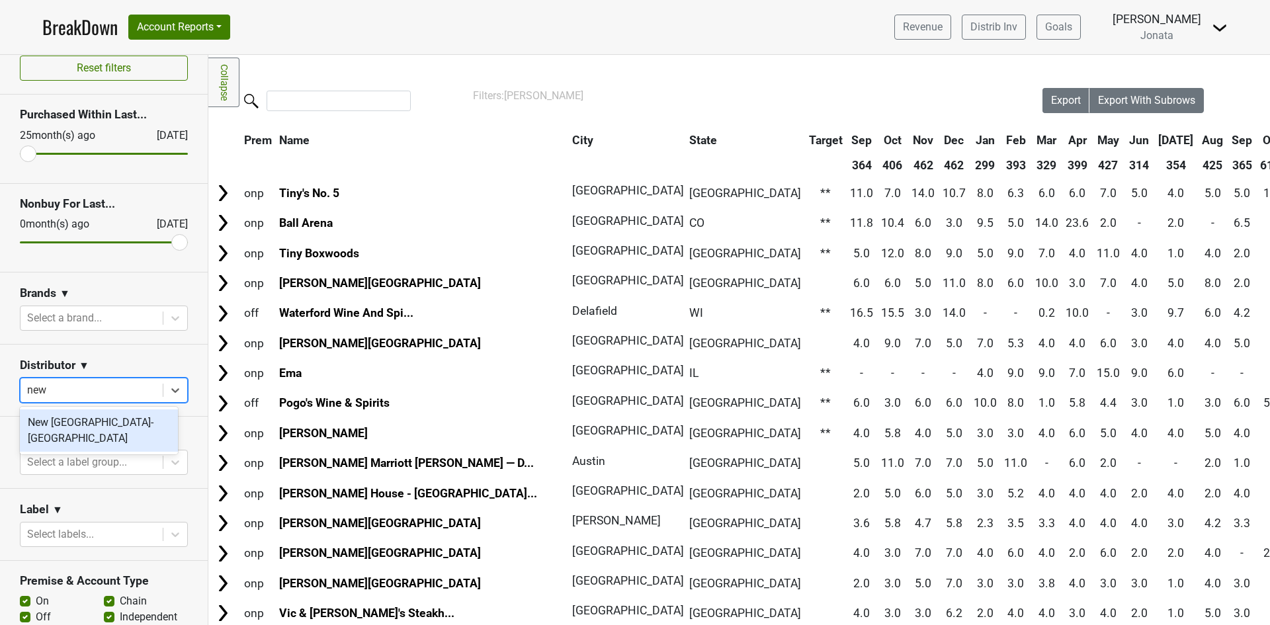
type input "new"
click at [70, 425] on div "New [GEOGRAPHIC_DATA]-[GEOGRAPHIC_DATA]" at bounding box center [99, 431] width 158 height 42
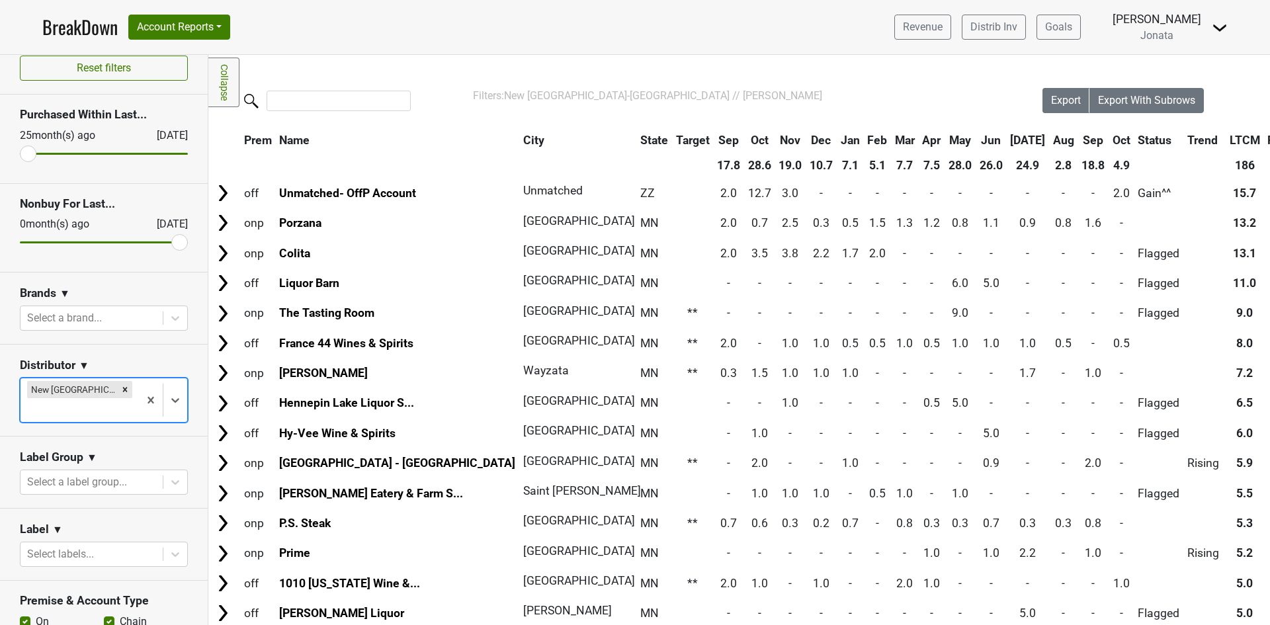
click at [1079, 139] on th "Sep" at bounding box center [1094, 140] width 30 height 24
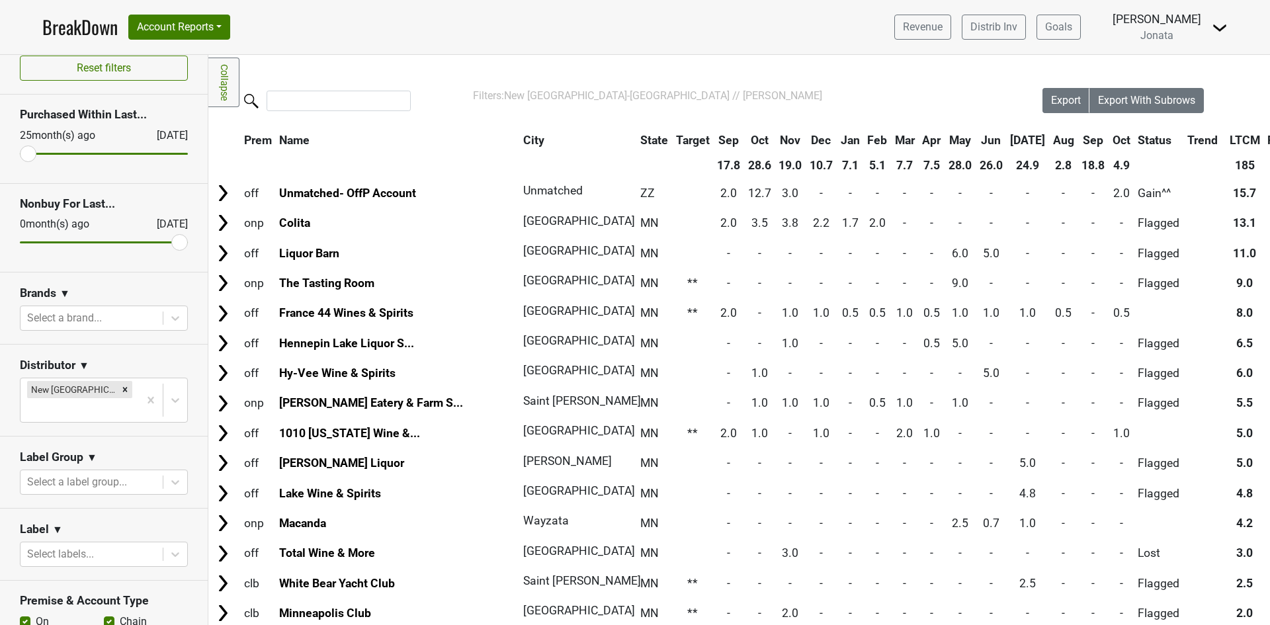
click at [1079, 139] on th "Sep" at bounding box center [1094, 140] width 30 height 24
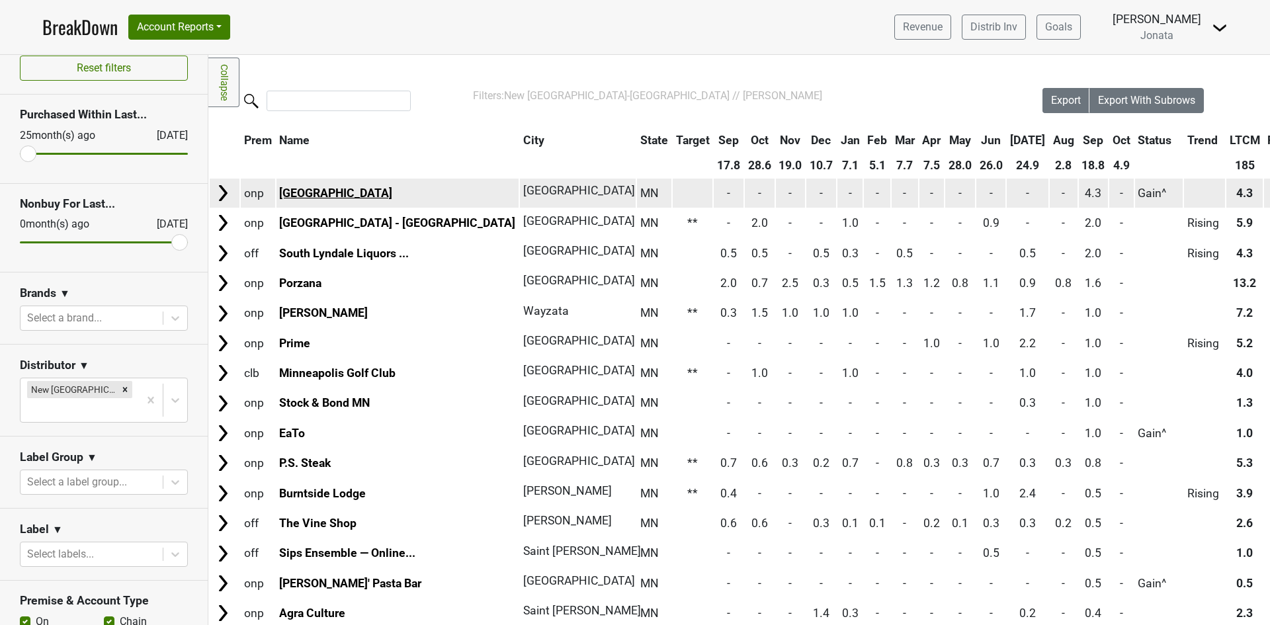
click at [308, 193] on link "[GEOGRAPHIC_DATA]" at bounding box center [335, 193] width 113 height 13
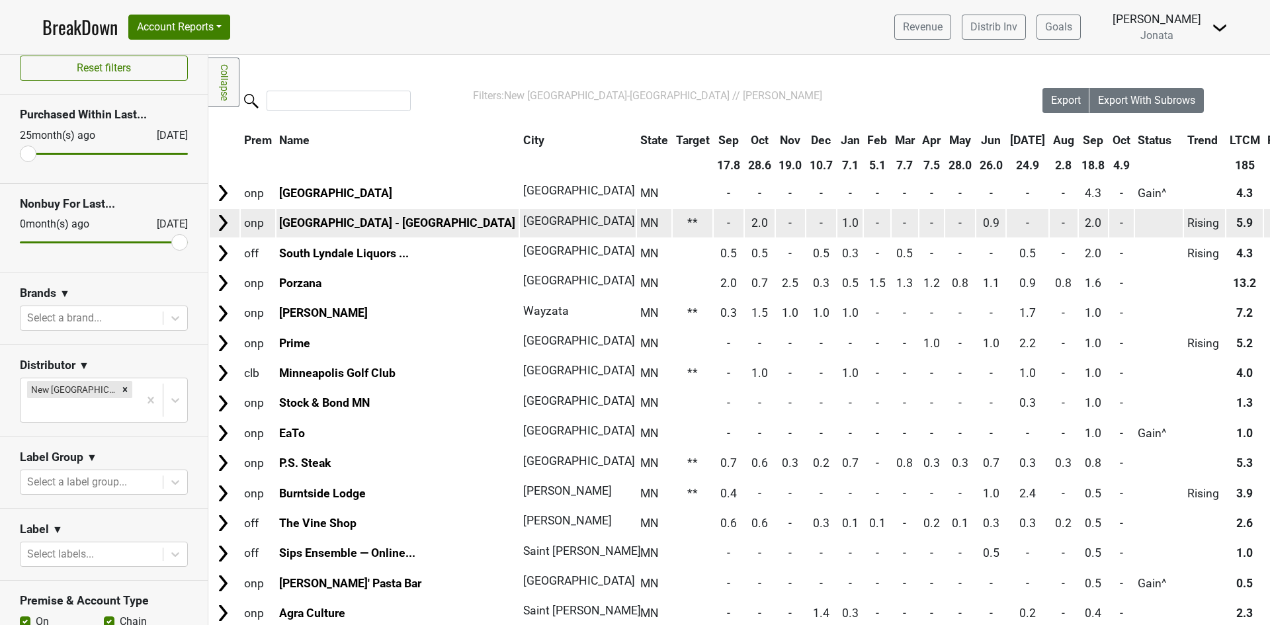
click at [326, 230] on td "[GEOGRAPHIC_DATA] - [GEOGRAPHIC_DATA]" at bounding box center [398, 223] width 243 height 28
click at [314, 218] on link "[GEOGRAPHIC_DATA] - [GEOGRAPHIC_DATA]" at bounding box center [397, 222] width 236 height 13
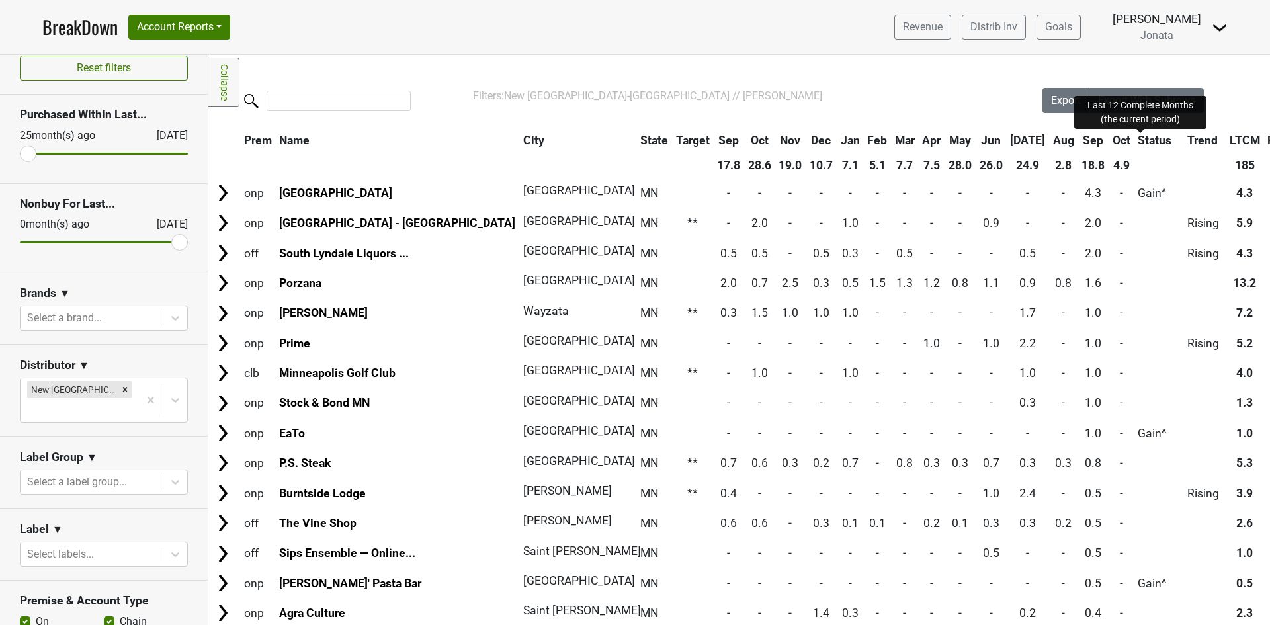
click at [1230, 134] on span "LTCM" at bounding box center [1245, 140] width 30 height 13
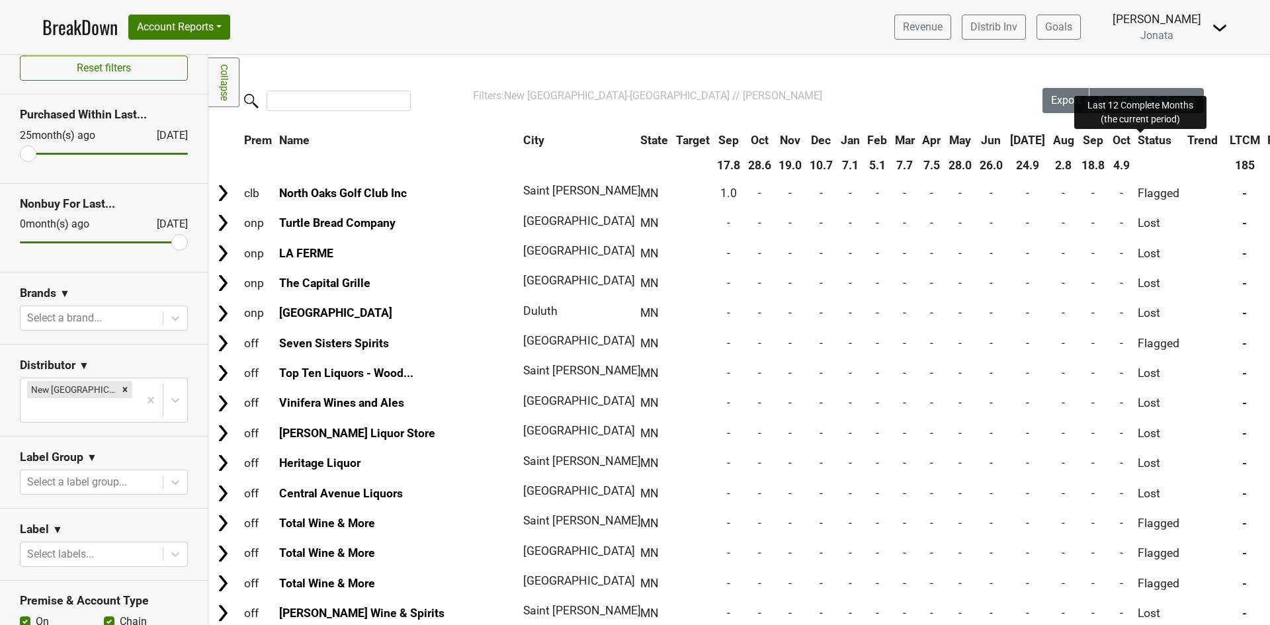
click at [1230, 134] on span "LTCM" at bounding box center [1245, 140] width 30 height 13
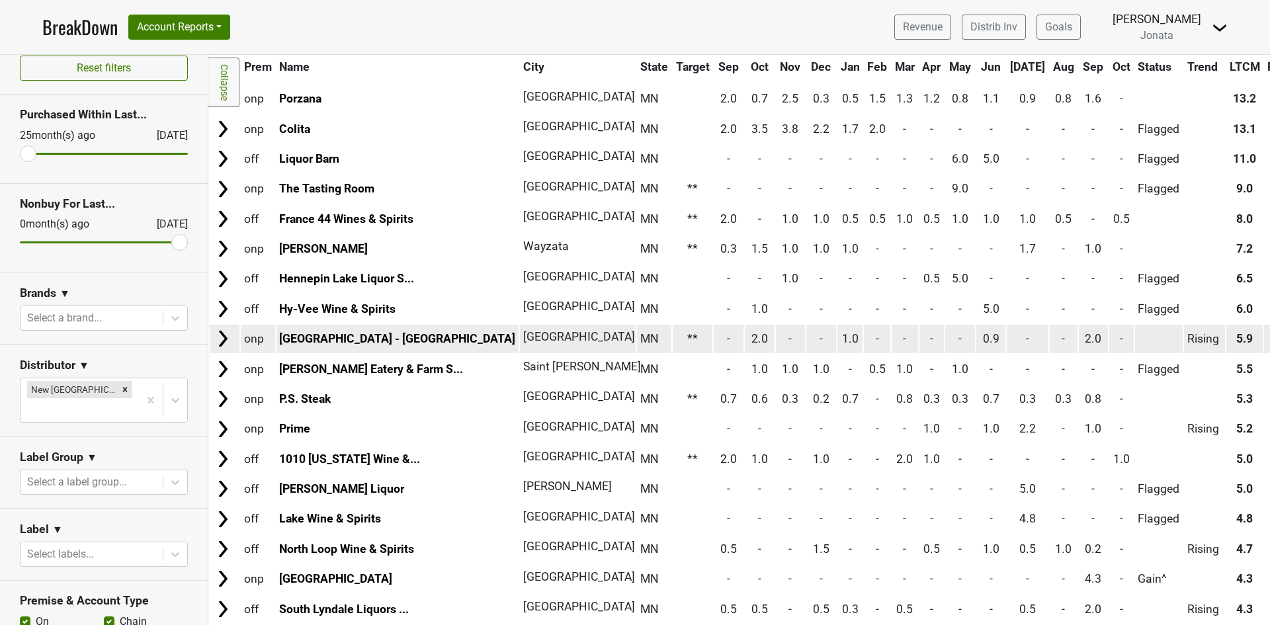
scroll to position [132, 0]
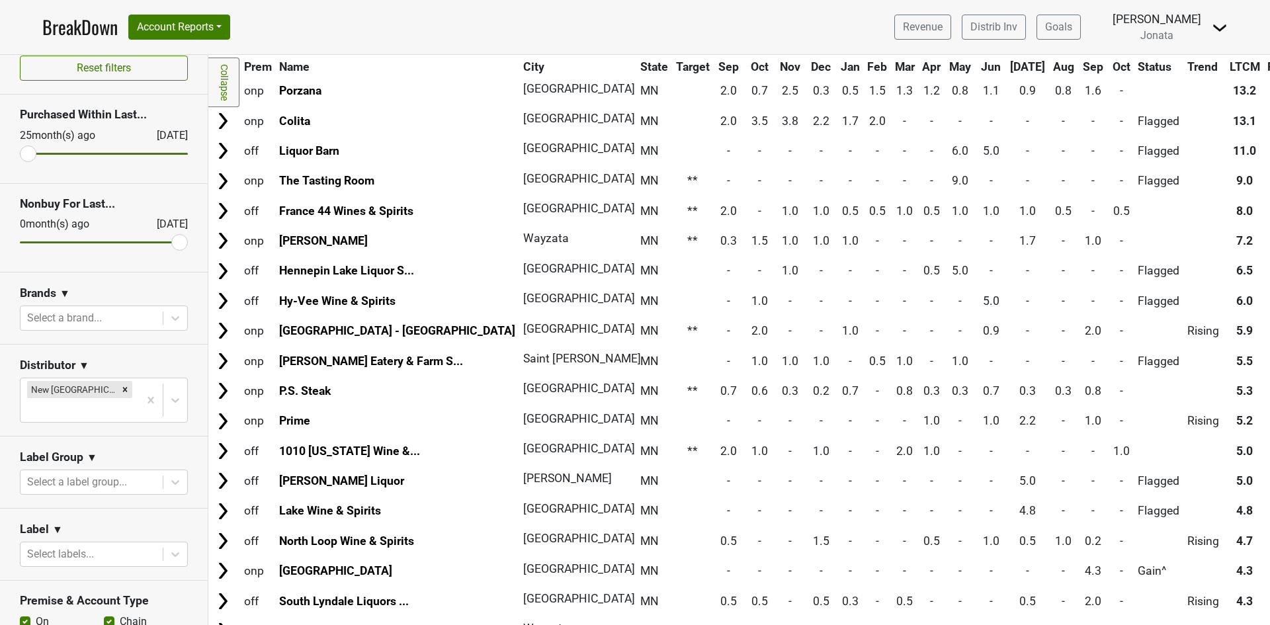
click at [1079, 67] on th "Sep" at bounding box center [1094, 67] width 30 height 24
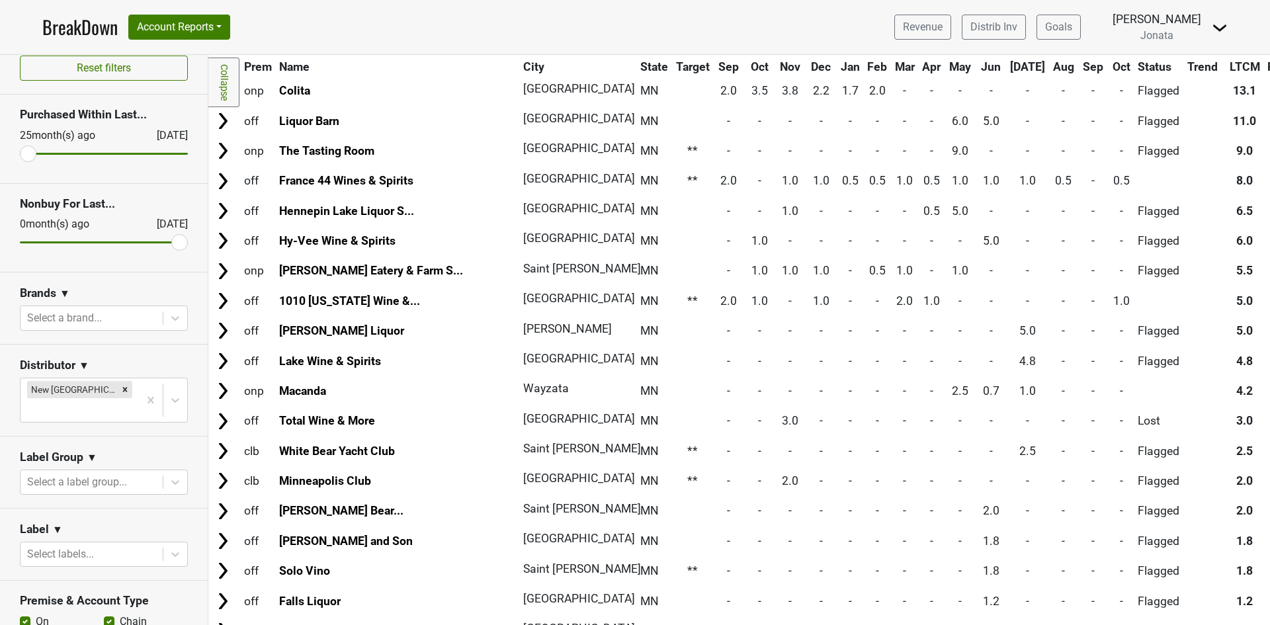
click at [1079, 67] on th "Sep" at bounding box center [1094, 67] width 30 height 24
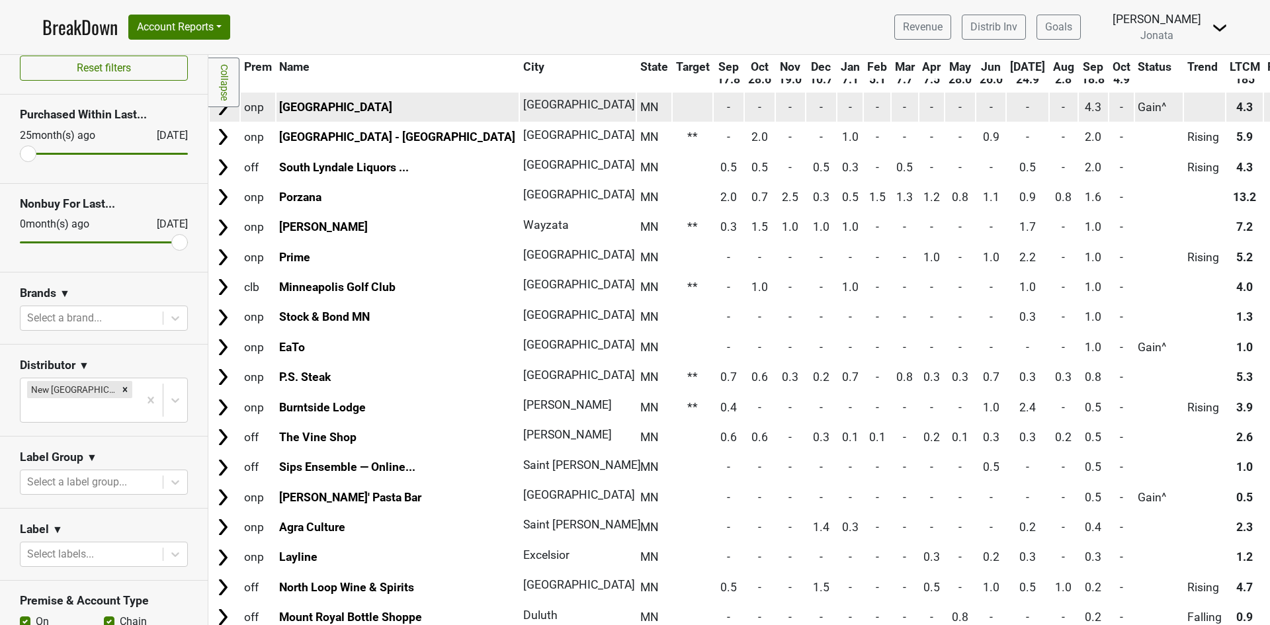
scroll to position [66, 0]
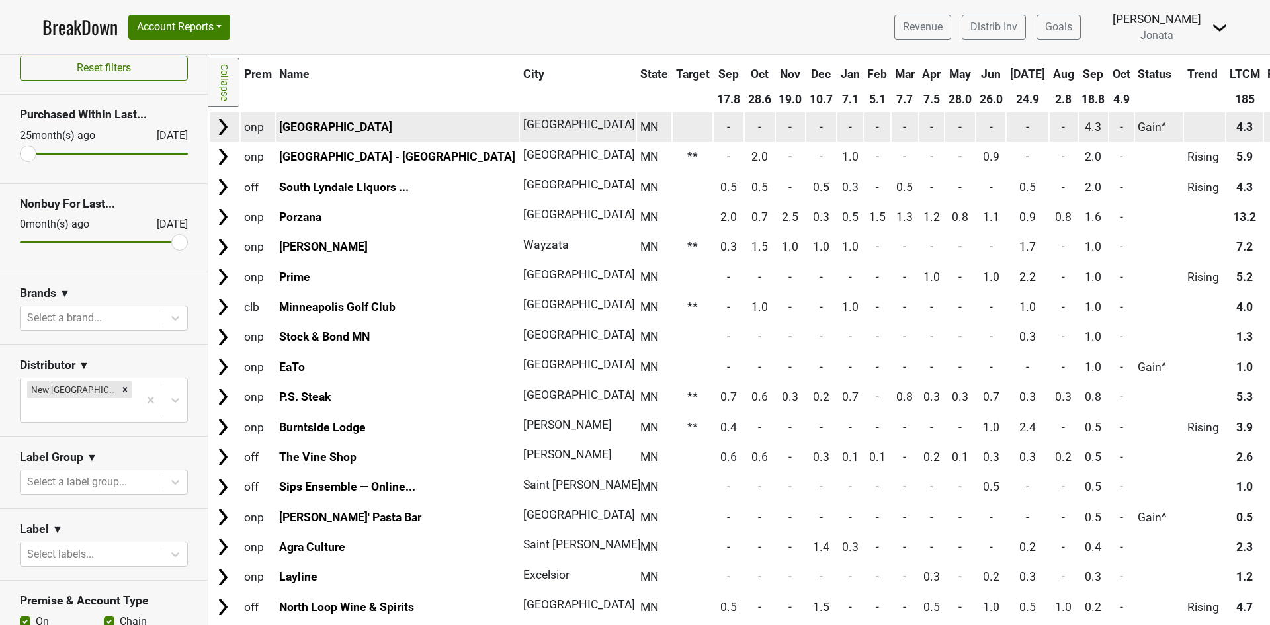
click at [295, 130] on link "[GEOGRAPHIC_DATA]" at bounding box center [335, 126] width 113 height 13
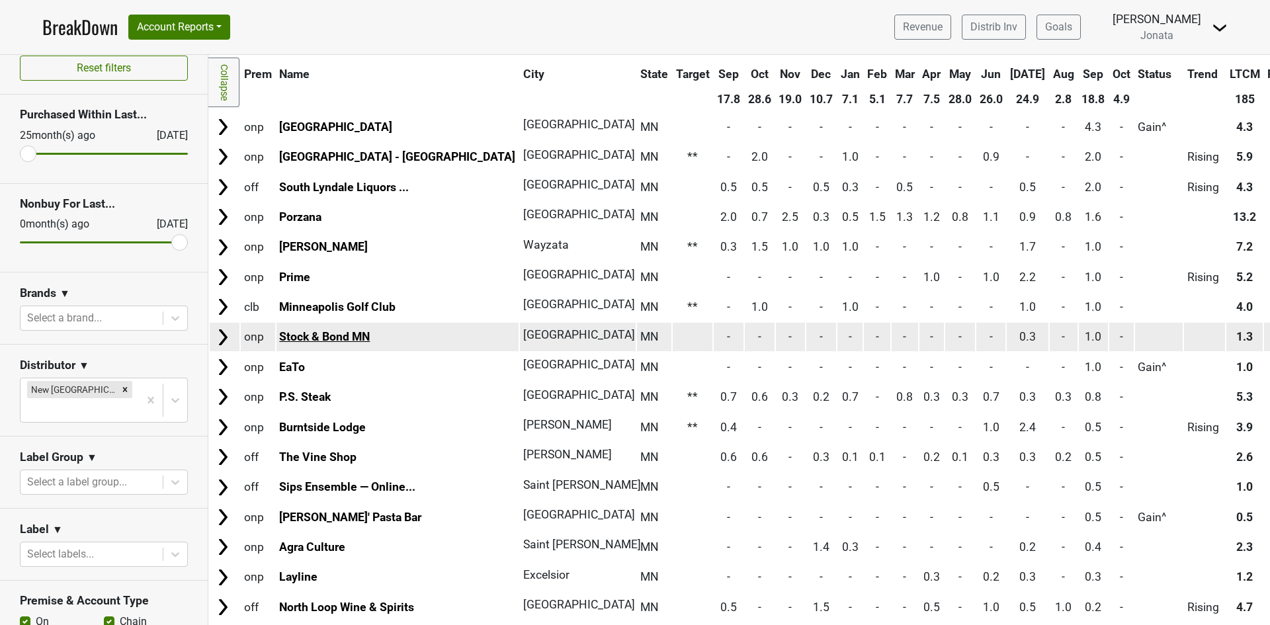
click at [312, 332] on link "Stock & Bond MN" at bounding box center [324, 336] width 91 height 13
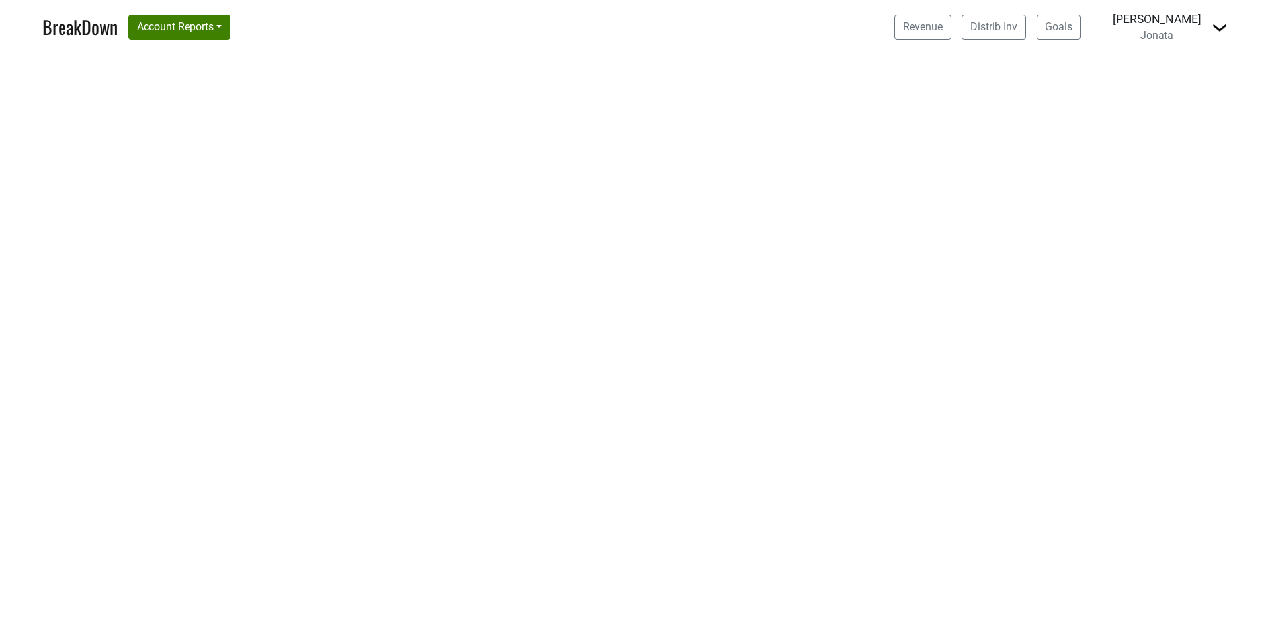
select select "IL"
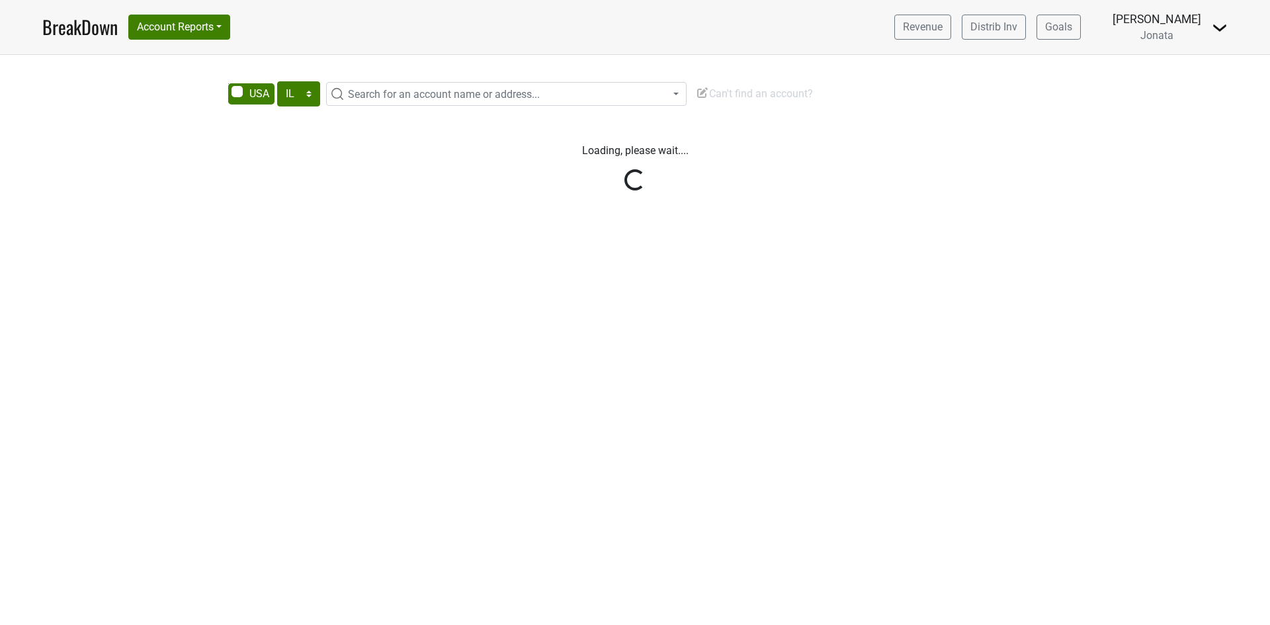
select select "IL"
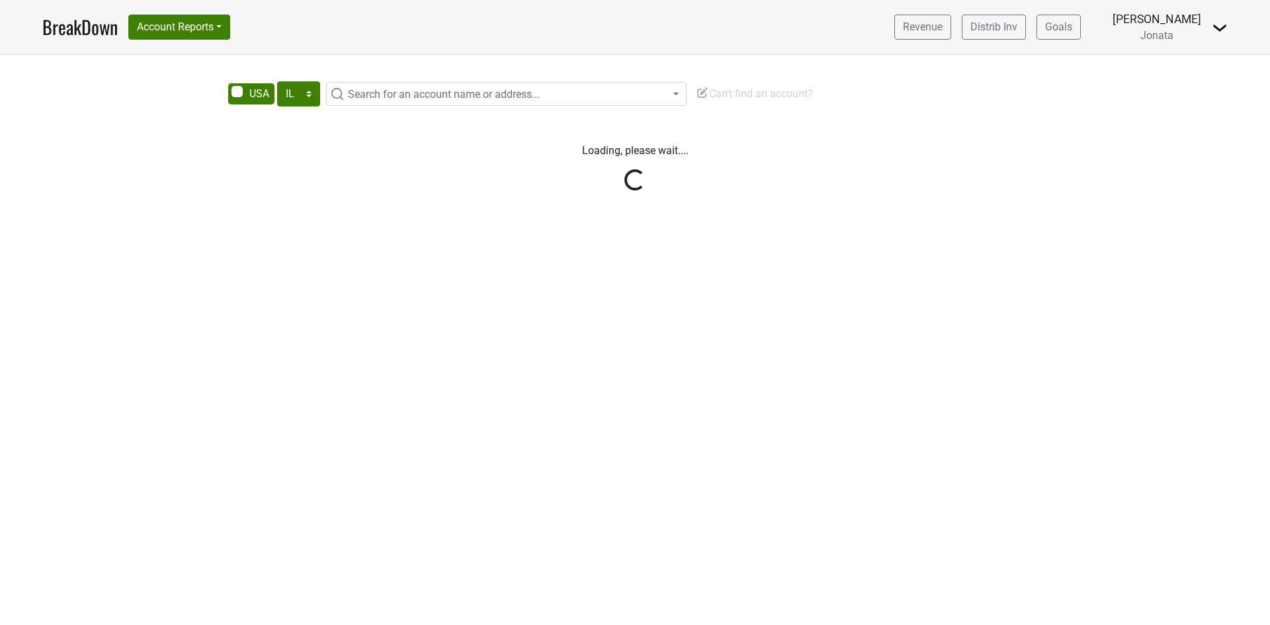
select select "IL"
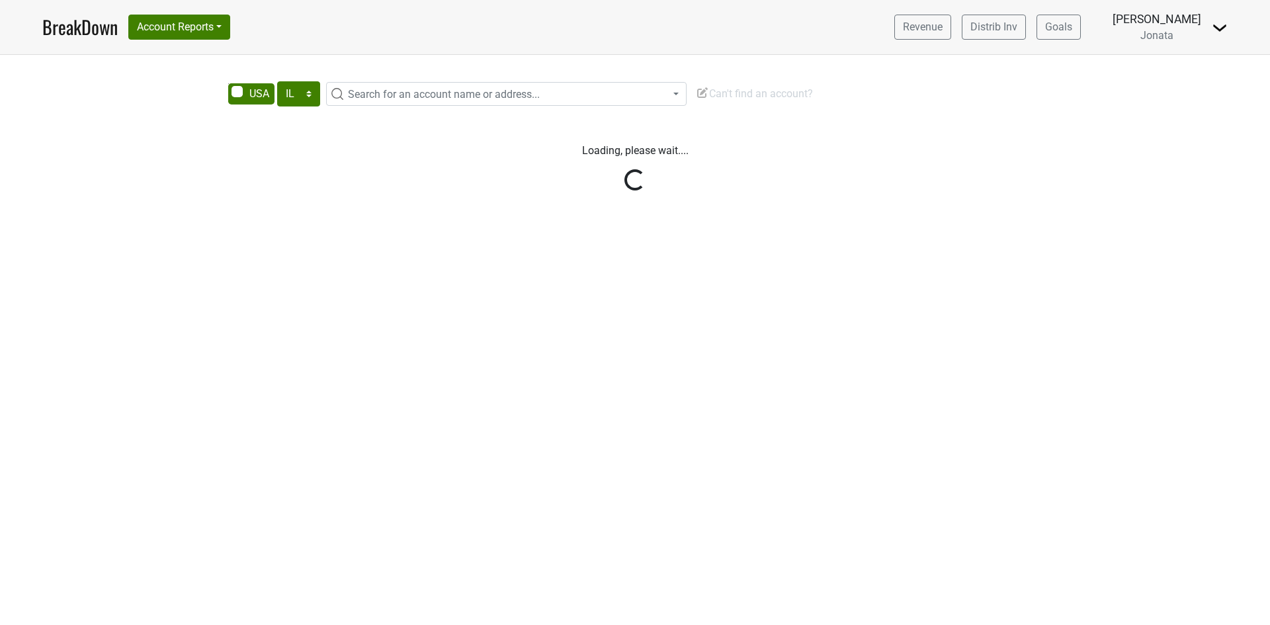
select select "IL"
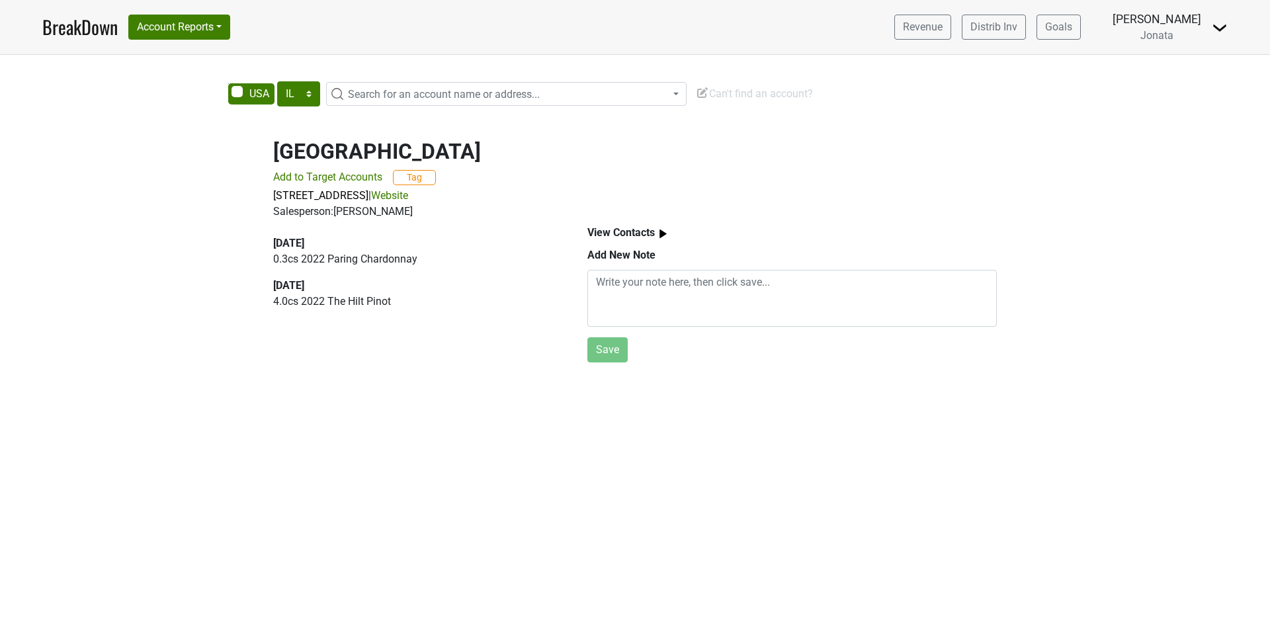
select select "IL"
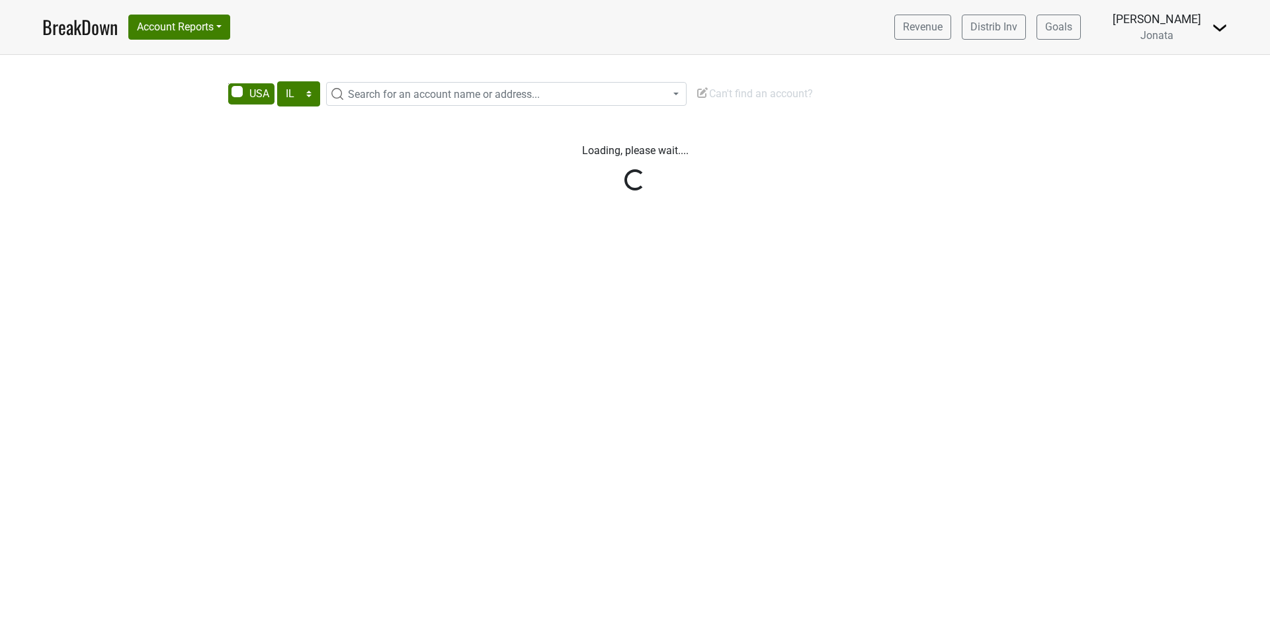
select select "IL"
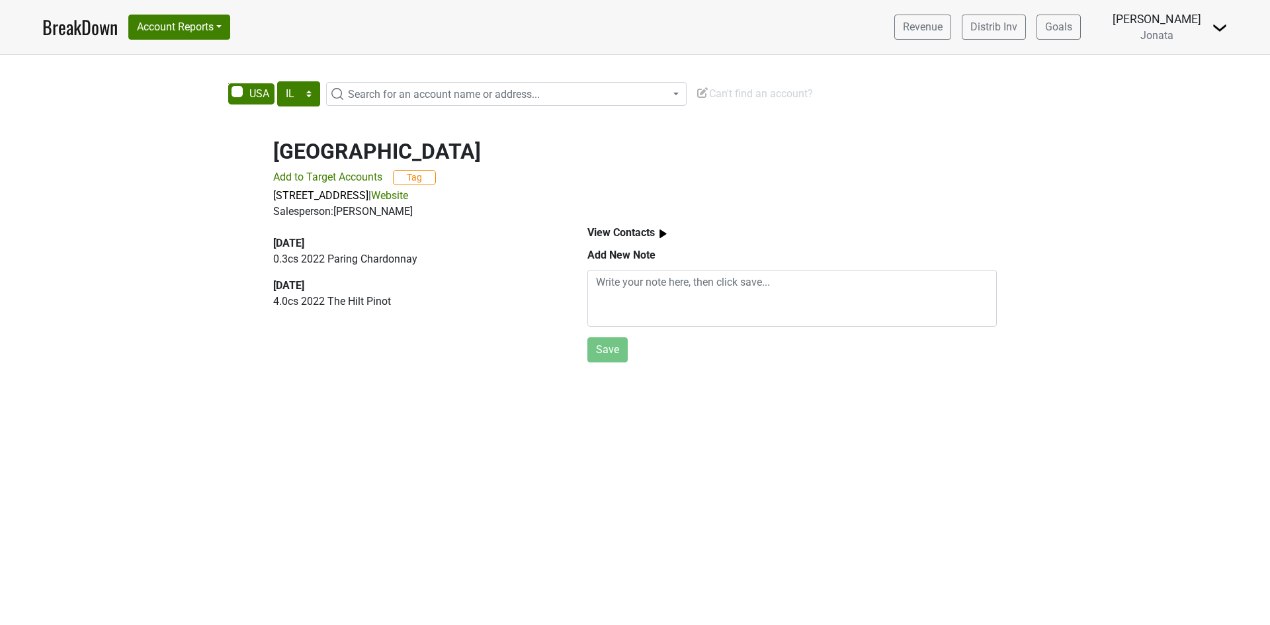
click at [408, 195] on link "Website" at bounding box center [389, 195] width 37 height 13
click at [408, 194] on link "Website" at bounding box center [389, 195] width 37 height 13
drag, startPoint x: 538, startPoint y: 194, endPoint x: 497, endPoint y: 196, distance: 41.1
click at [497, 196] on p "608 2nd Ave S # 725, Minneapolis, MN 55402 | Website" at bounding box center [635, 196] width 724 height 16
click at [408, 191] on link "Website" at bounding box center [389, 195] width 37 height 13
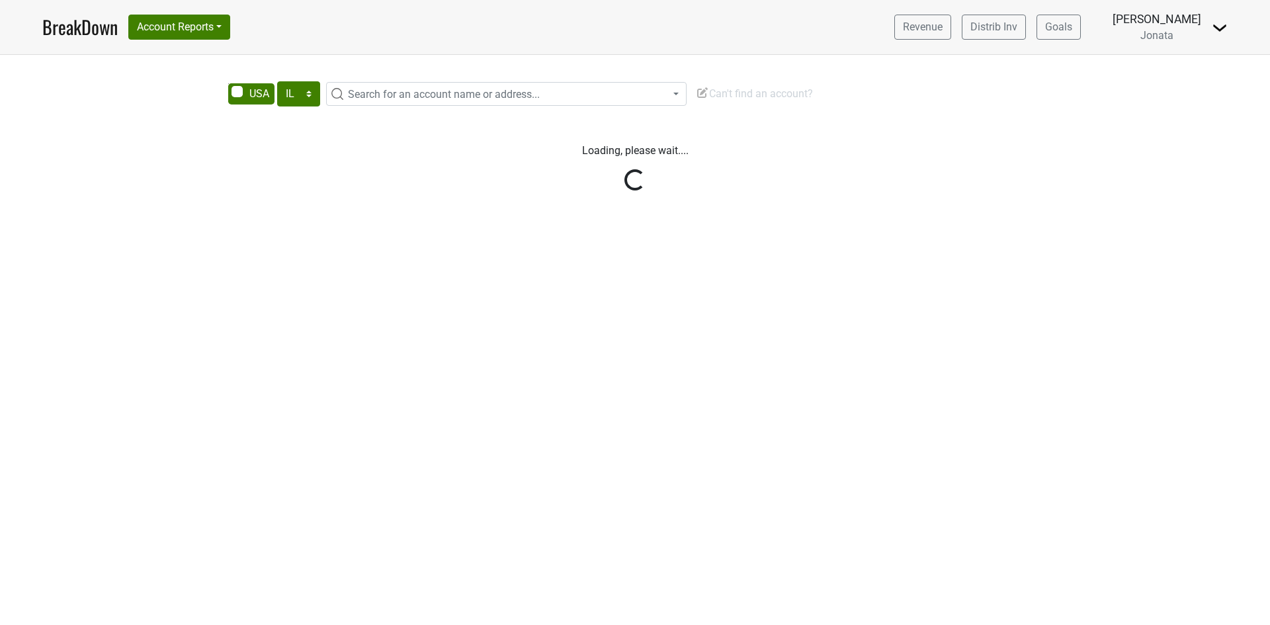
select select "IL"
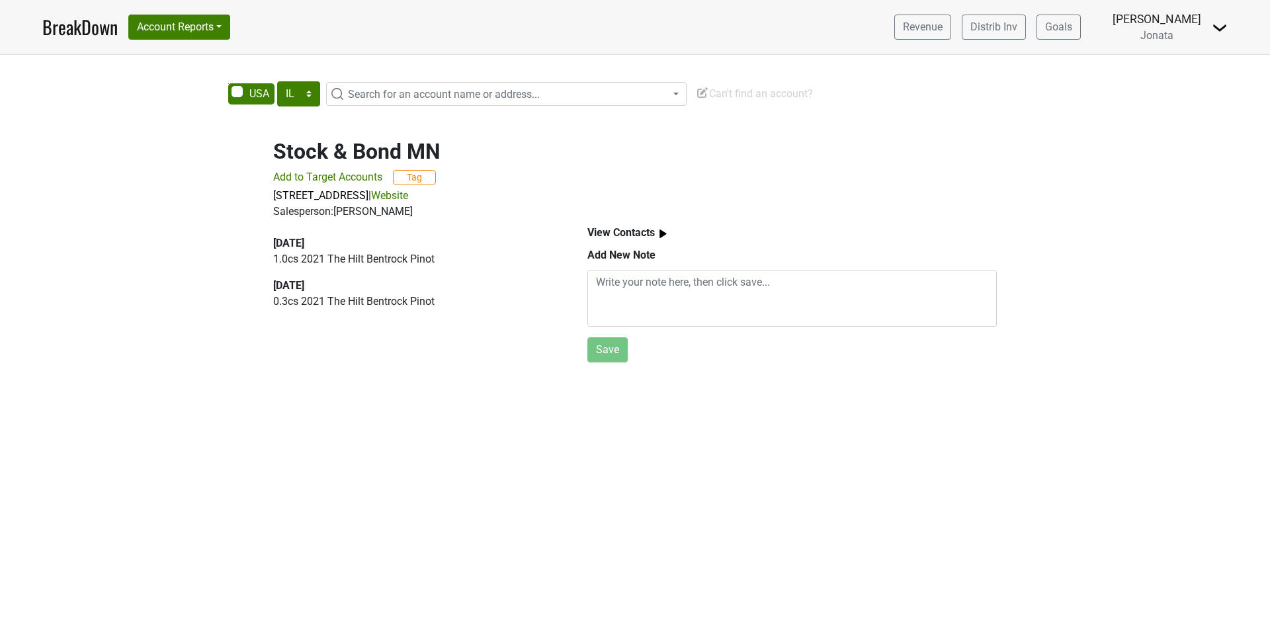
click at [408, 193] on link "Website" at bounding box center [389, 195] width 37 height 13
click at [342, 148] on h2 "Stock & Bond MN" at bounding box center [635, 151] width 724 height 25
drag, startPoint x: 341, startPoint y: 148, endPoint x: 363, endPoint y: 150, distance: 21.9
click at [363, 150] on h2 "Stock & Bond MN" at bounding box center [635, 151] width 724 height 25
drag, startPoint x: 508, startPoint y: 195, endPoint x: 472, endPoint y: 196, distance: 36.4
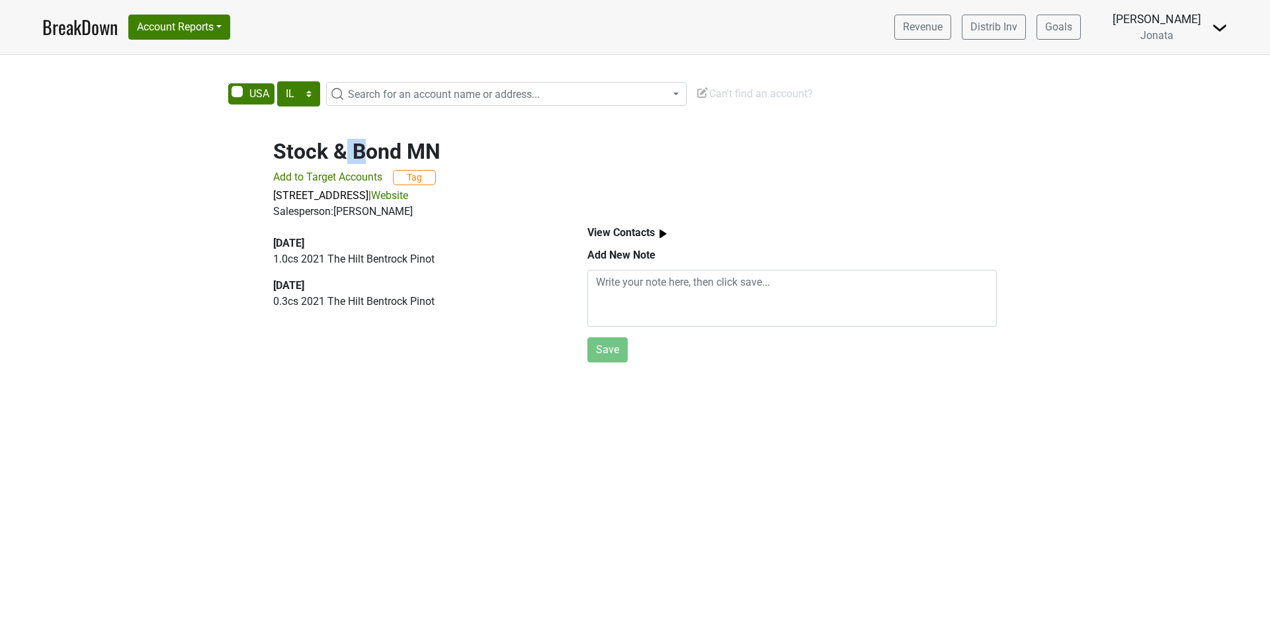
click at [472, 196] on p "[STREET_ADDRESS] | Website" at bounding box center [635, 196] width 724 height 16
click at [497, 265] on p "1.0 cs 2021 The Hilt Bentrock Pinot" at bounding box center [415, 259] width 284 height 16
drag, startPoint x: 444, startPoint y: 146, endPoint x: 271, endPoint y: 152, distance: 172.8
click at [271, 152] on div "Stock & Bond MN Add to Target Accounts Tag [STREET_ADDRESS] | Website Salespers…" at bounding box center [635, 171] width 754 height 97
copy h2 "Stock & Bond MN"
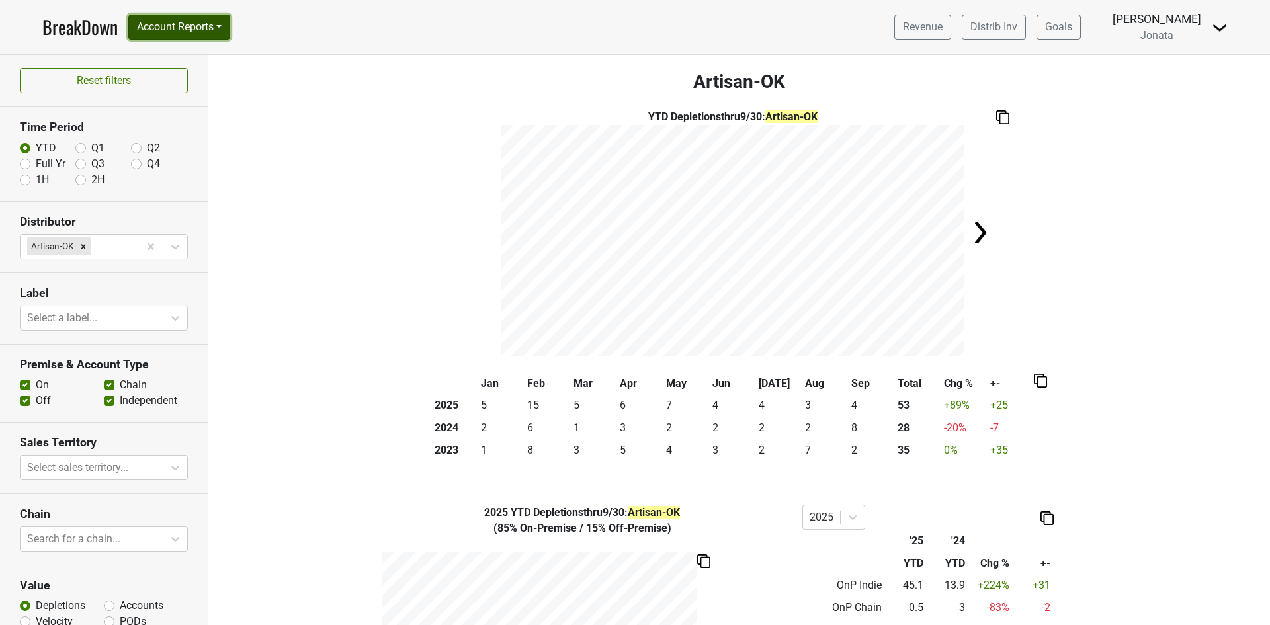
click at [223, 26] on button "Account Reports" at bounding box center [179, 27] width 102 height 25
click at [194, 58] on link "SuperRanker" at bounding box center [187, 57] width 117 height 21
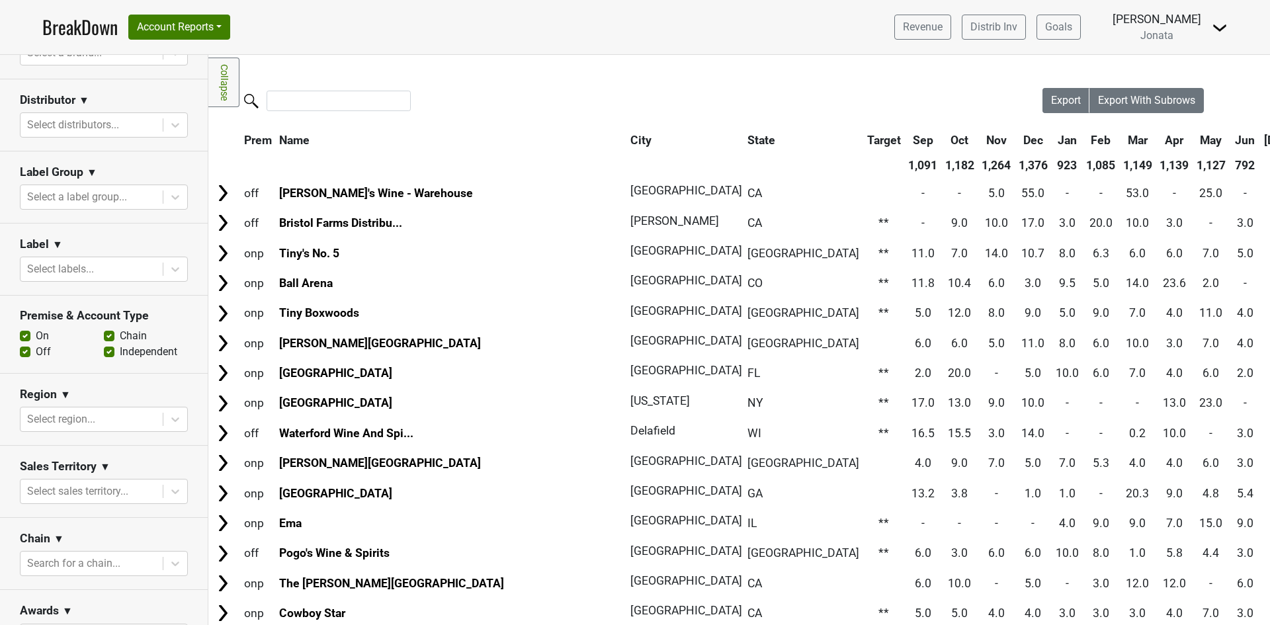
scroll to position [331, 0]
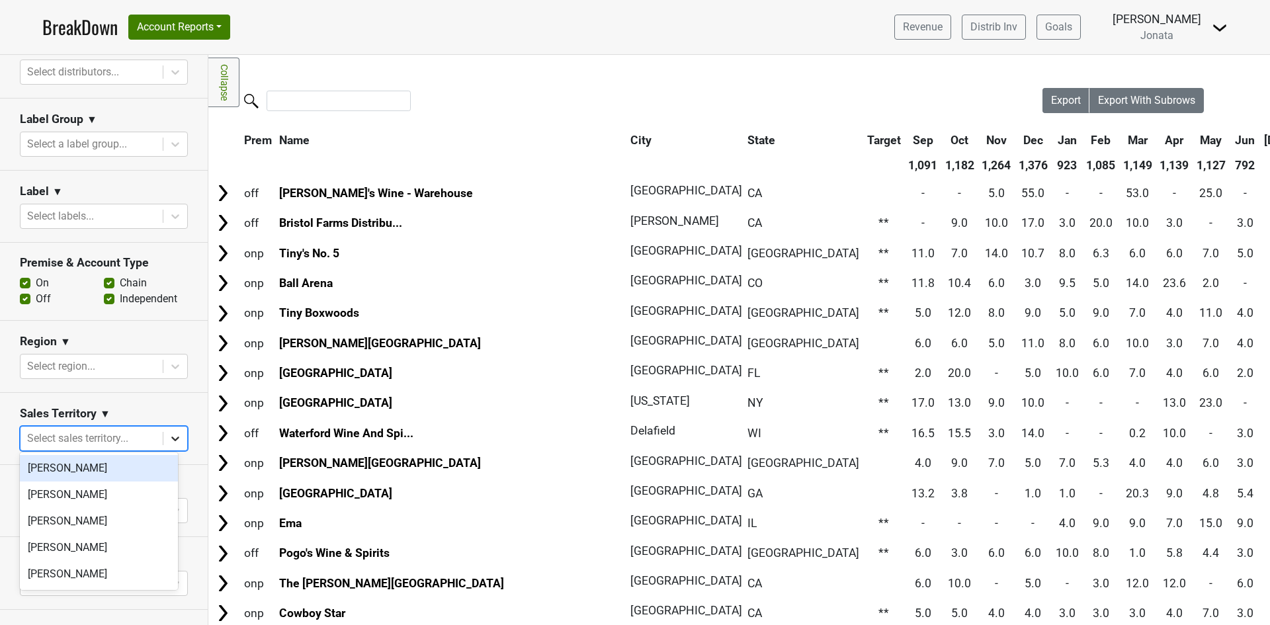
click at [171, 437] on icon at bounding box center [175, 439] width 8 height 5
click at [70, 525] on div "[PERSON_NAME]" at bounding box center [99, 521] width 158 height 26
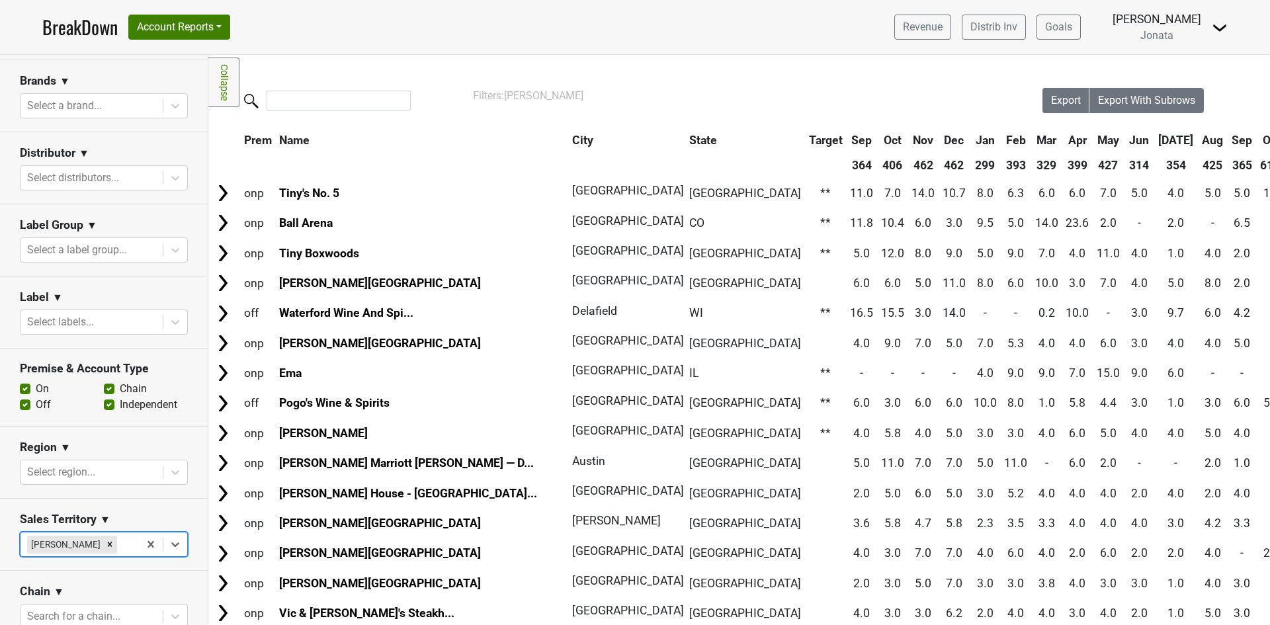
scroll to position [198, 0]
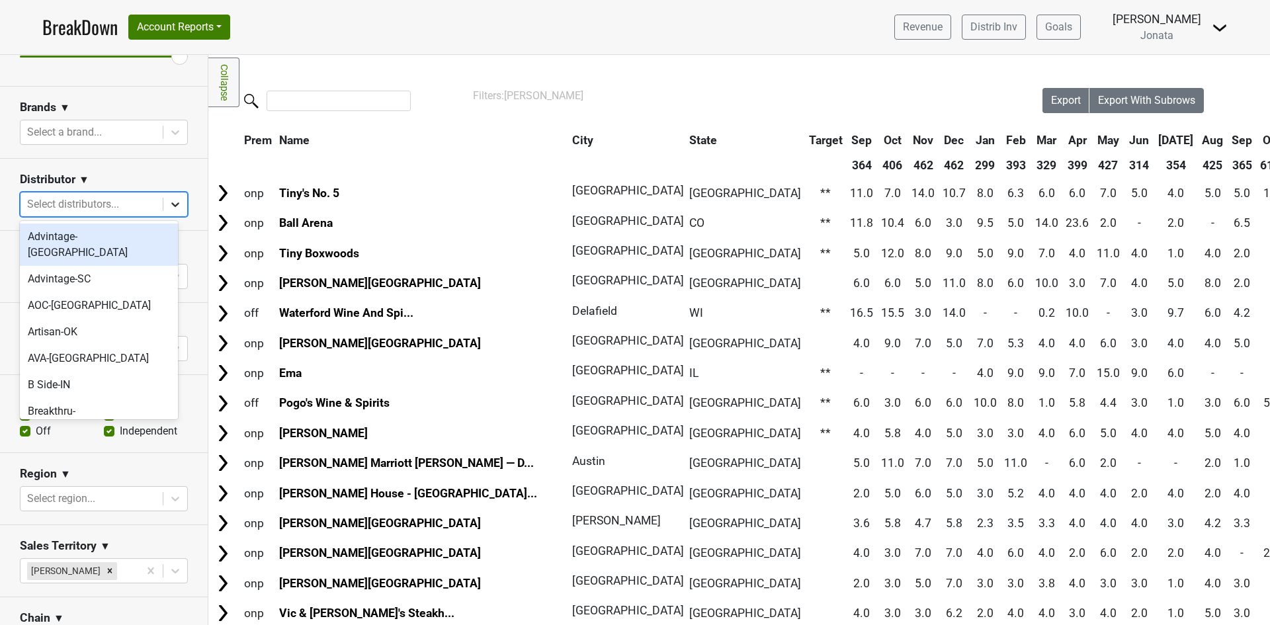
click at [169, 204] on icon at bounding box center [175, 204] width 13 height 13
click at [77, 319] on div "Artisan-OK" at bounding box center [99, 332] width 158 height 26
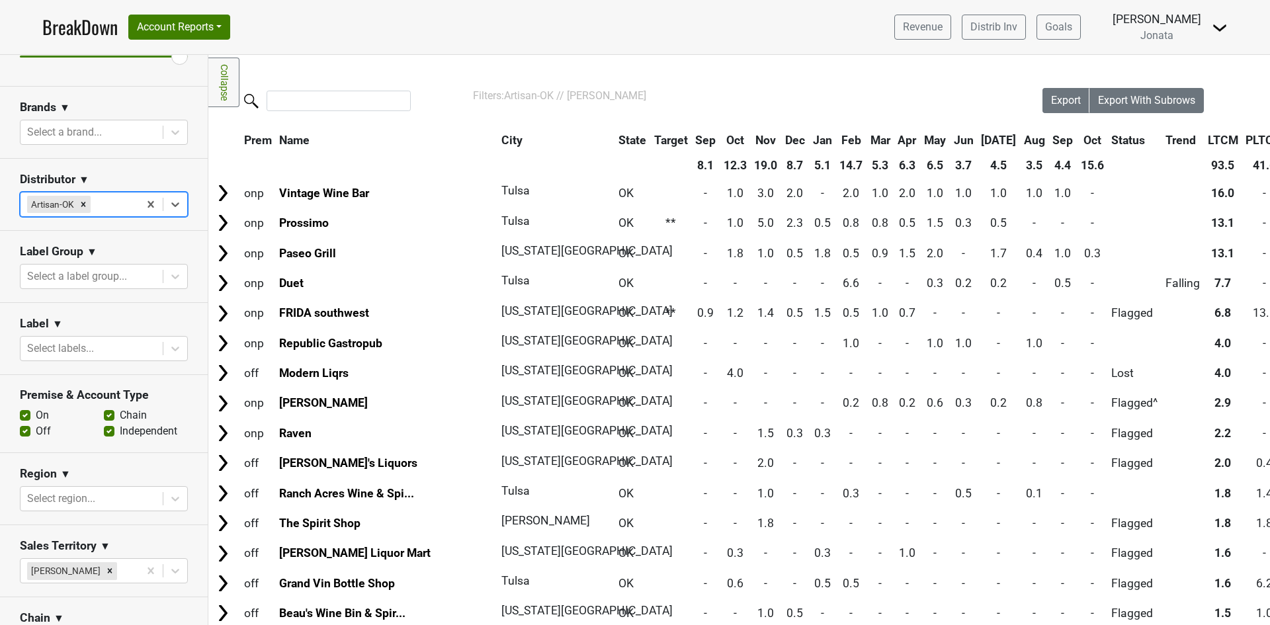
click at [498, 136] on th "City" at bounding box center [552, 140] width 109 height 24
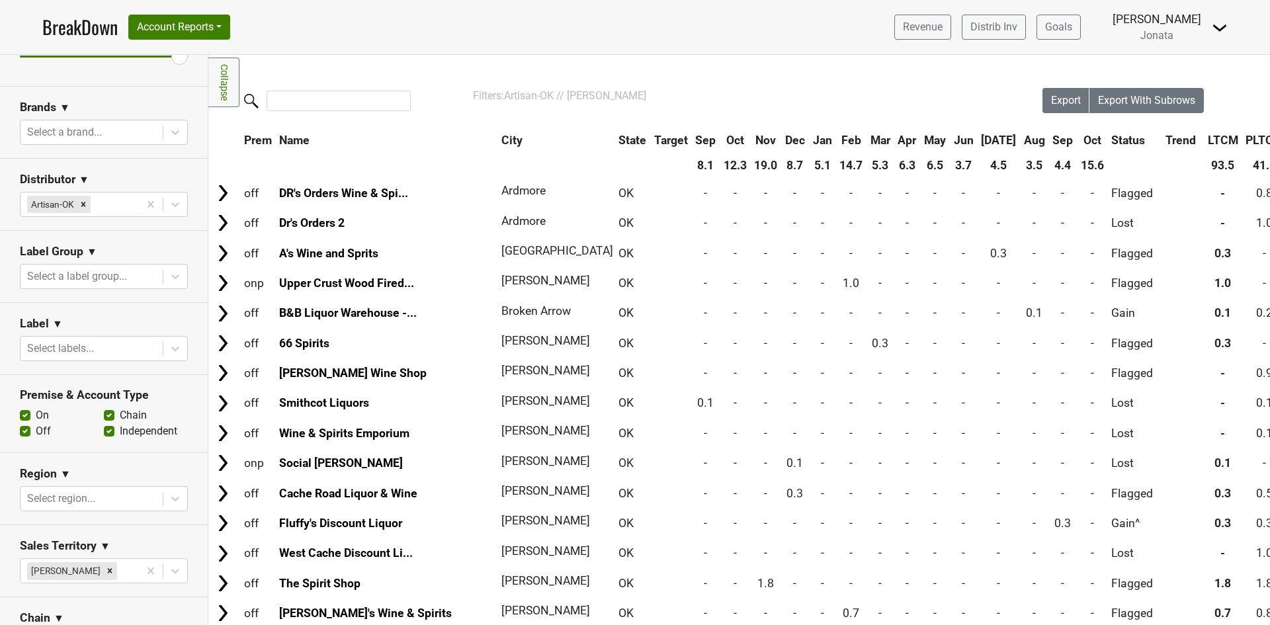
click at [498, 136] on th "City" at bounding box center [552, 140] width 109 height 24
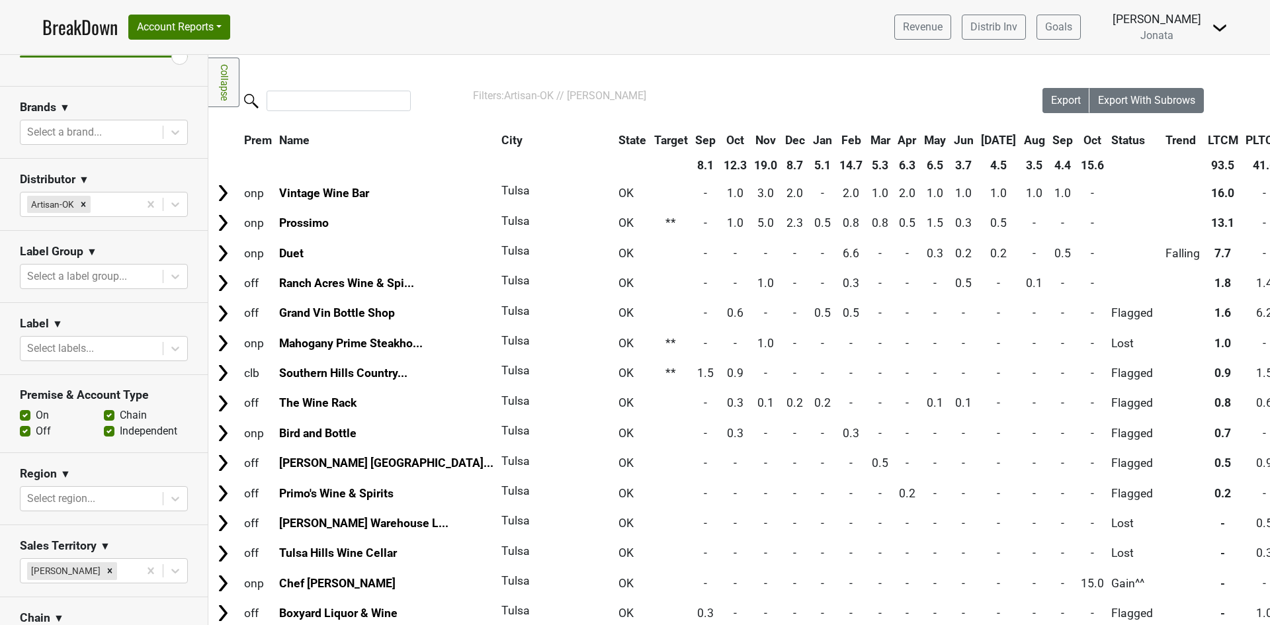
click at [498, 136] on th "City" at bounding box center [552, 140] width 109 height 24
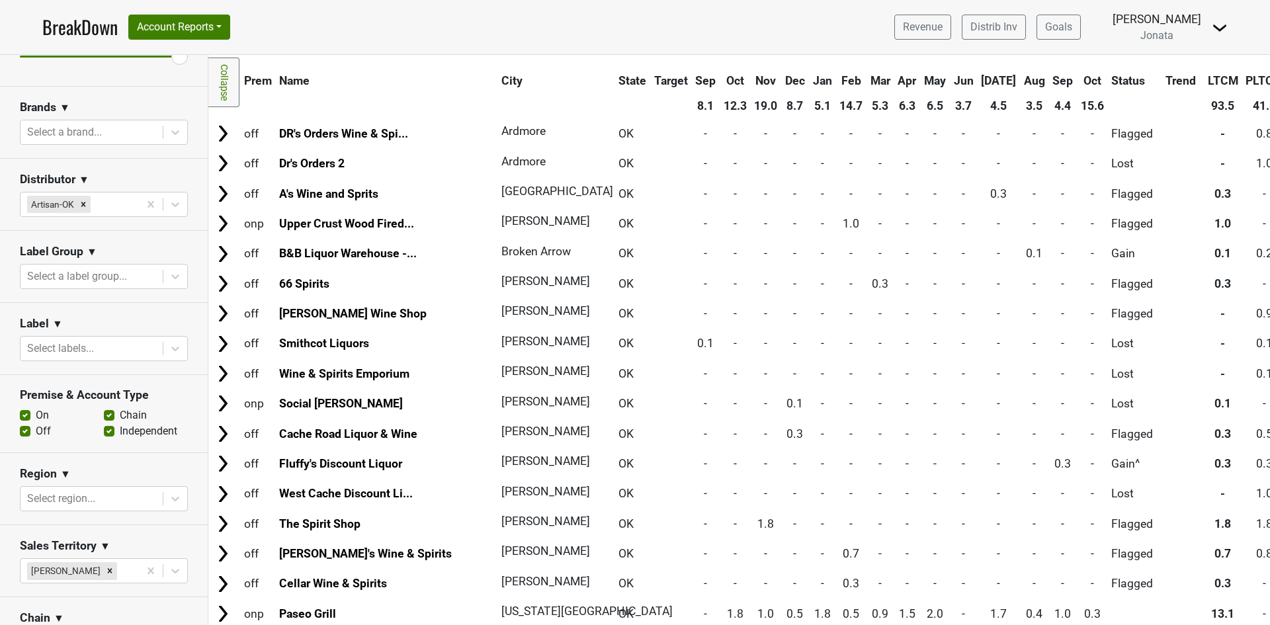
scroll to position [0, 0]
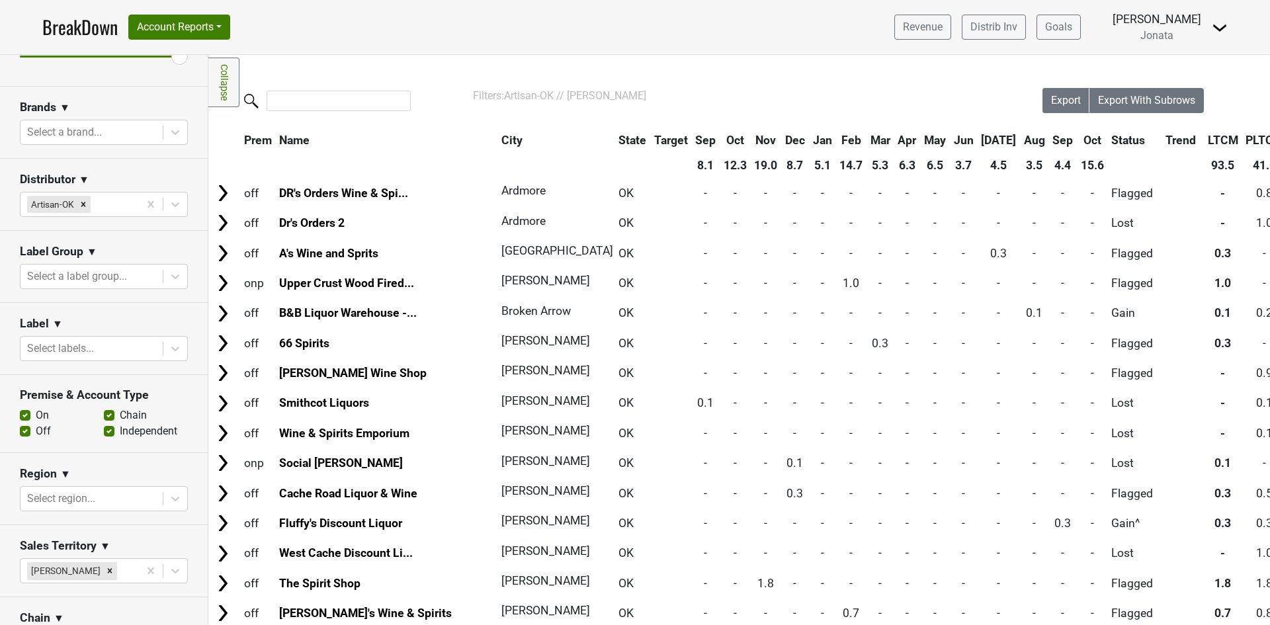
click at [1050, 138] on th "Sep" at bounding box center [1063, 140] width 27 height 24
click at [1050, 136] on th "Sep" at bounding box center [1063, 140] width 27 height 24
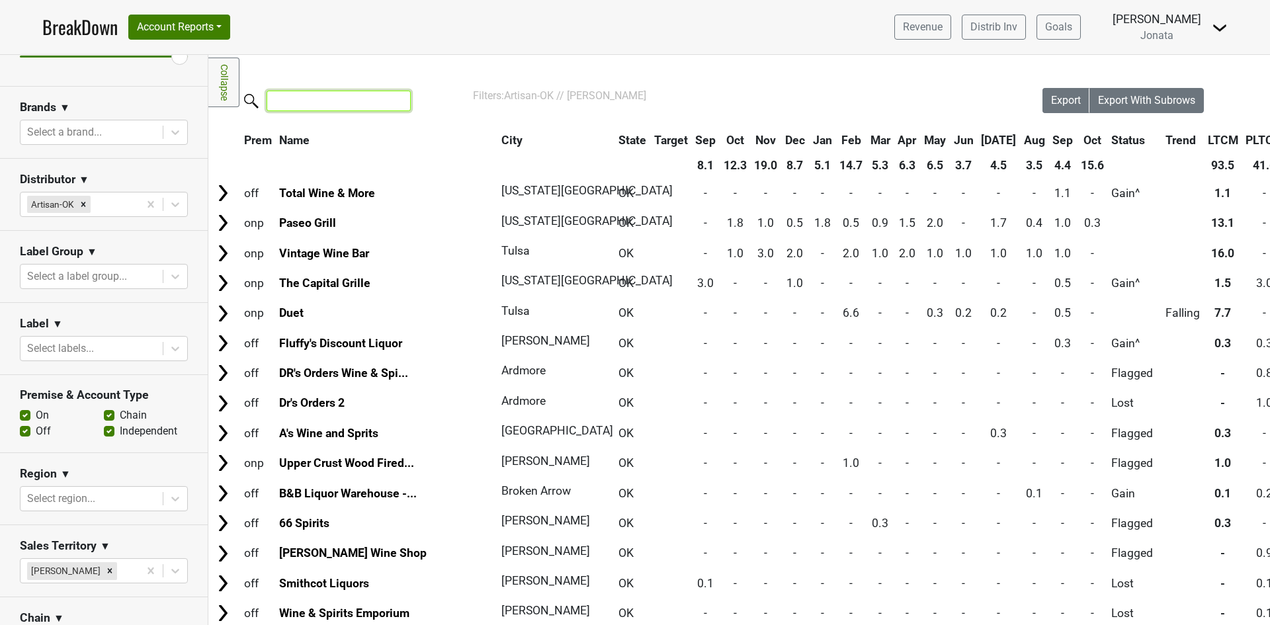
click at [305, 97] on input "search" at bounding box center [339, 101] width 144 height 21
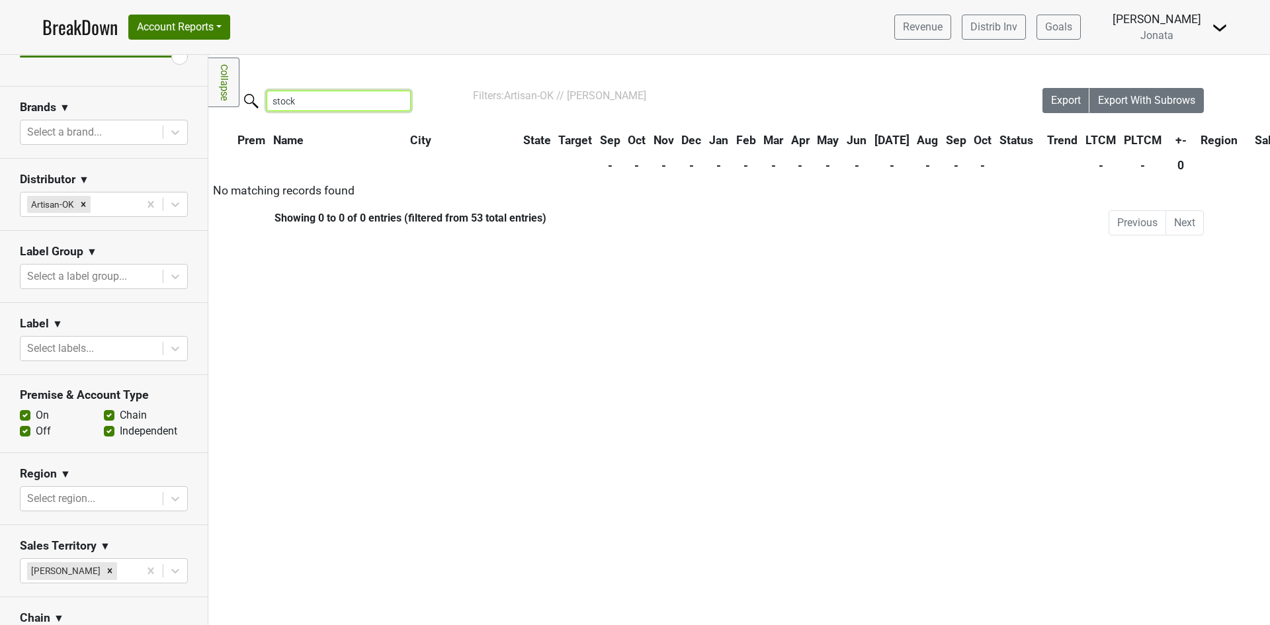
type input "stock"
click at [392, 97] on input "stock" at bounding box center [339, 101] width 144 height 21
click at [395, 101] on input "stock" at bounding box center [339, 101] width 144 height 21
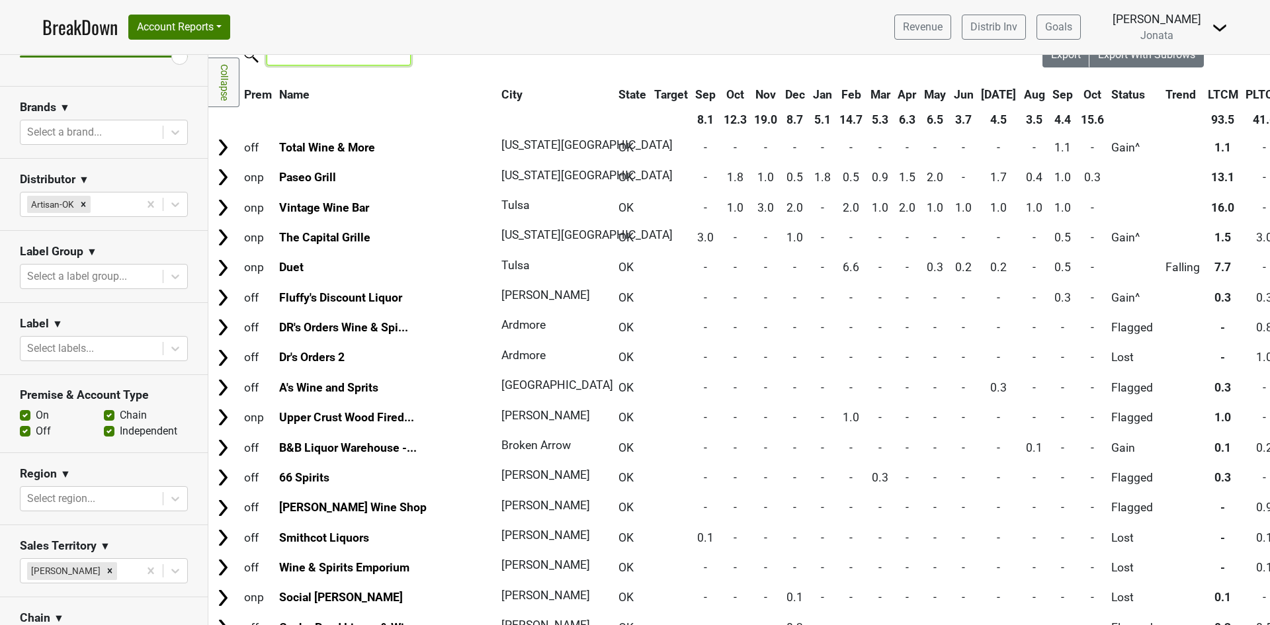
scroll to position [198, 0]
